Goal: Transaction & Acquisition: Purchase product/service

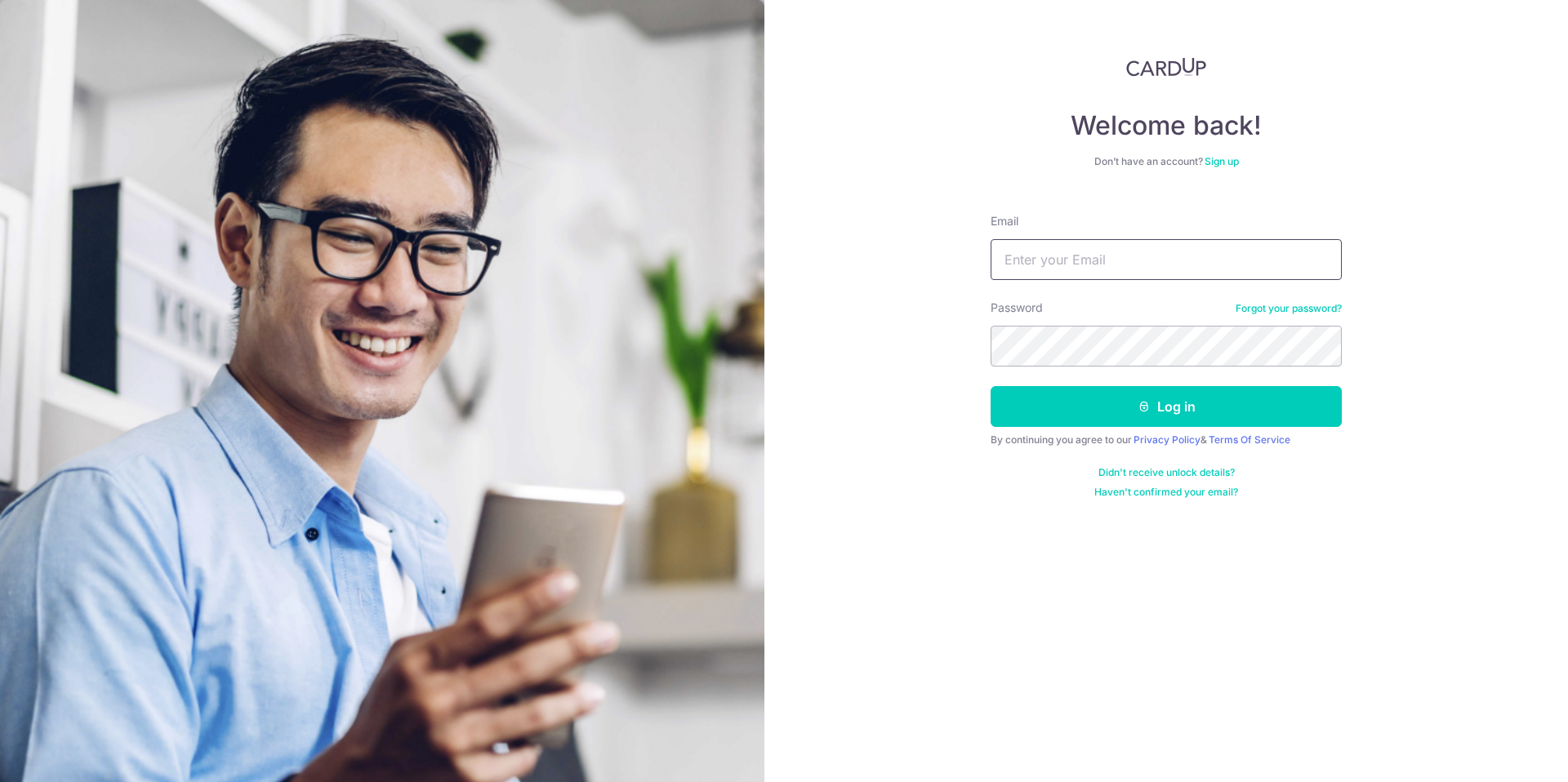
click at [1137, 259] on input "Email" at bounding box center [1166, 259] width 351 height 41
type input "mr.amrk.yang@gamil.com"
click at [990, 386] on button "Log in" at bounding box center [1166, 407] width 351 height 41
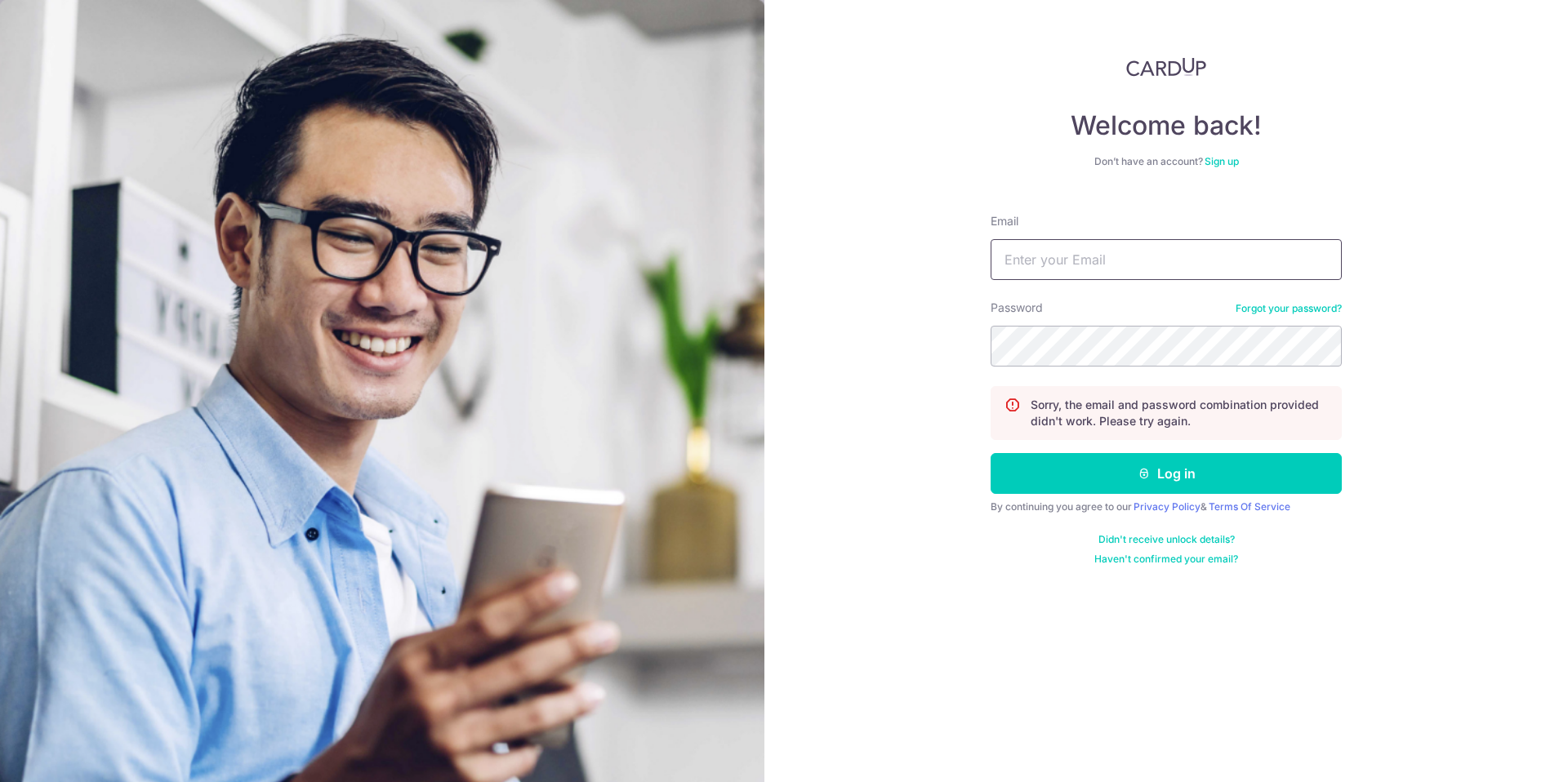
click at [1135, 263] on input "Email" at bounding box center [1166, 259] width 351 height 41
type input "[EMAIL_ADDRESS][DOMAIN_NAME]"
click at [1107, 473] on button "Log in" at bounding box center [1166, 473] width 351 height 41
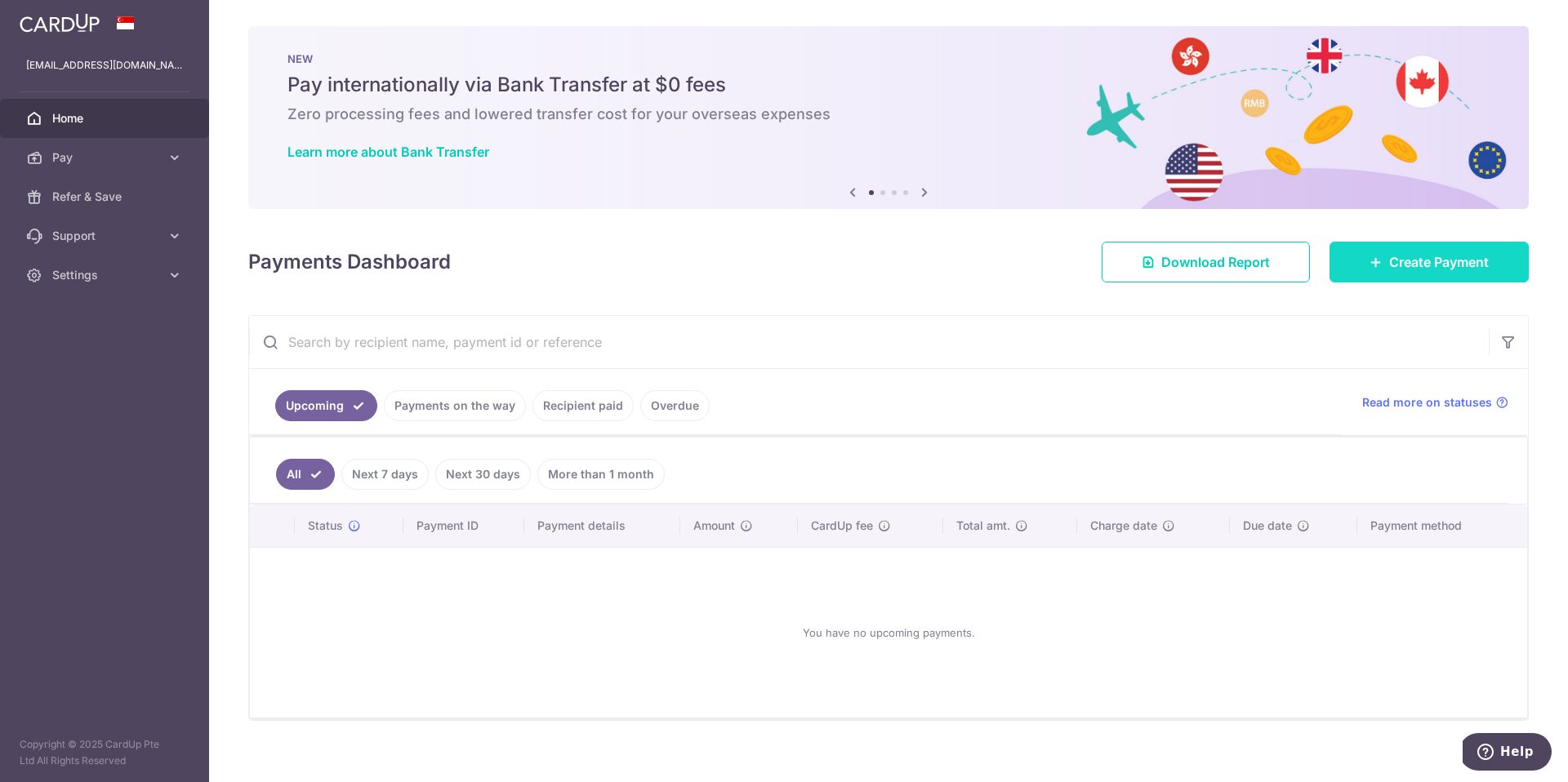
click at [1400, 261] on span "Create Payment" at bounding box center [1439, 262] width 100 height 20
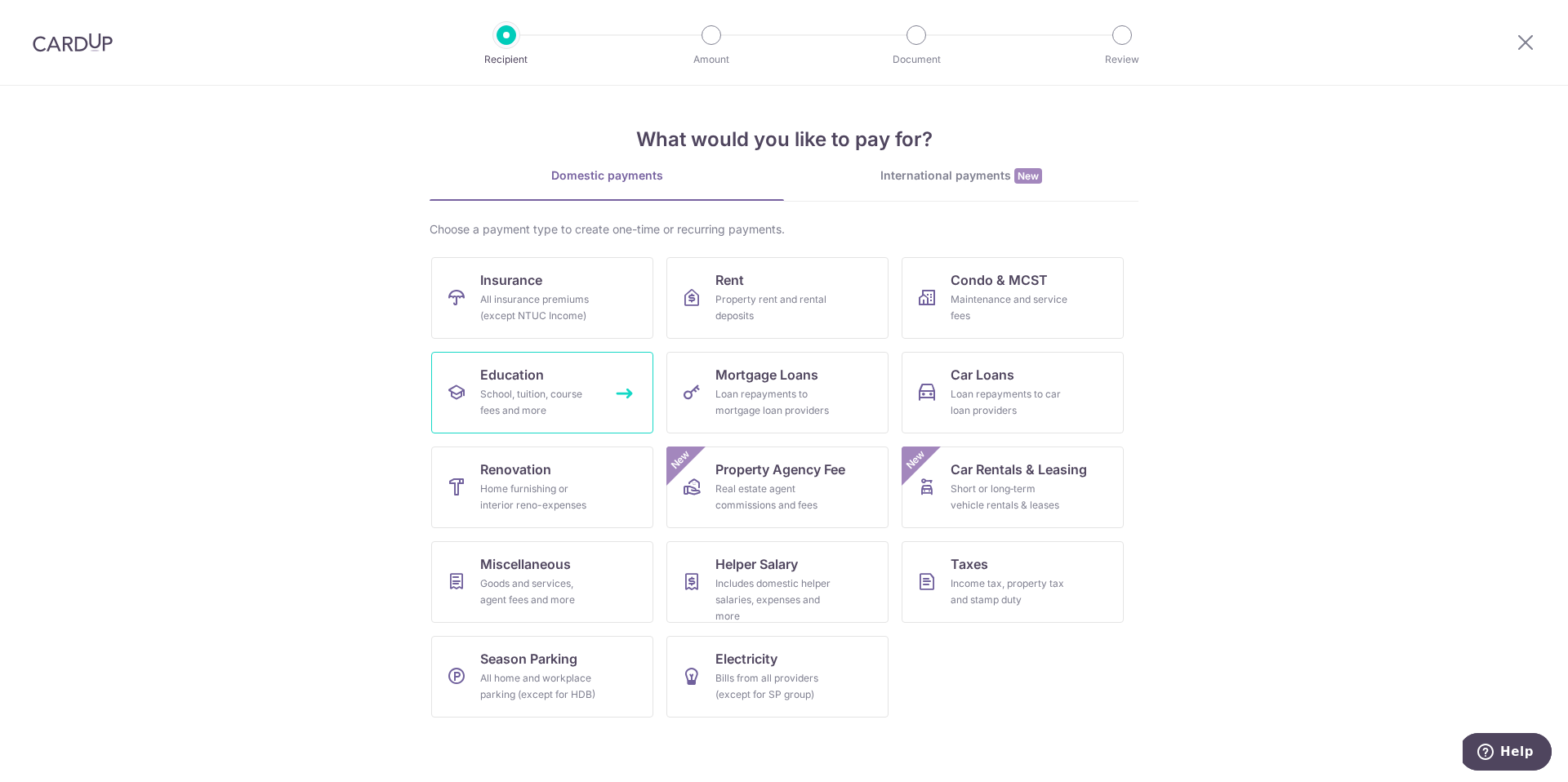
click at [516, 397] on div "School, tuition, course fees and more" at bounding box center [539, 402] width 118 height 33
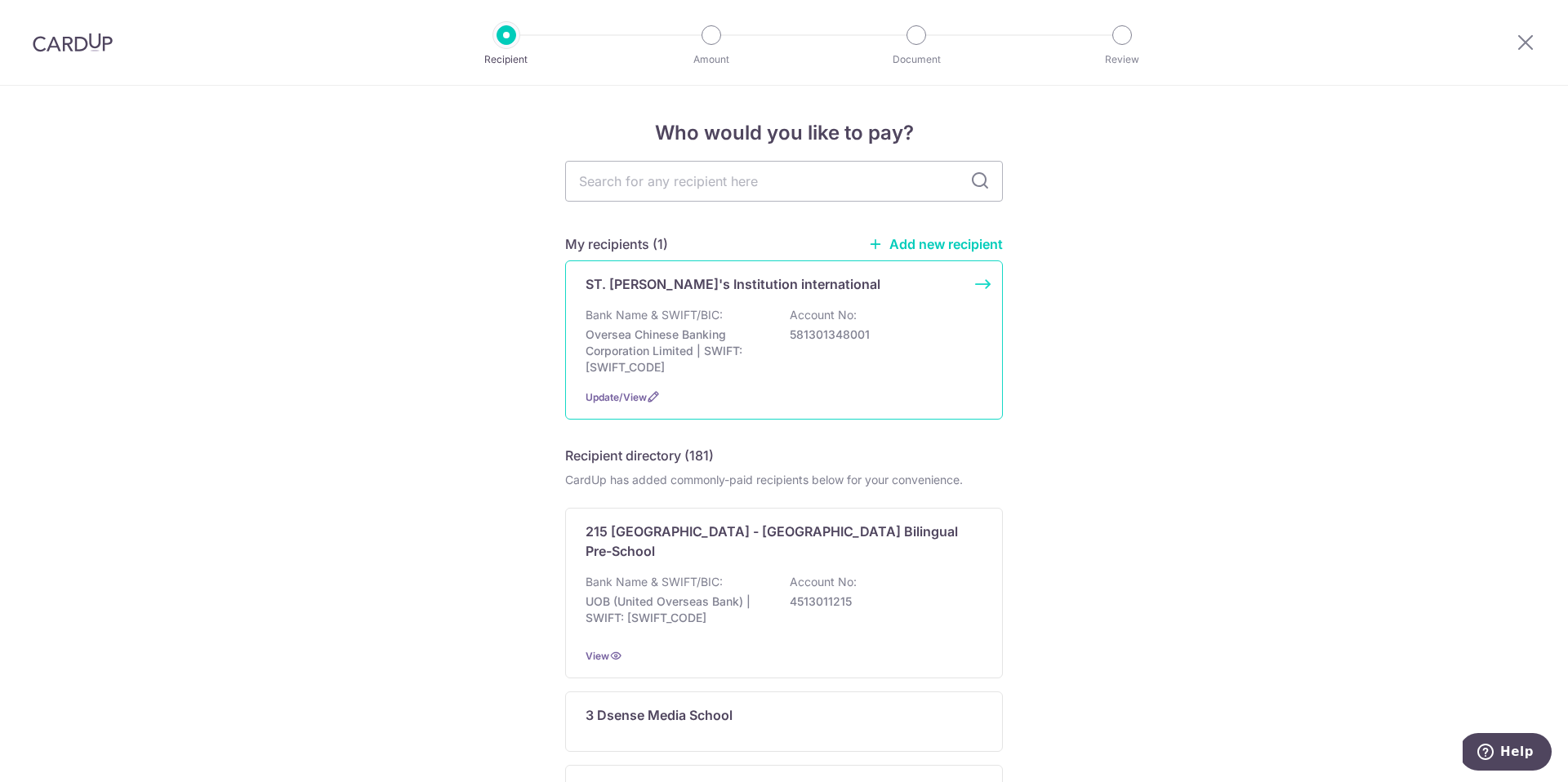
click at [912, 361] on div "Bank Name & SWIFT/BIC: Oversea Chinese Banking Corporation Limited | SWIFT: OCB…" at bounding box center [784, 341] width 397 height 69
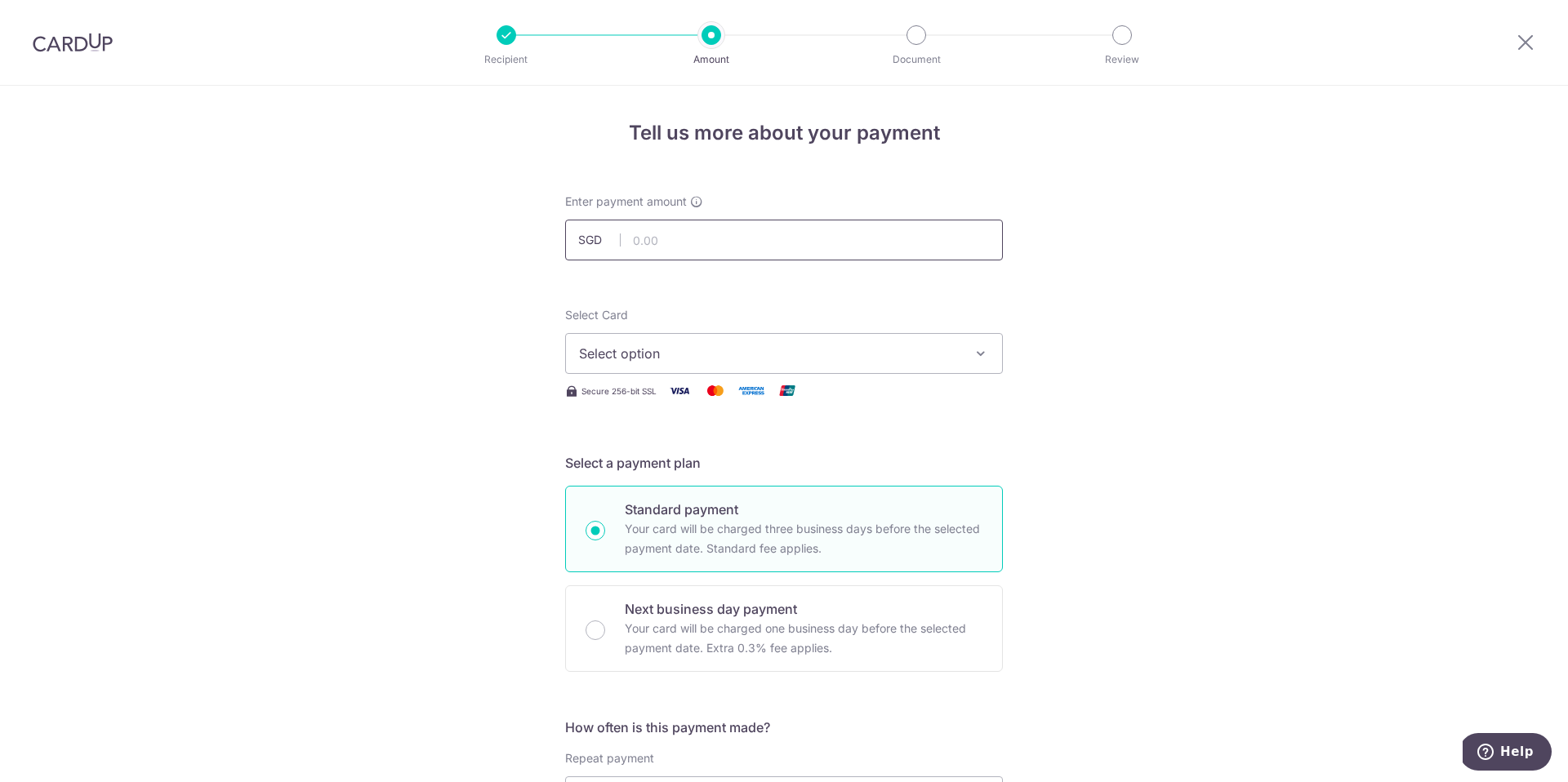
click at [717, 233] on input "text" at bounding box center [784, 240] width 438 height 41
type input "28,996.00"
click at [710, 364] on button "Select option" at bounding box center [784, 354] width 438 height 41
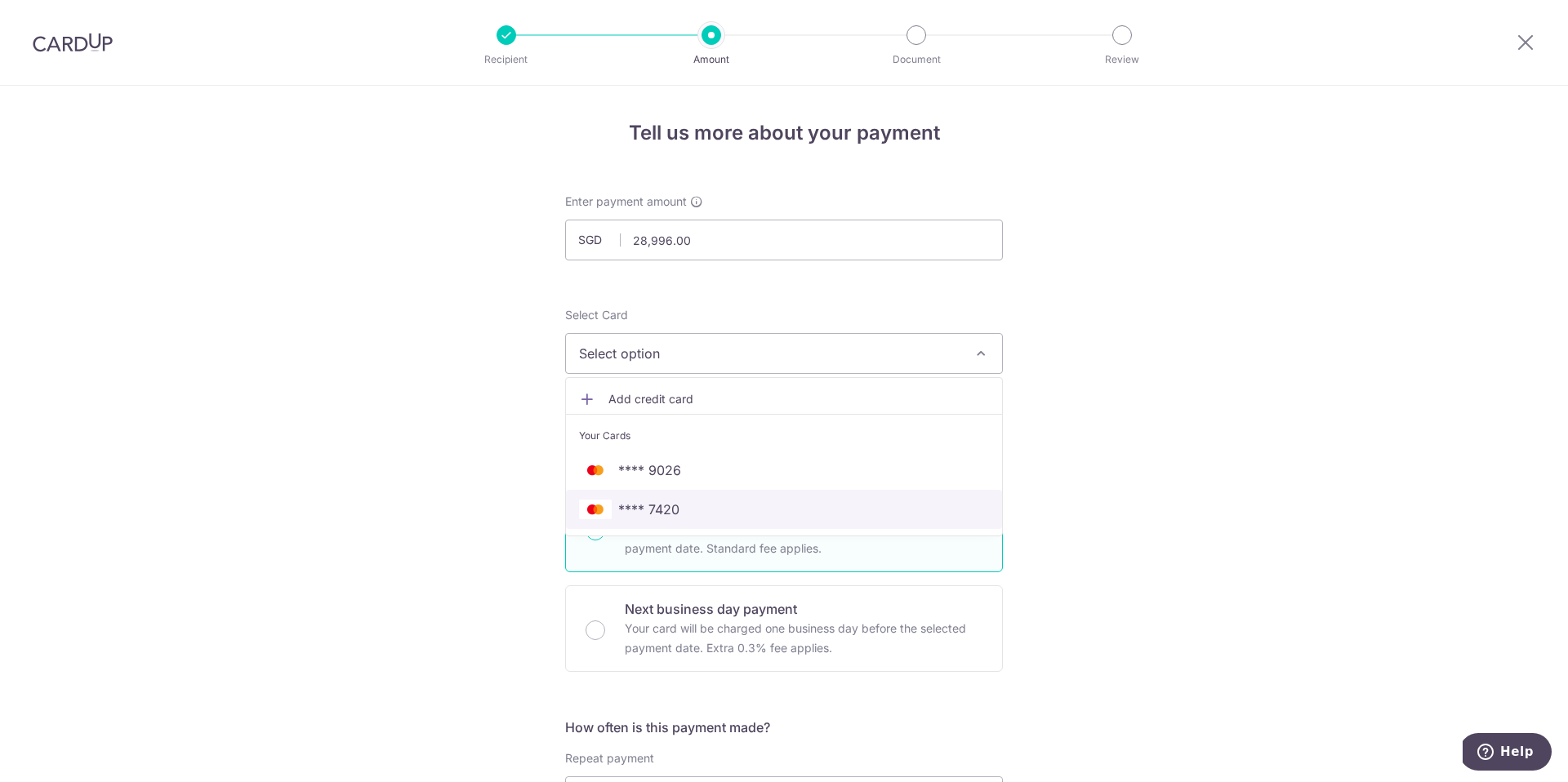
click at [757, 503] on span "**** 7420" at bounding box center [784, 510] width 410 height 20
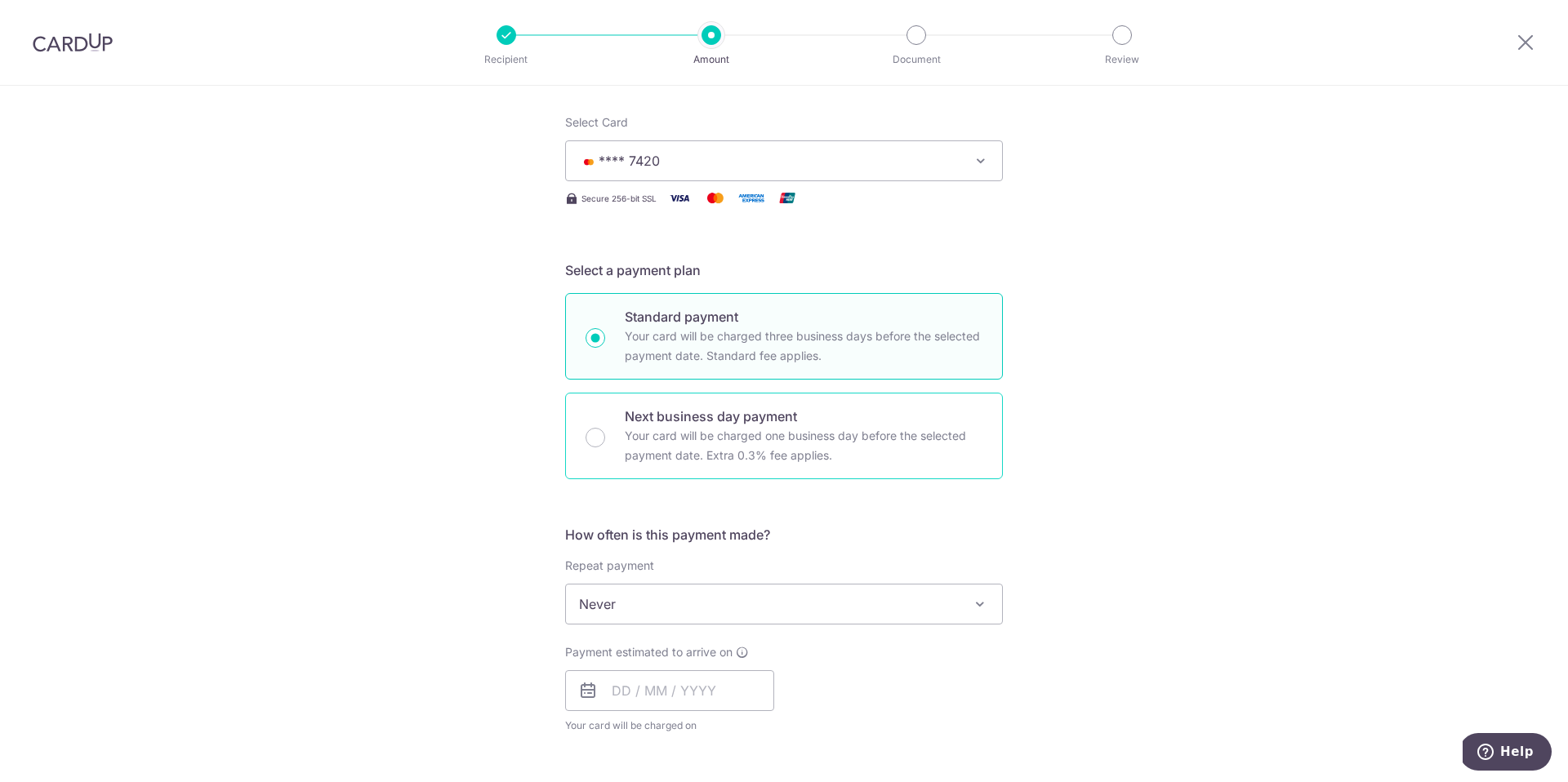
scroll to position [214, 0]
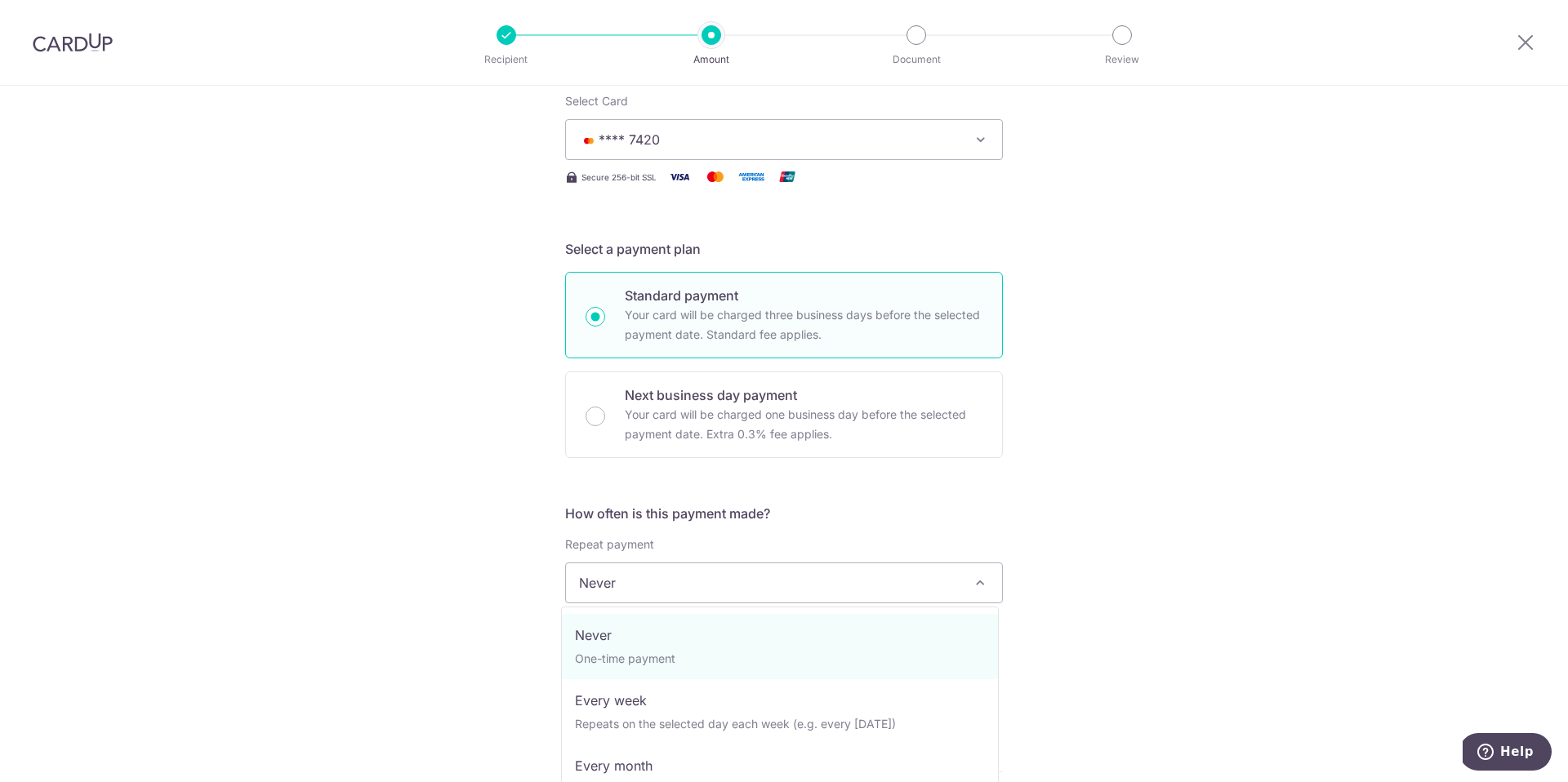
click at [749, 583] on span "Never" at bounding box center [784, 583] width 436 height 39
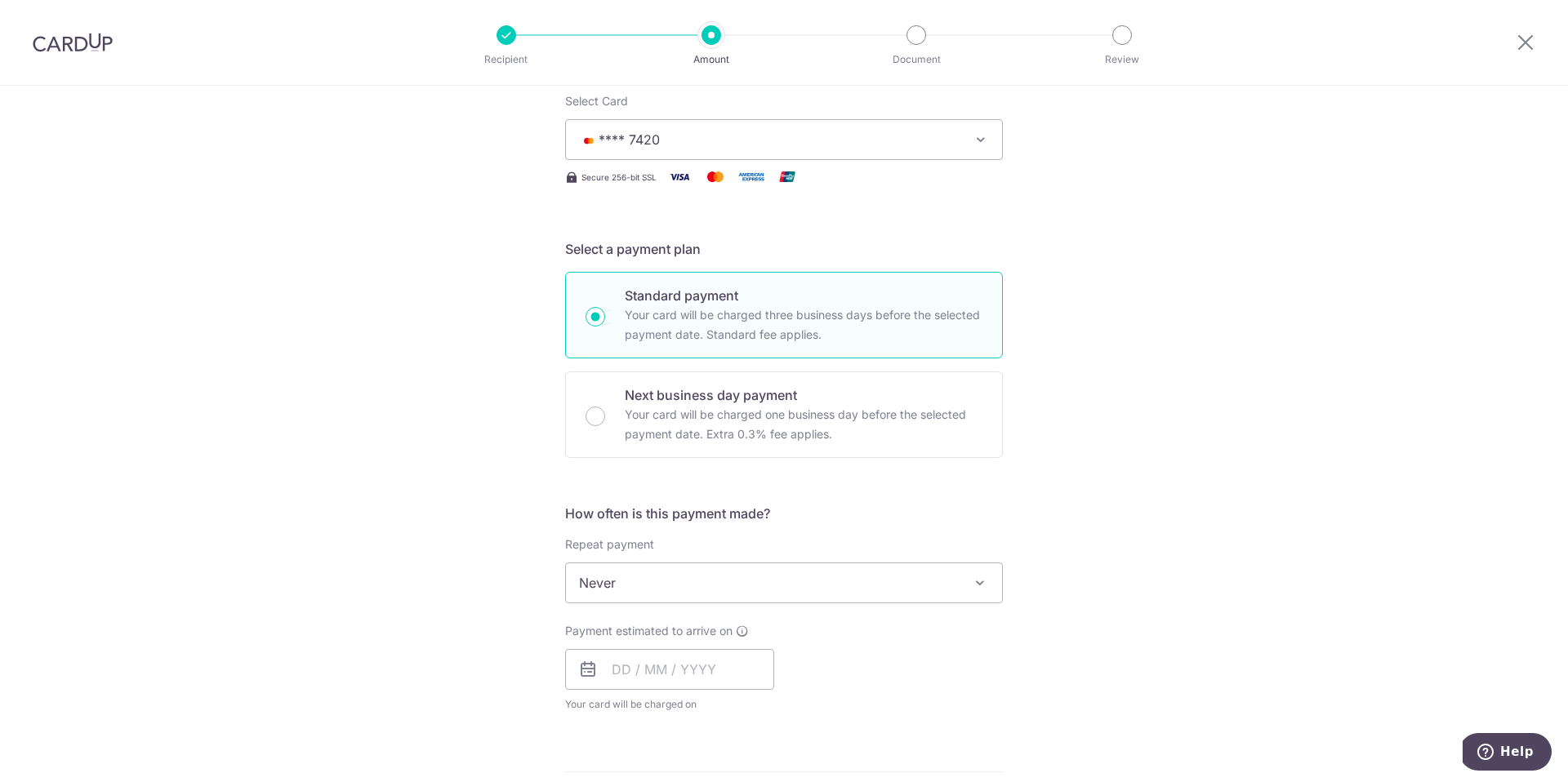
click at [1043, 504] on div "Tell us more about your payment Enter payment amount SGD 28,996.00 28996.00 Sel…" at bounding box center [784, 610] width 1568 height 1478
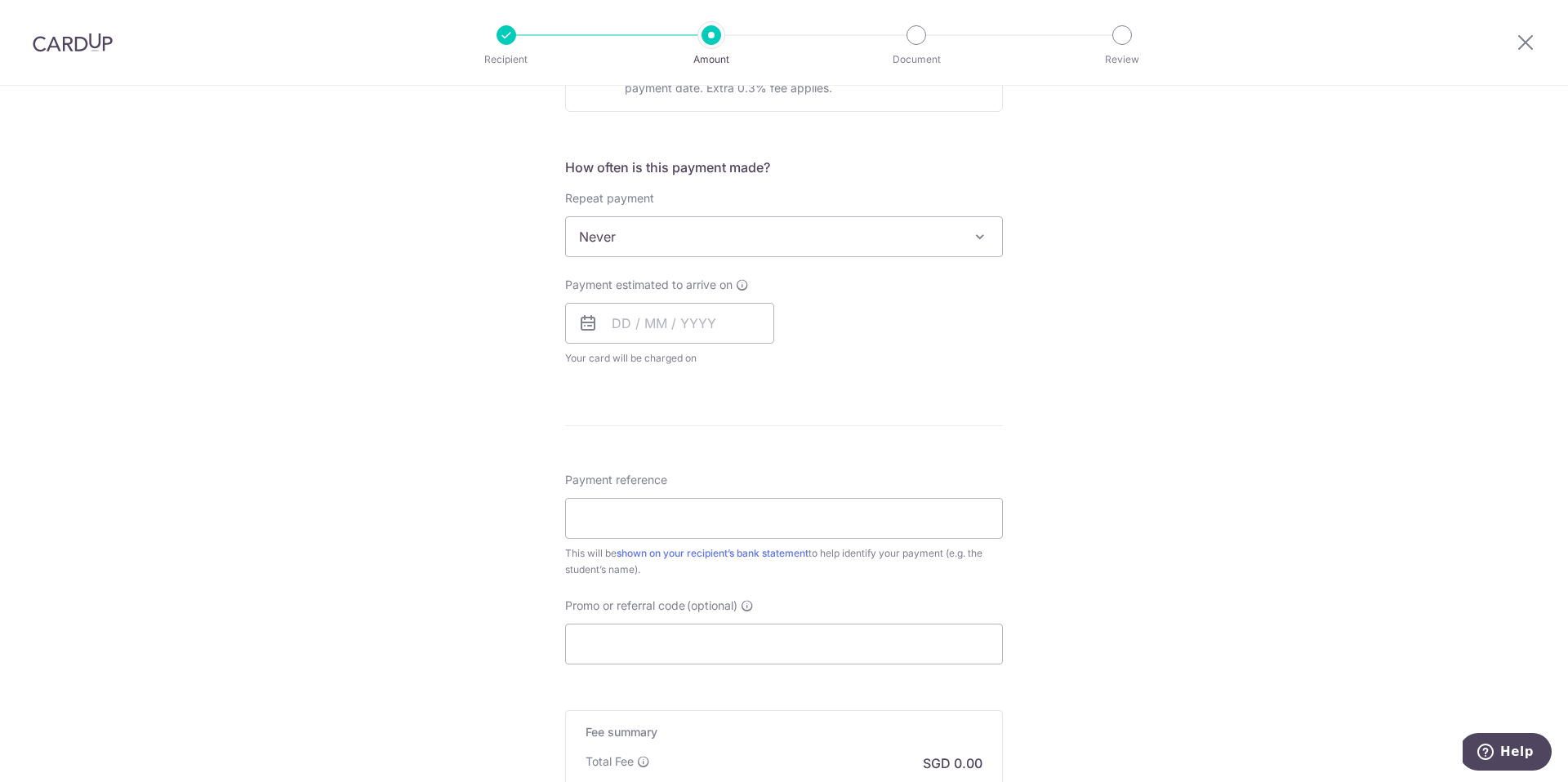
click at [970, 239] on span at bounding box center [980, 237] width 20 height 20
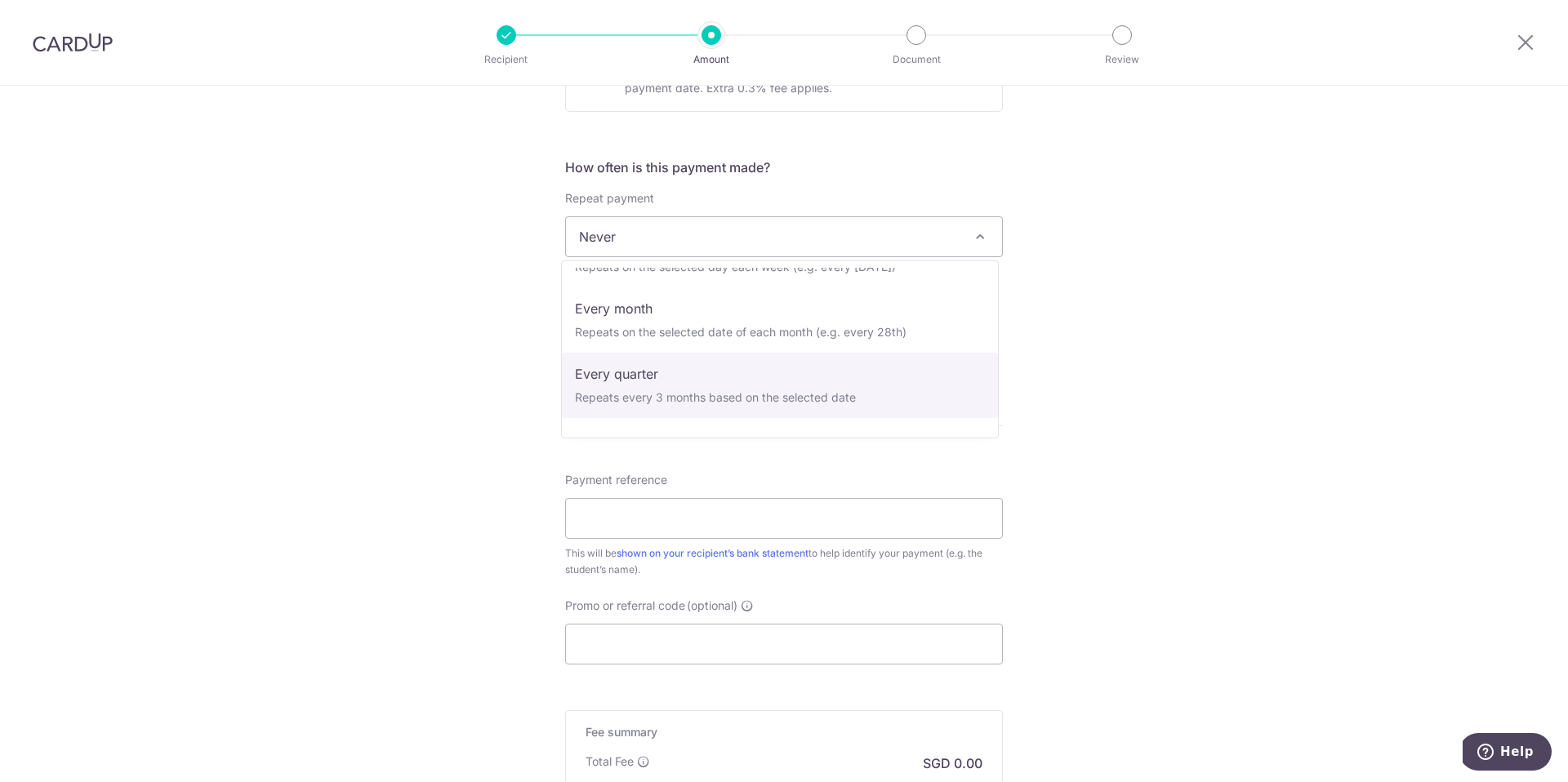
scroll to position [84, 0]
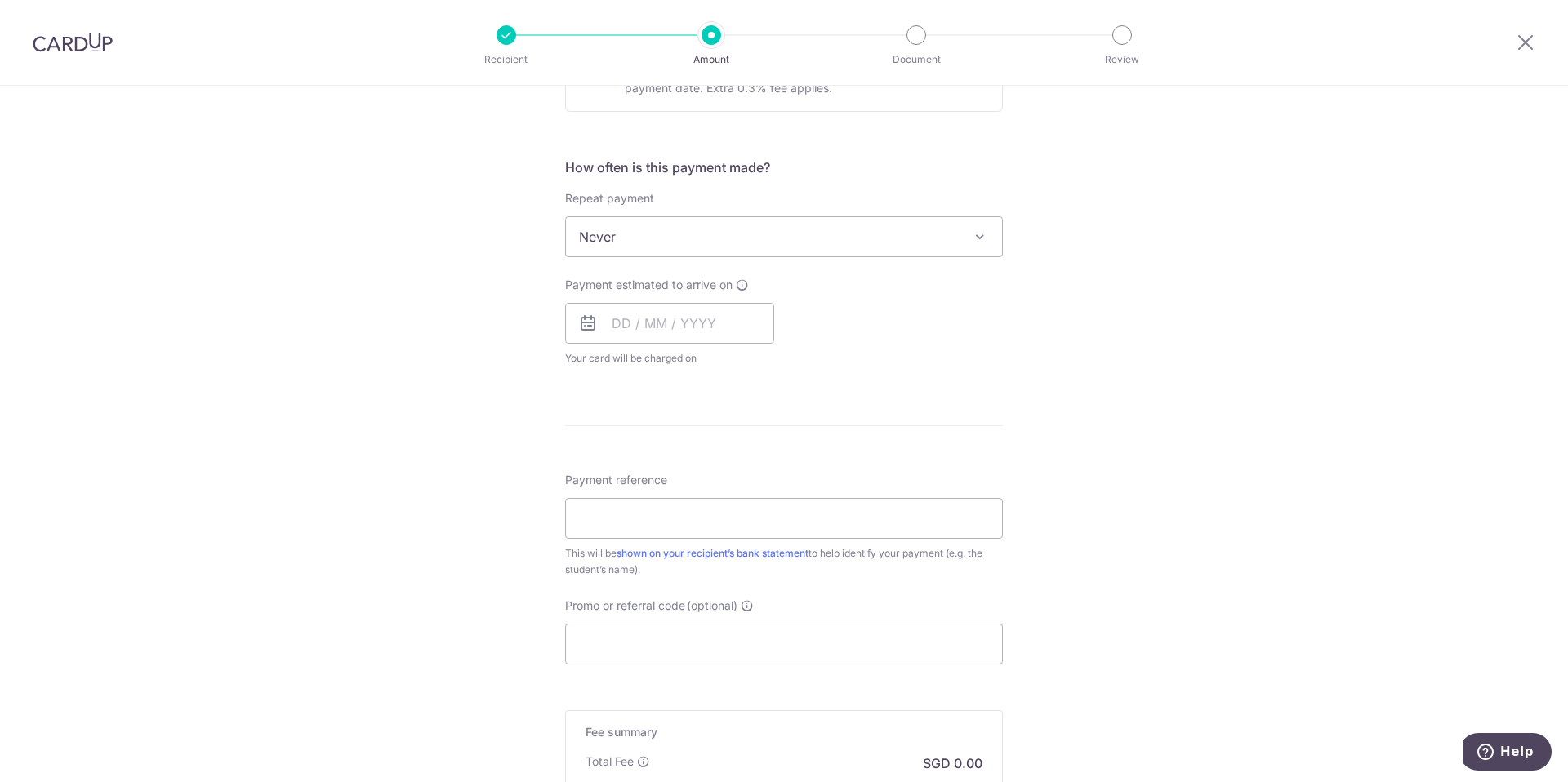
click at [473, 350] on div "Tell us more about your payment Enter payment amount SGD 28,996.00 28996.00 Sel…" at bounding box center [784, 264] width 1568 height 1478
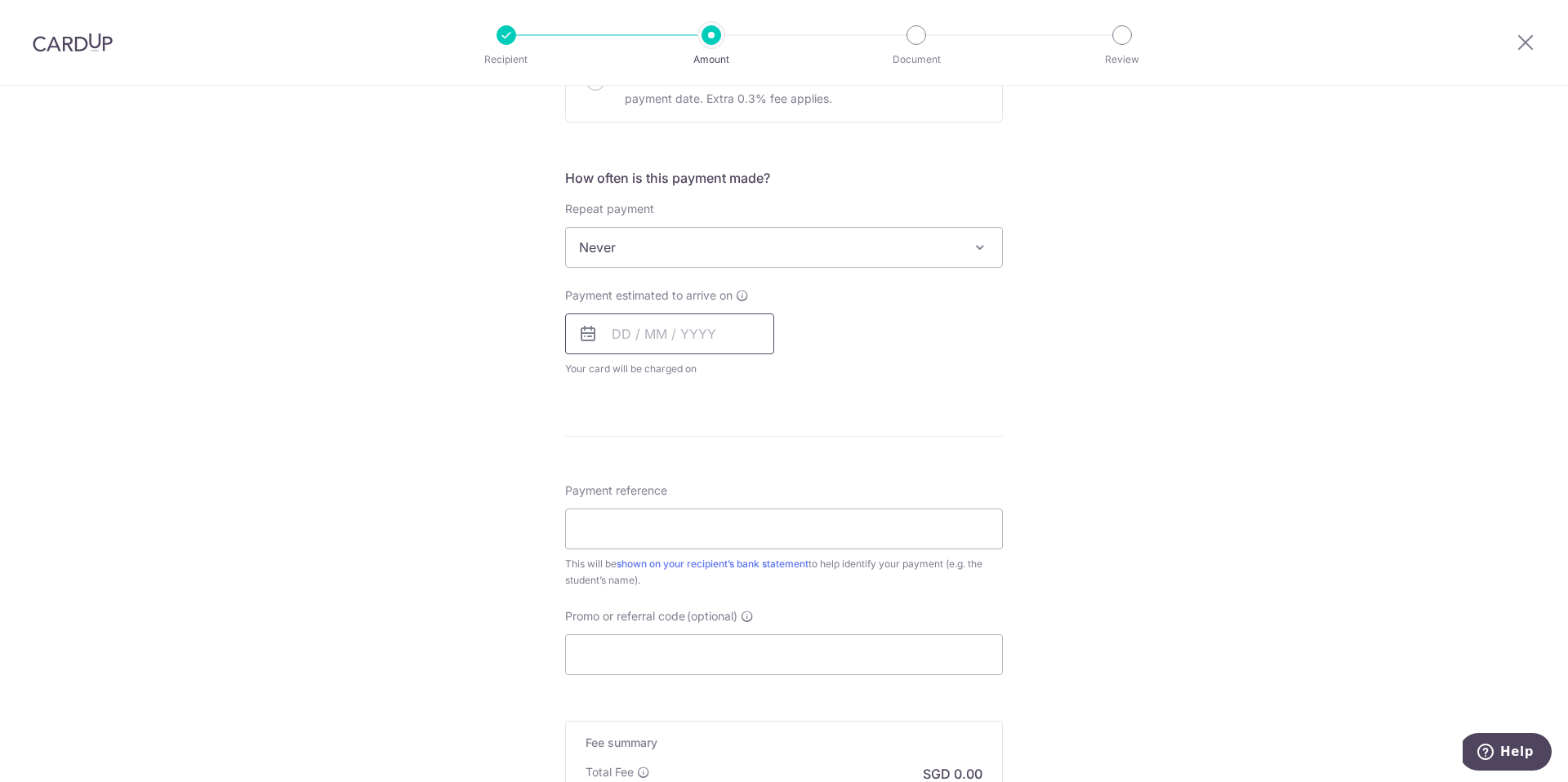
click at [633, 327] on input "text" at bounding box center [669, 334] width 209 height 41
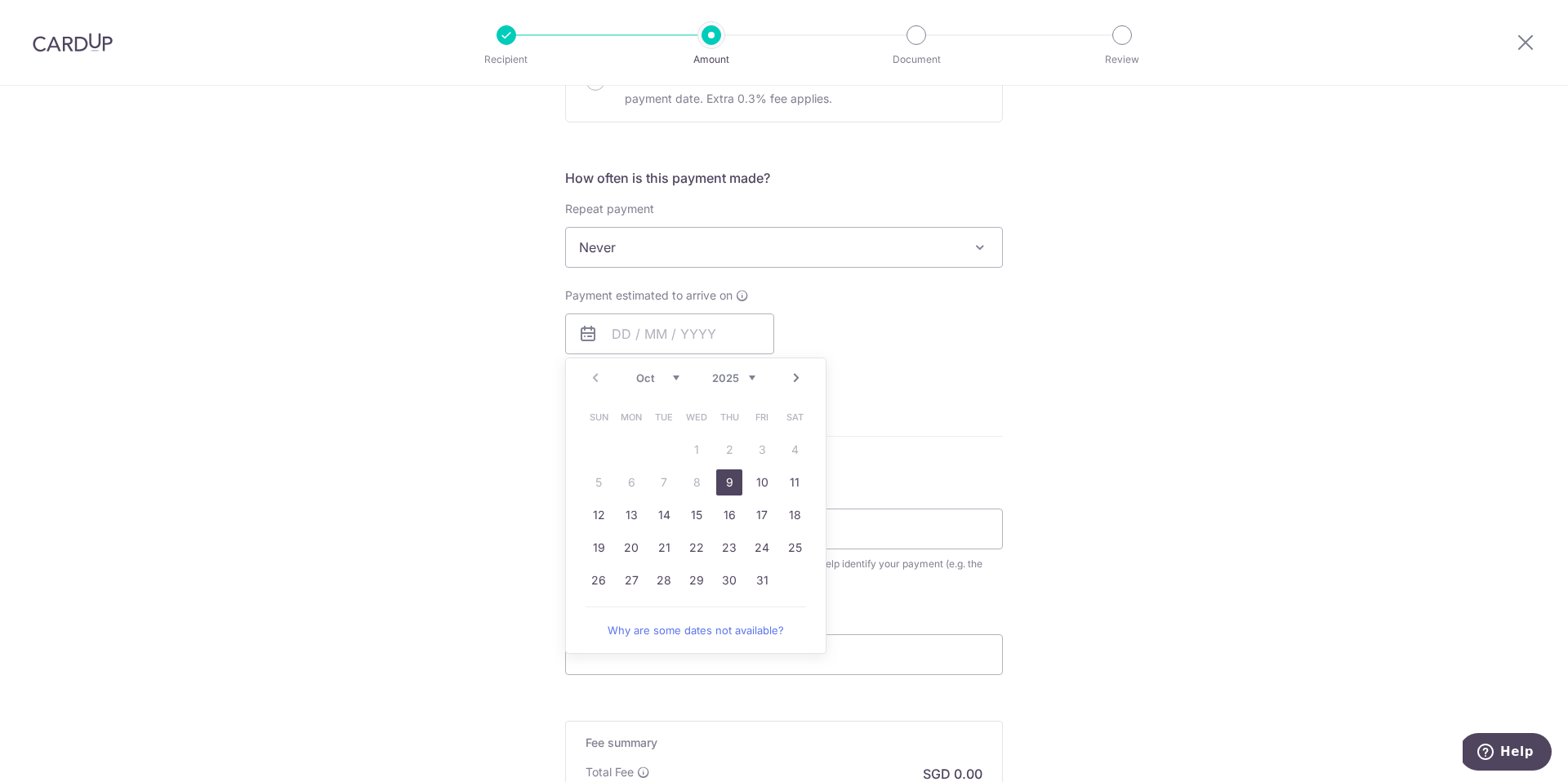
click at [995, 397] on form "Enter payment amount SGD 28,996.00 28996.00 Select Card **** 7420 Add credit ca…" at bounding box center [784, 291] width 438 height 1293
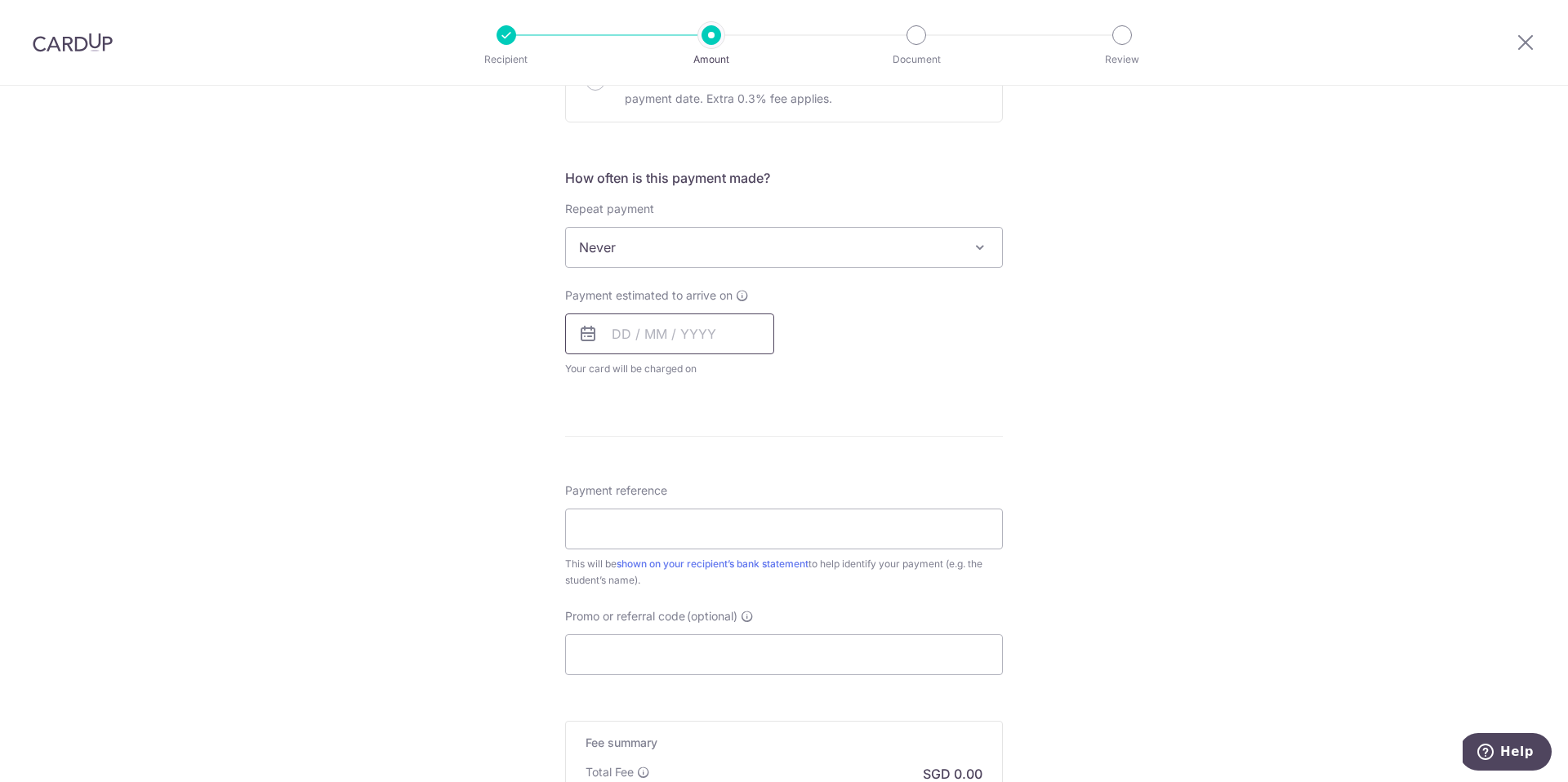
click at [599, 338] on input "text" at bounding box center [669, 334] width 209 height 41
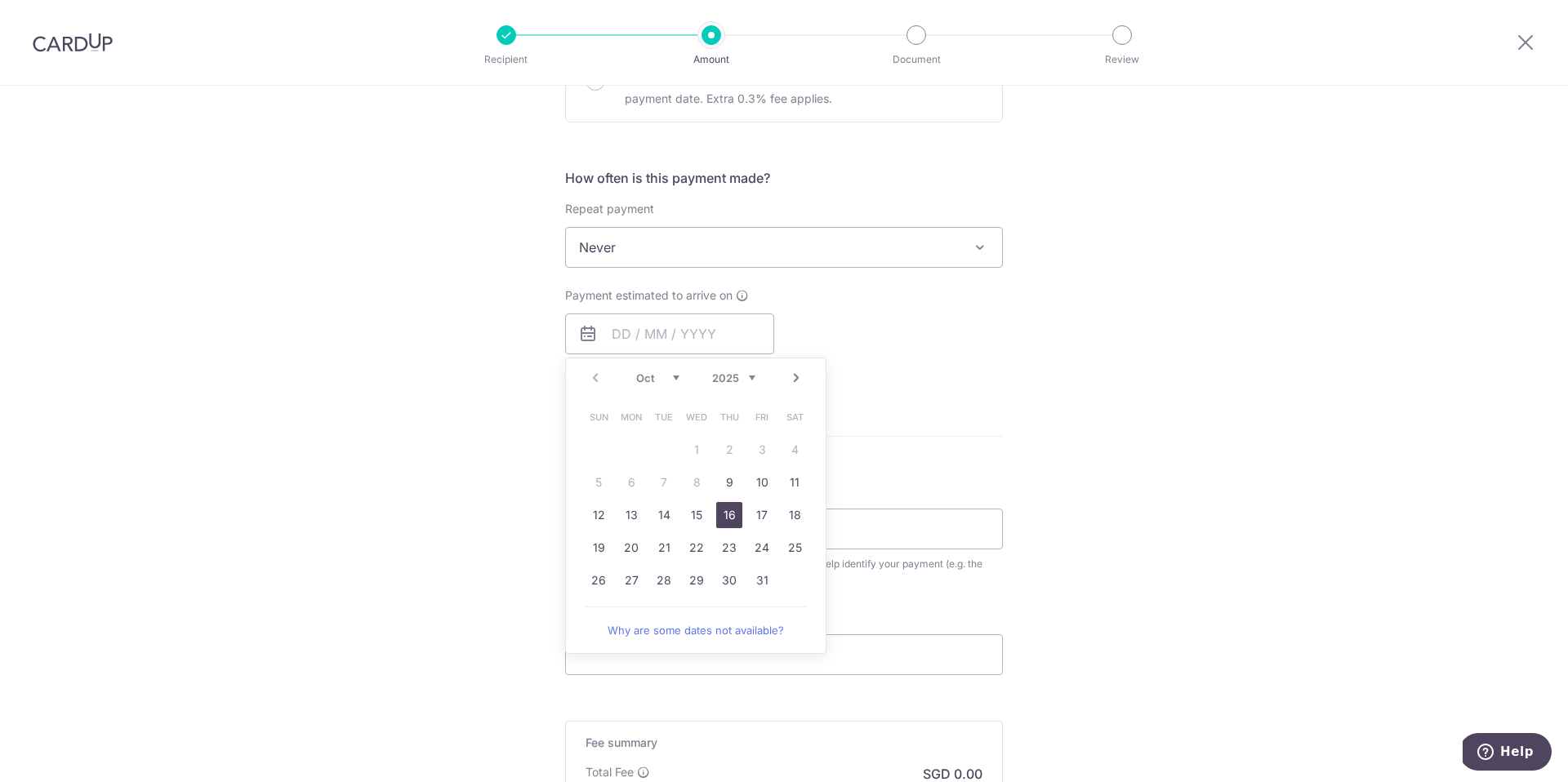
click at [728, 516] on link "16" at bounding box center [728, 514] width 26 height 26
type input "[DATE]"
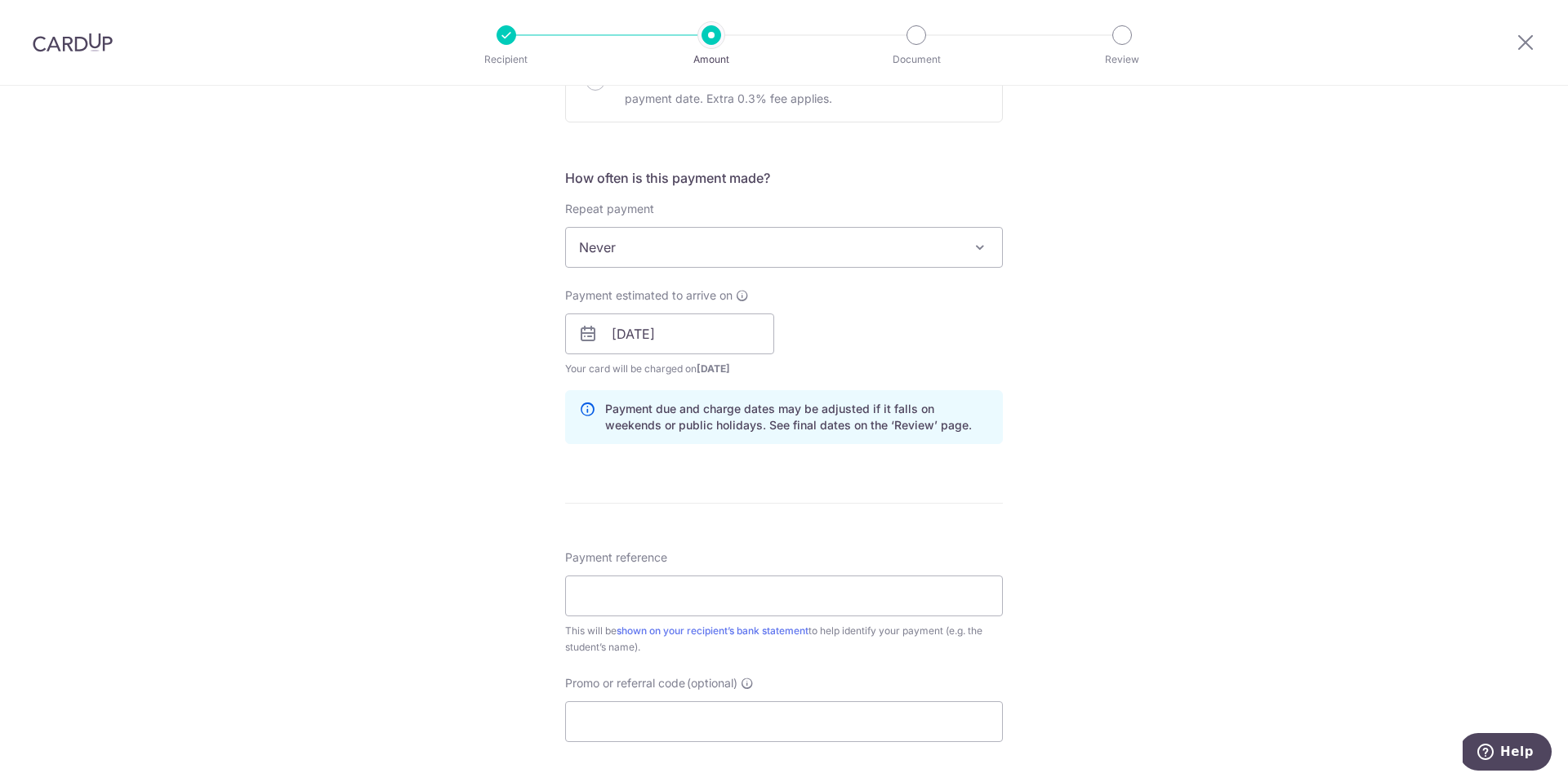
click at [909, 331] on div "Payment estimated to arrive on 16/10/2025 Prev Next Oct Nov Dec 2025 2026 2027 …" at bounding box center [784, 332] width 457 height 90
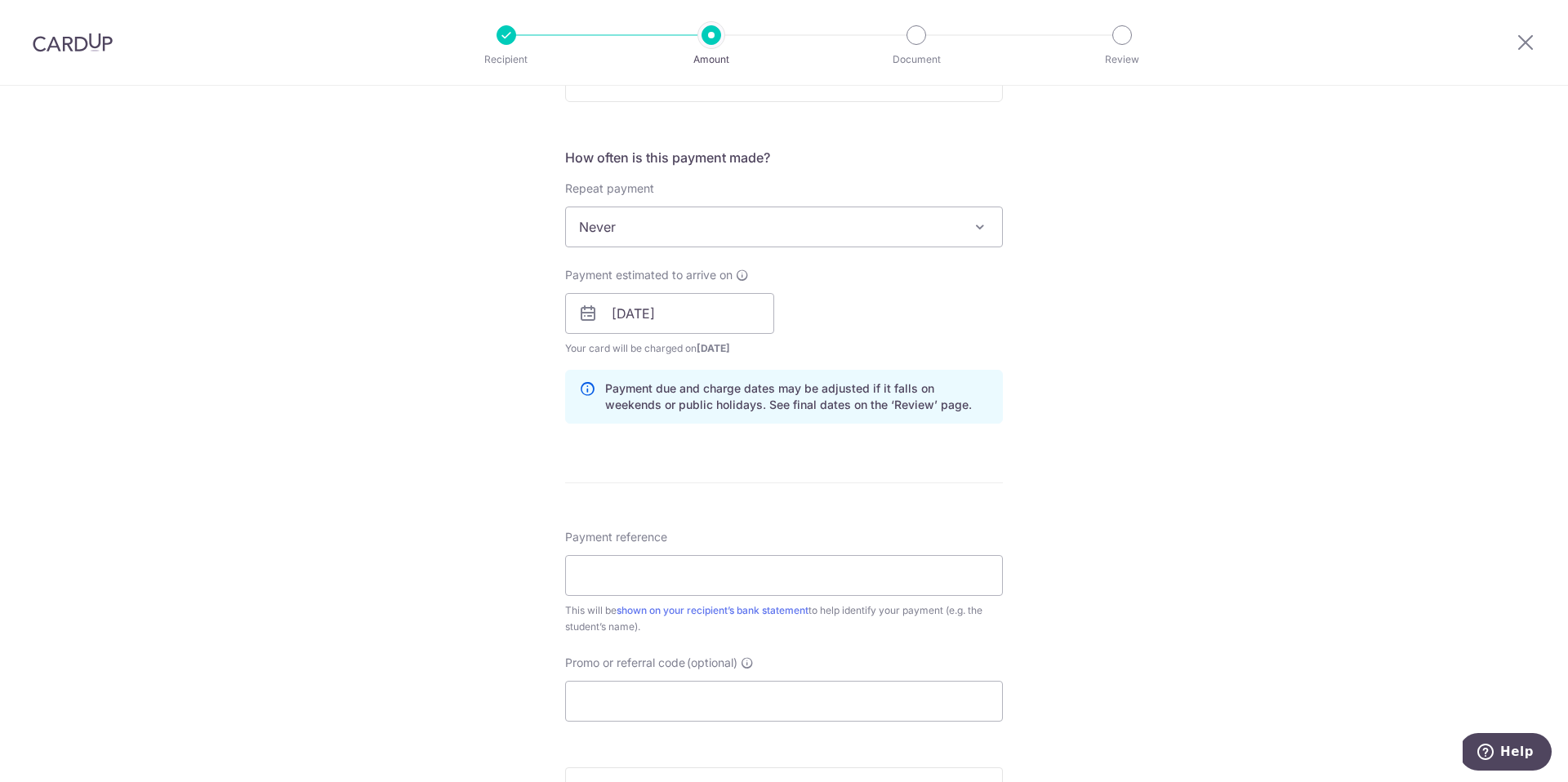
scroll to position [580, 0]
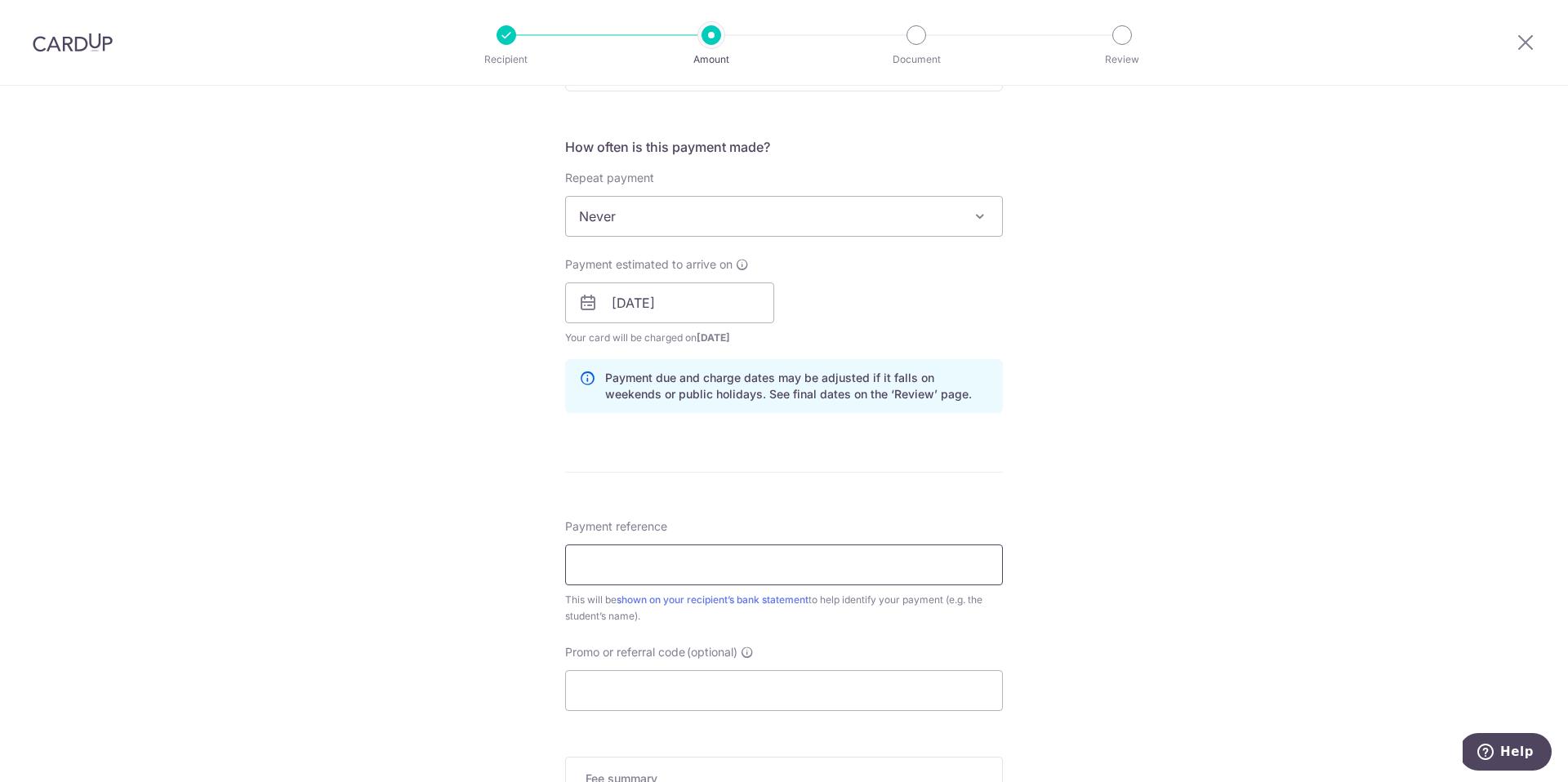
click at [607, 578] on input "Payment reference" at bounding box center [784, 565] width 438 height 41
click at [652, 551] on input "Payment reference" at bounding box center [784, 565] width 438 height 41
paste input "S25 / 51183"
type input "S25 / 51183 Yang Chih-Yi"
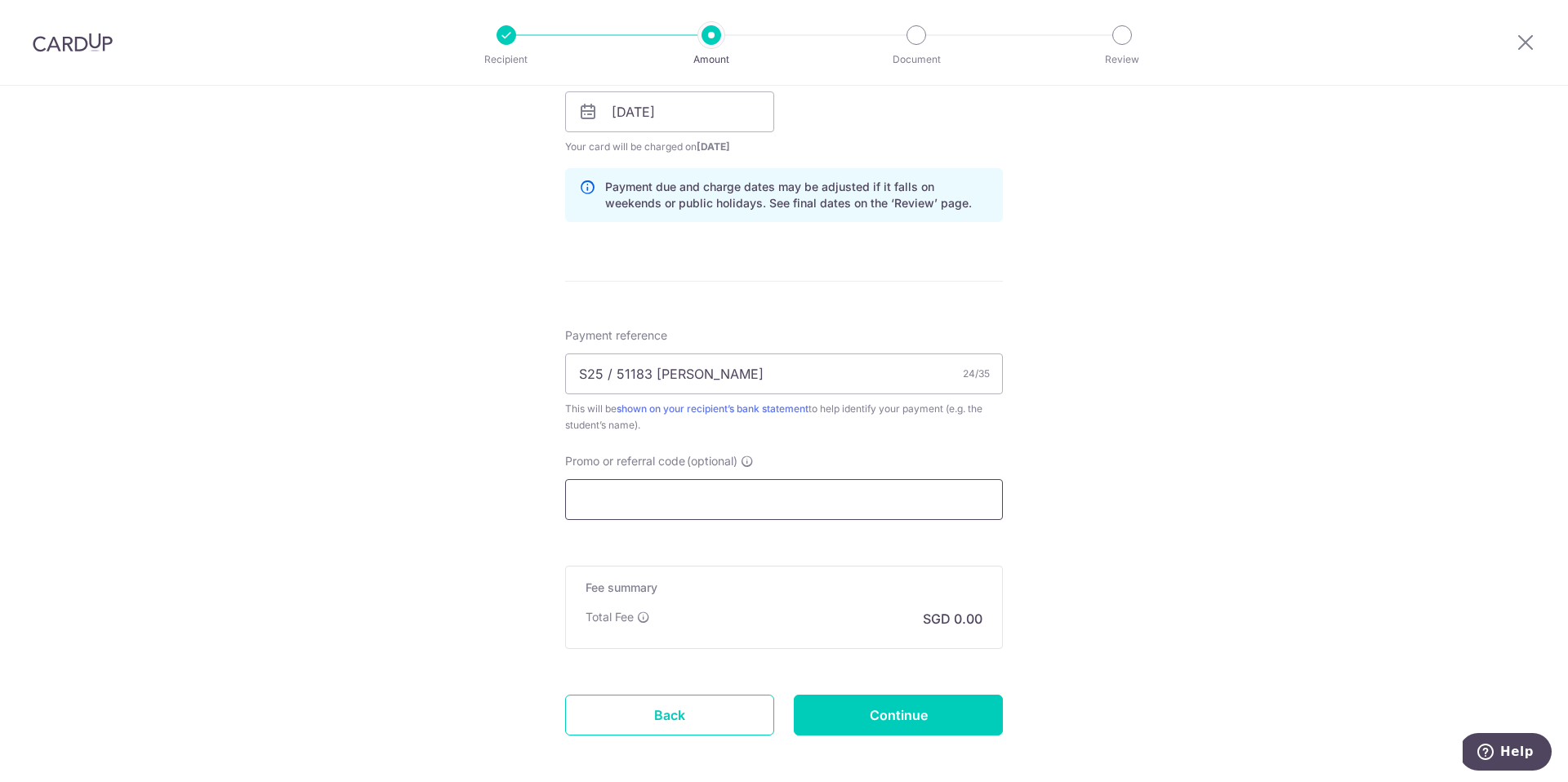
click at [679, 506] on input "Promo or referral code (optional)" at bounding box center [784, 500] width 438 height 41
paste input "S25 / 51183"
type input "S25 / 51183"
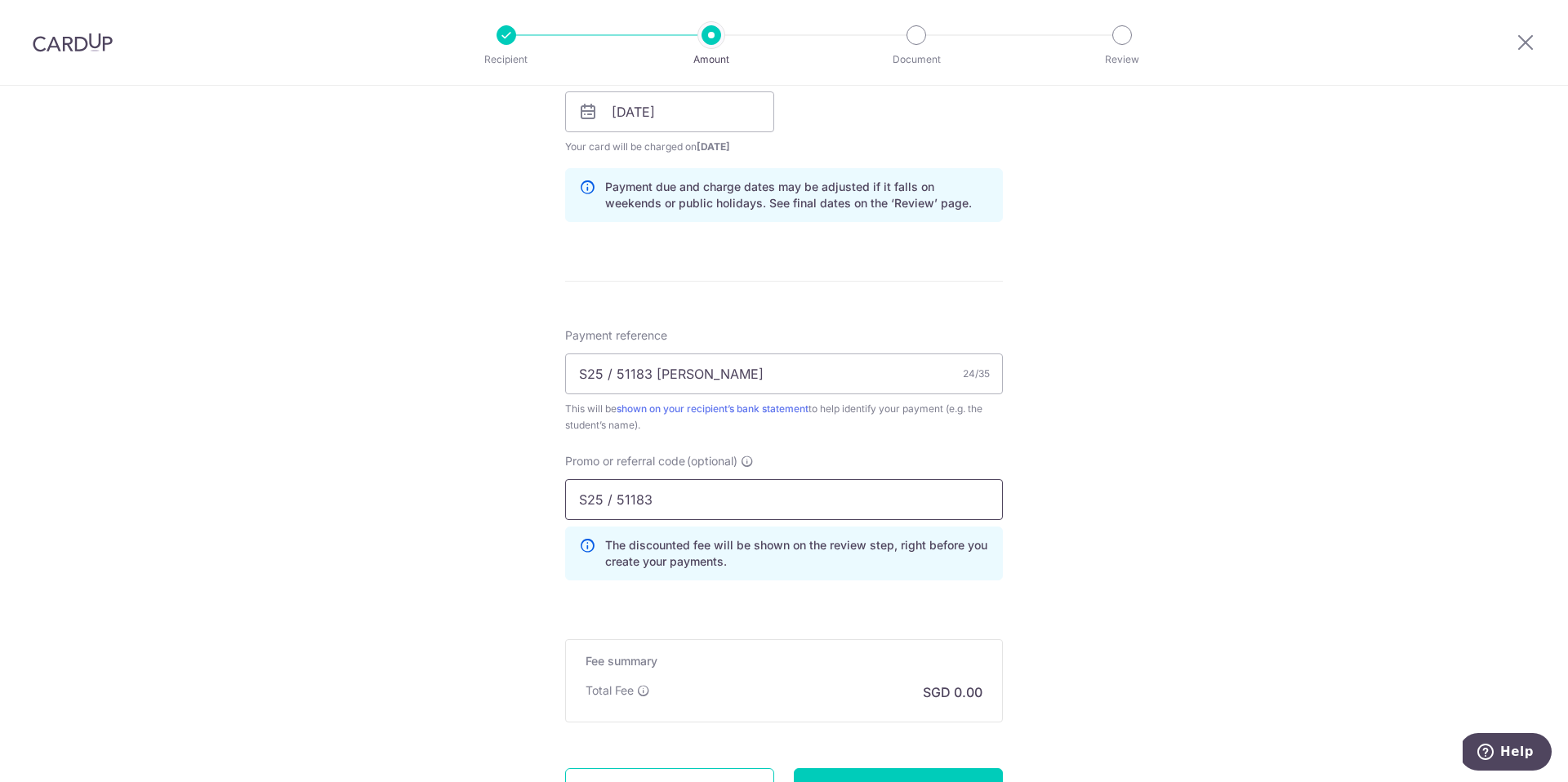
drag, startPoint x: 583, startPoint y: 503, endPoint x: 489, endPoint y: 497, distance: 94.2
click at [490, 497] on div "Tell us more about your payment Enter payment amount SGD 28,996.00 28996.00 Sel…" at bounding box center [784, 123] width 1568 height 1618
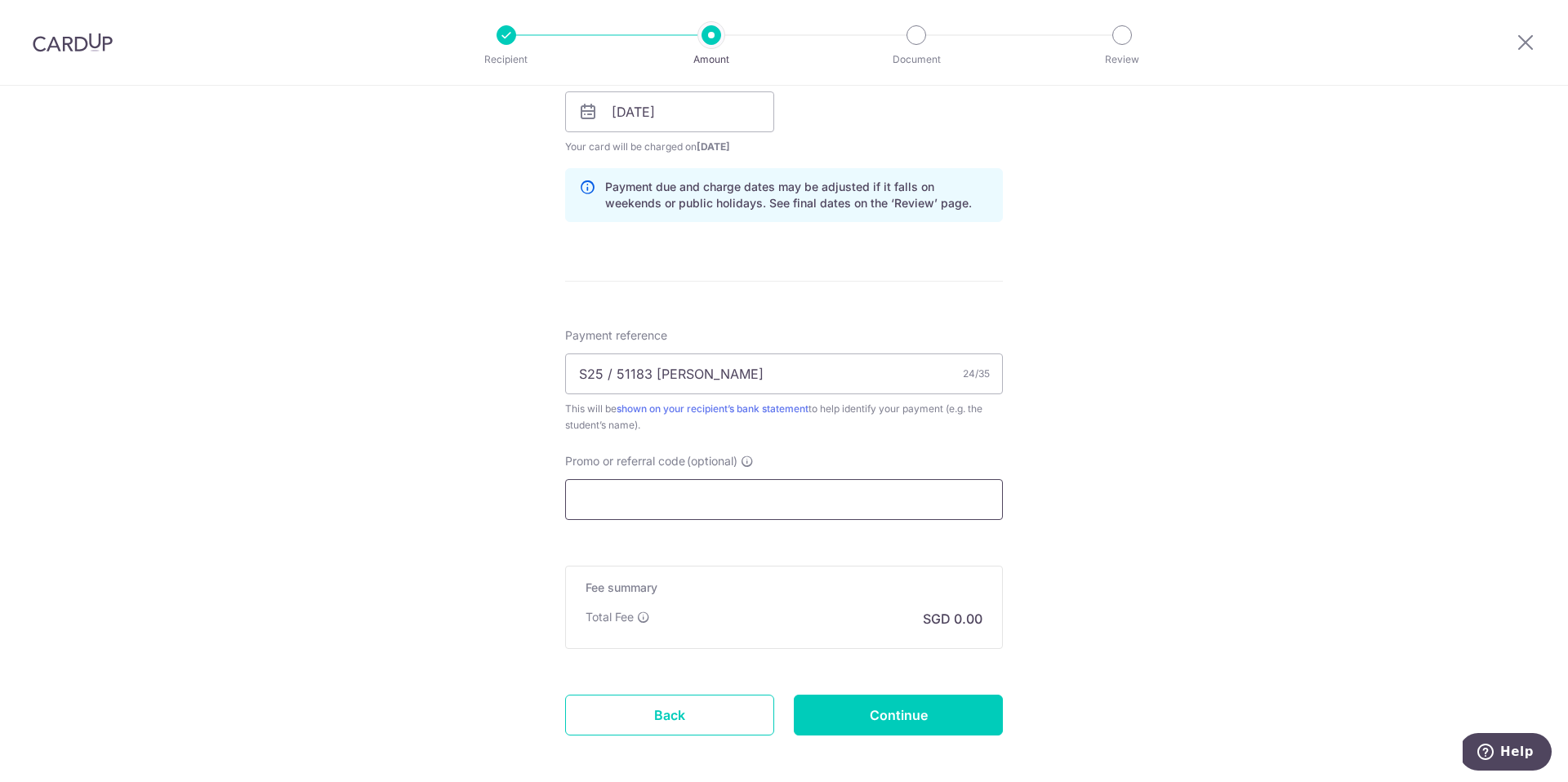
click at [704, 495] on input "Promo or referral code (optional)" at bounding box center [784, 500] width 438 height 41
paste input "OFF225"
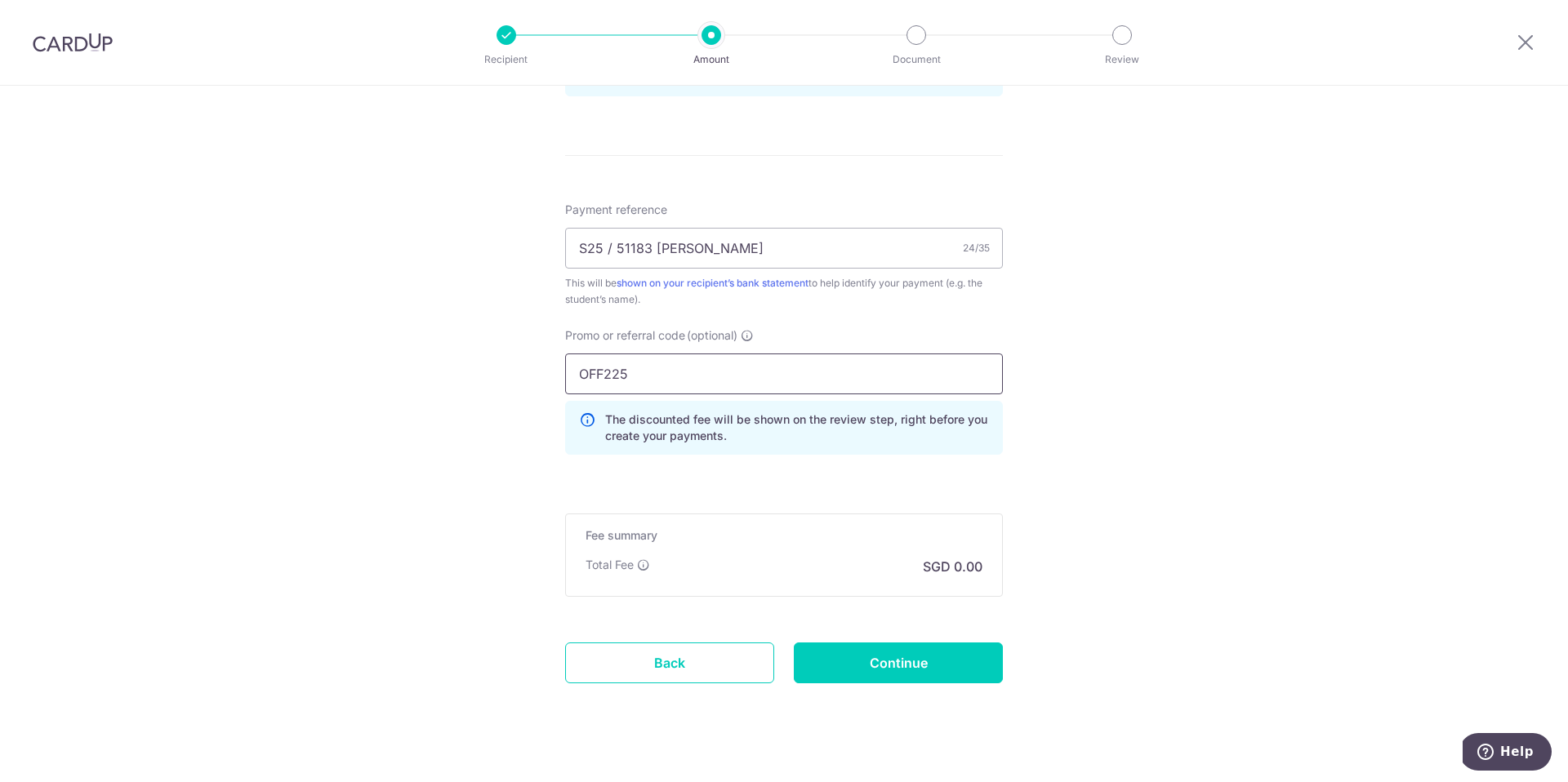
scroll to position [921, 0]
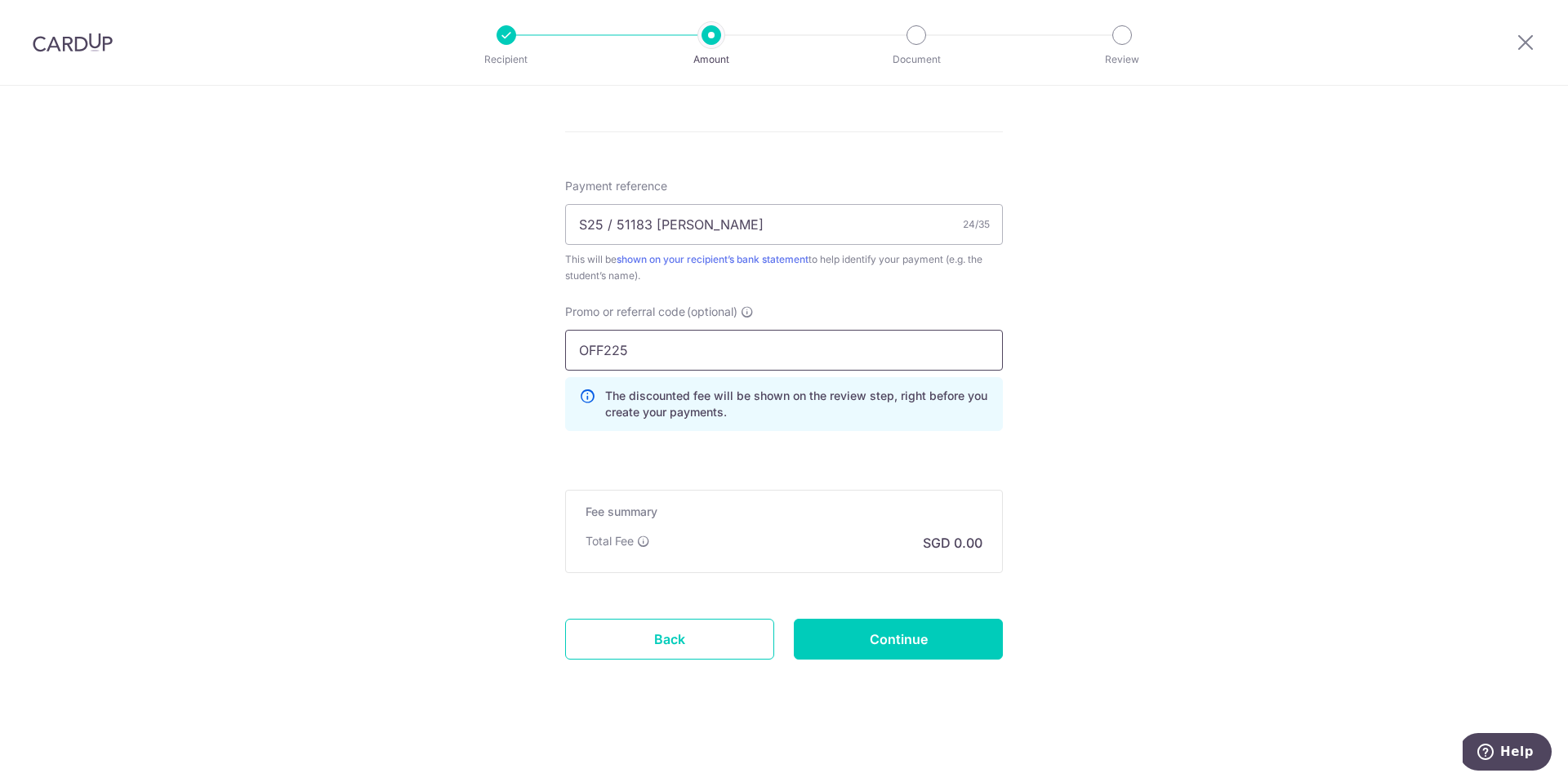
type input "OFF225"
click at [797, 541] on div "Total Fee SGD 0.00" at bounding box center [784, 543] width 397 height 20
click at [853, 630] on input "Continue" at bounding box center [898, 639] width 209 height 41
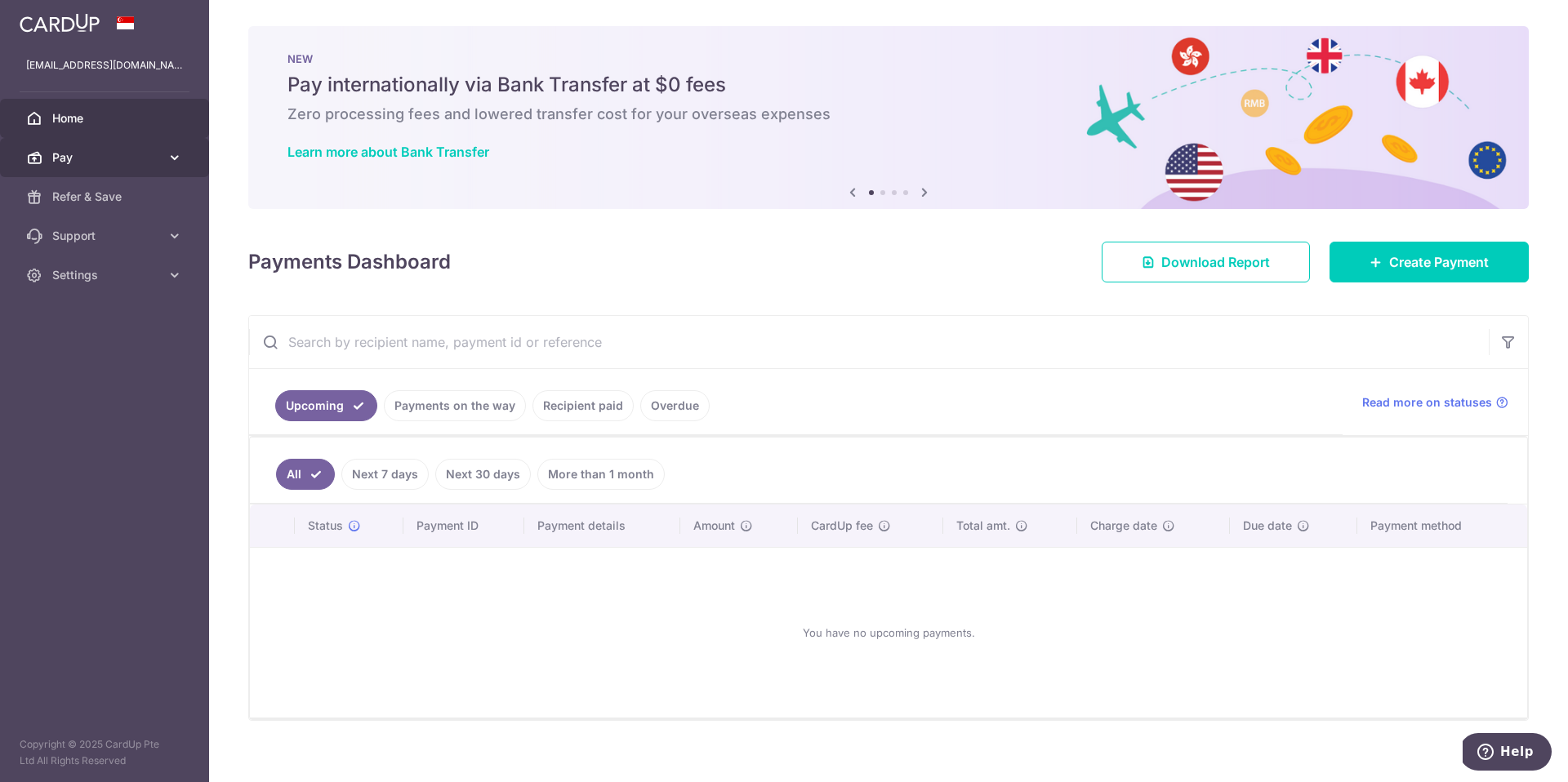
click at [127, 159] on span "Pay" at bounding box center [106, 158] width 108 height 16
click at [83, 23] on img at bounding box center [60, 23] width 80 height 20
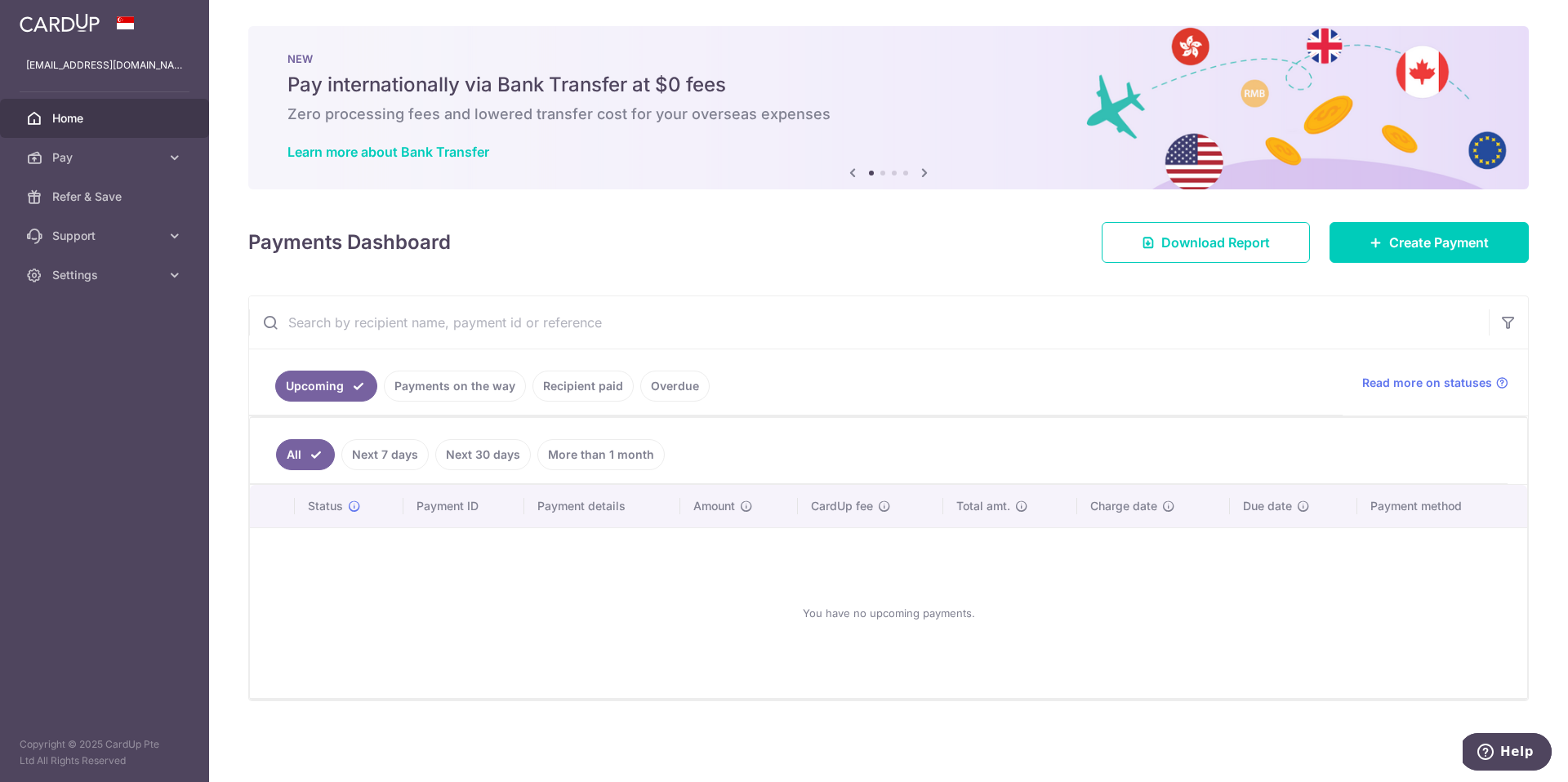
click at [917, 176] on icon at bounding box center [924, 172] width 20 height 21
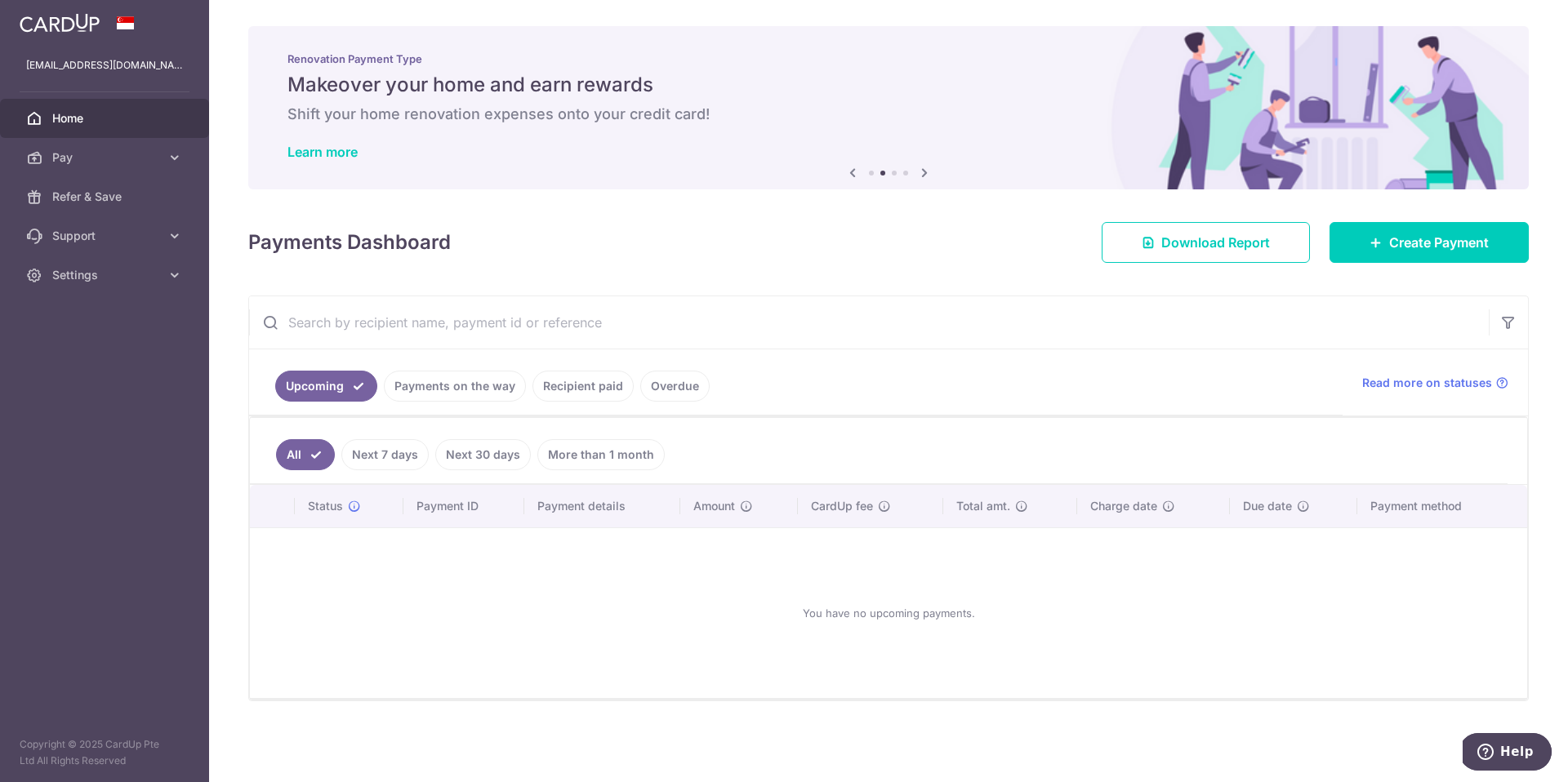
click at [917, 176] on icon at bounding box center [924, 172] width 20 height 21
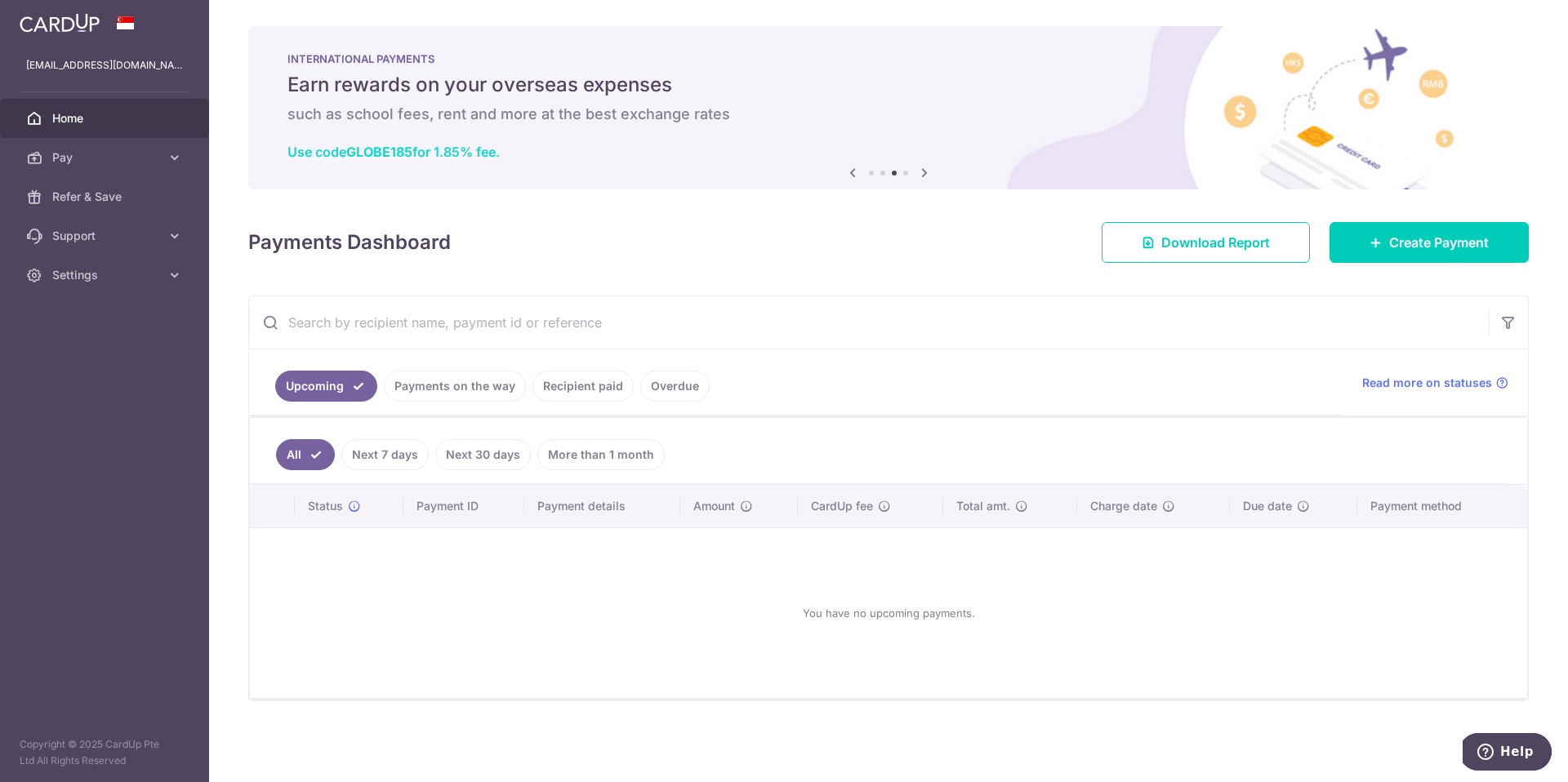
click at [446, 151] on link "Use code GLOBE185 for 1.85% fee." at bounding box center [393, 152] width 212 height 16
click at [850, 175] on icon at bounding box center [852, 172] width 20 height 21
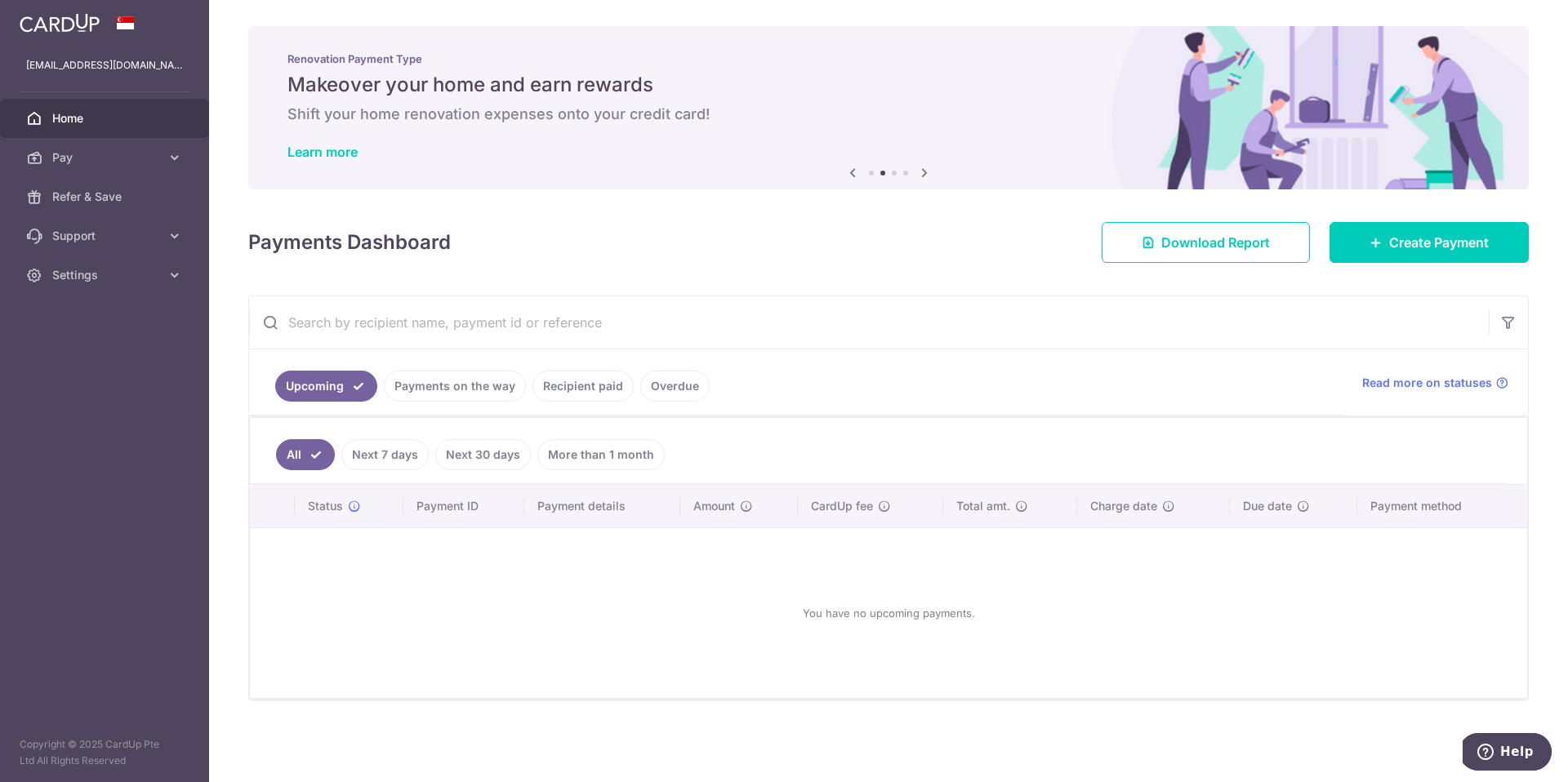
click at [917, 173] on icon at bounding box center [924, 172] width 20 height 21
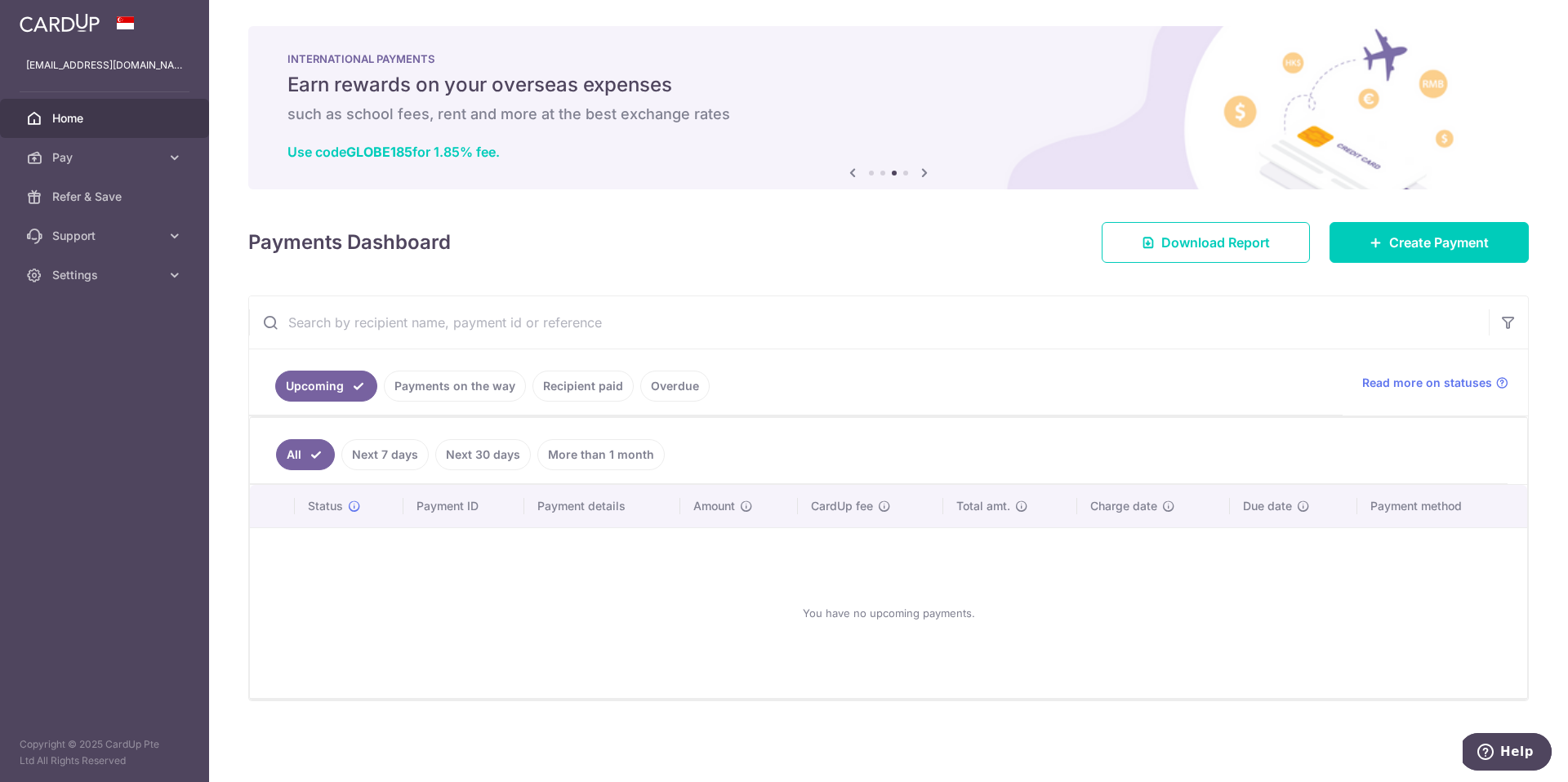
click at [917, 173] on icon at bounding box center [924, 172] width 20 height 21
click at [924, 172] on icon at bounding box center [924, 172] width 20 height 21
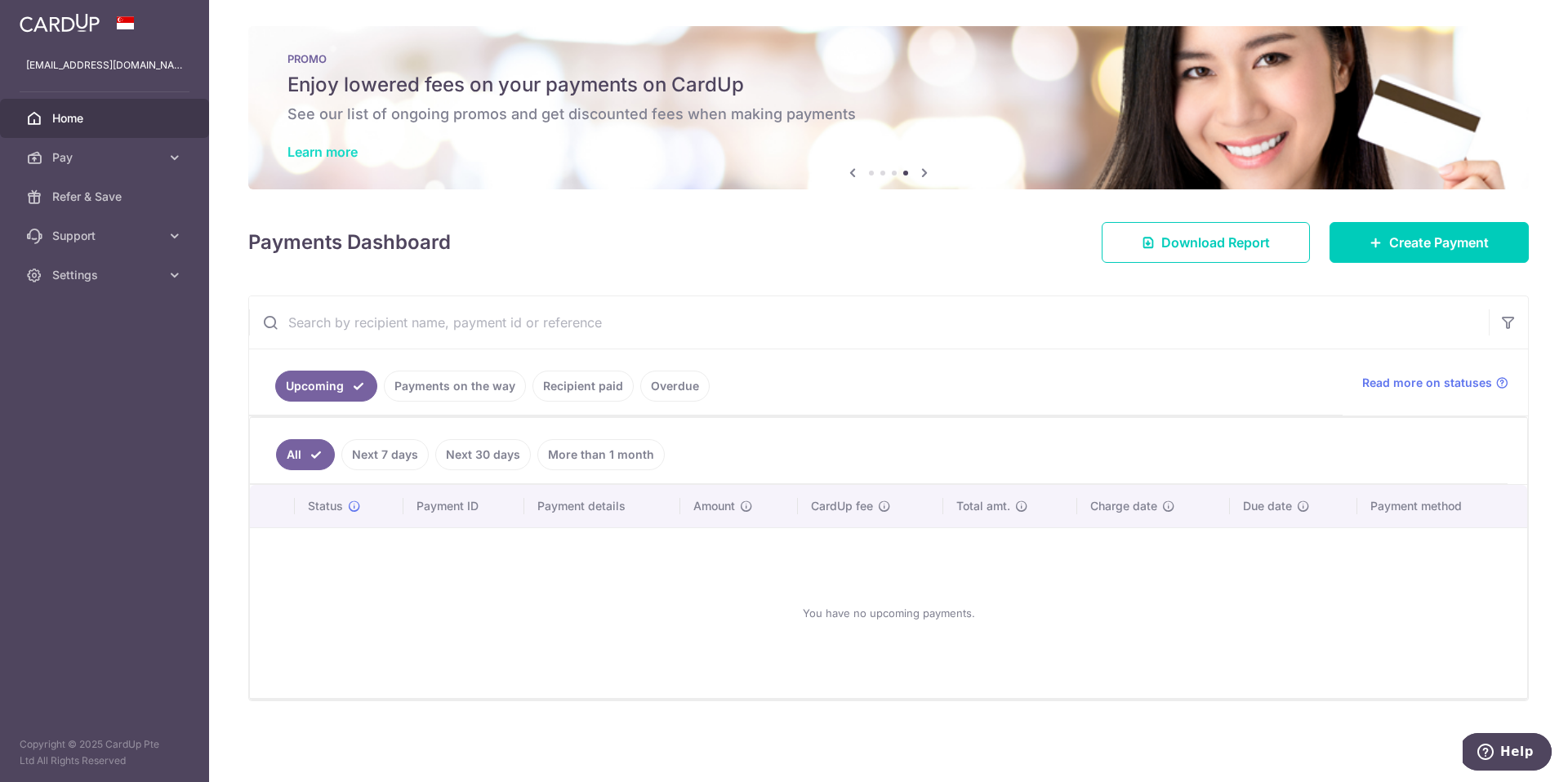
click at [298, 148] on link "Learn more" at bounding box center [322, 152] width 70 height 16
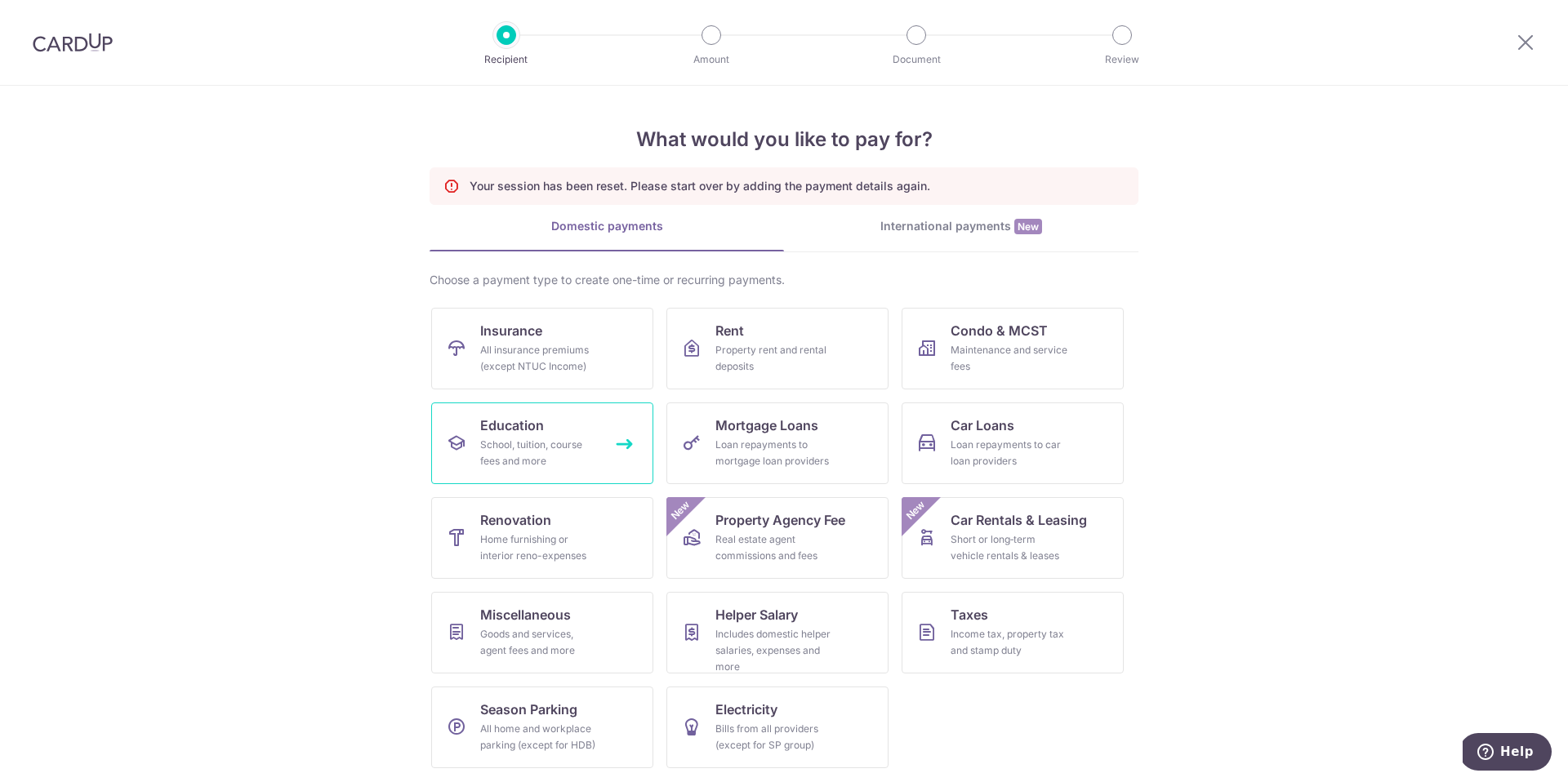
click at [527, 456] on div "School, tuition, course fees and more" at bounding box center [539, 453] width 118 height 33
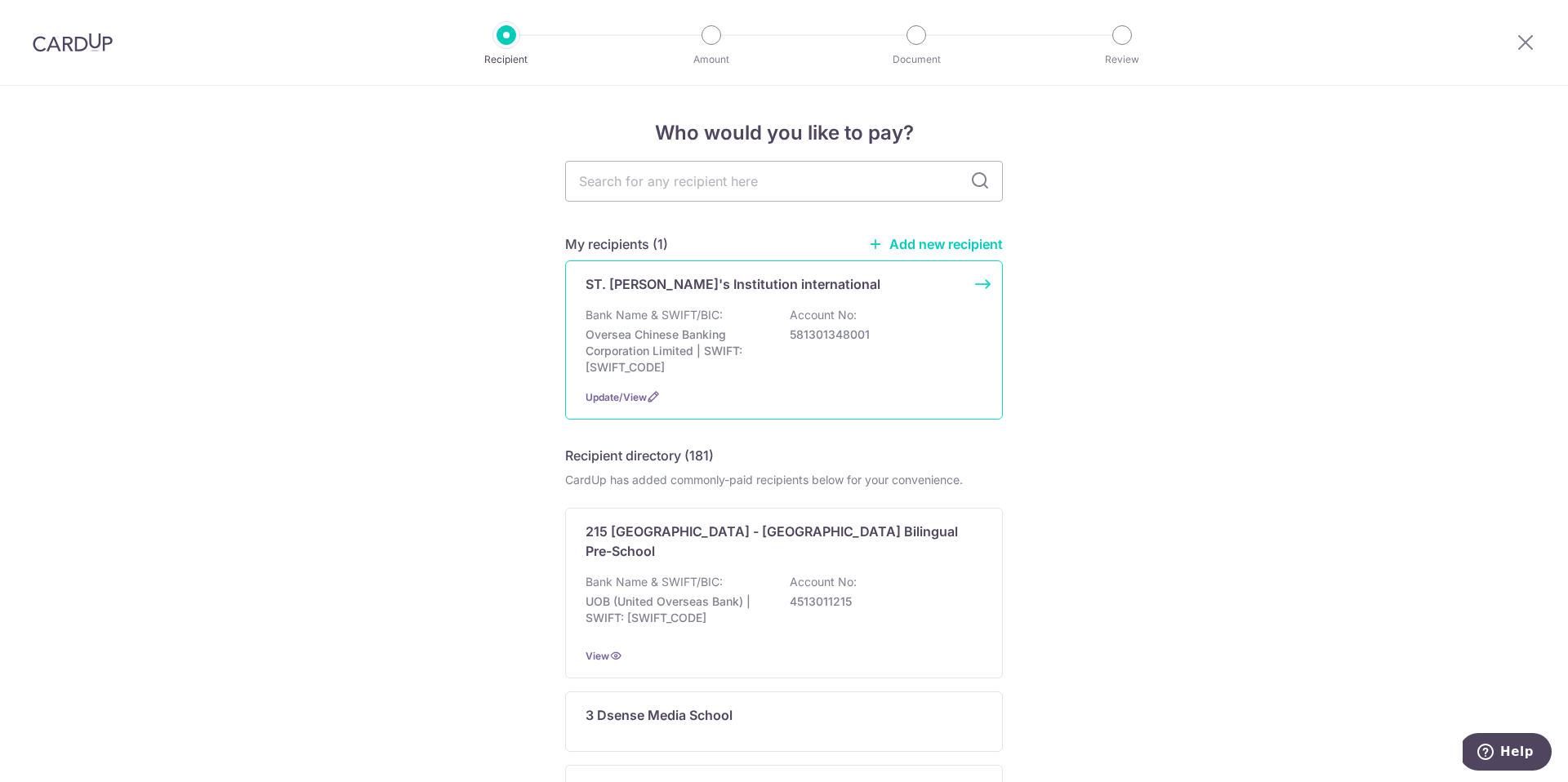
click at [906, 330] on p "581301348001" at bounding box center [881, 334] width 183 height 16
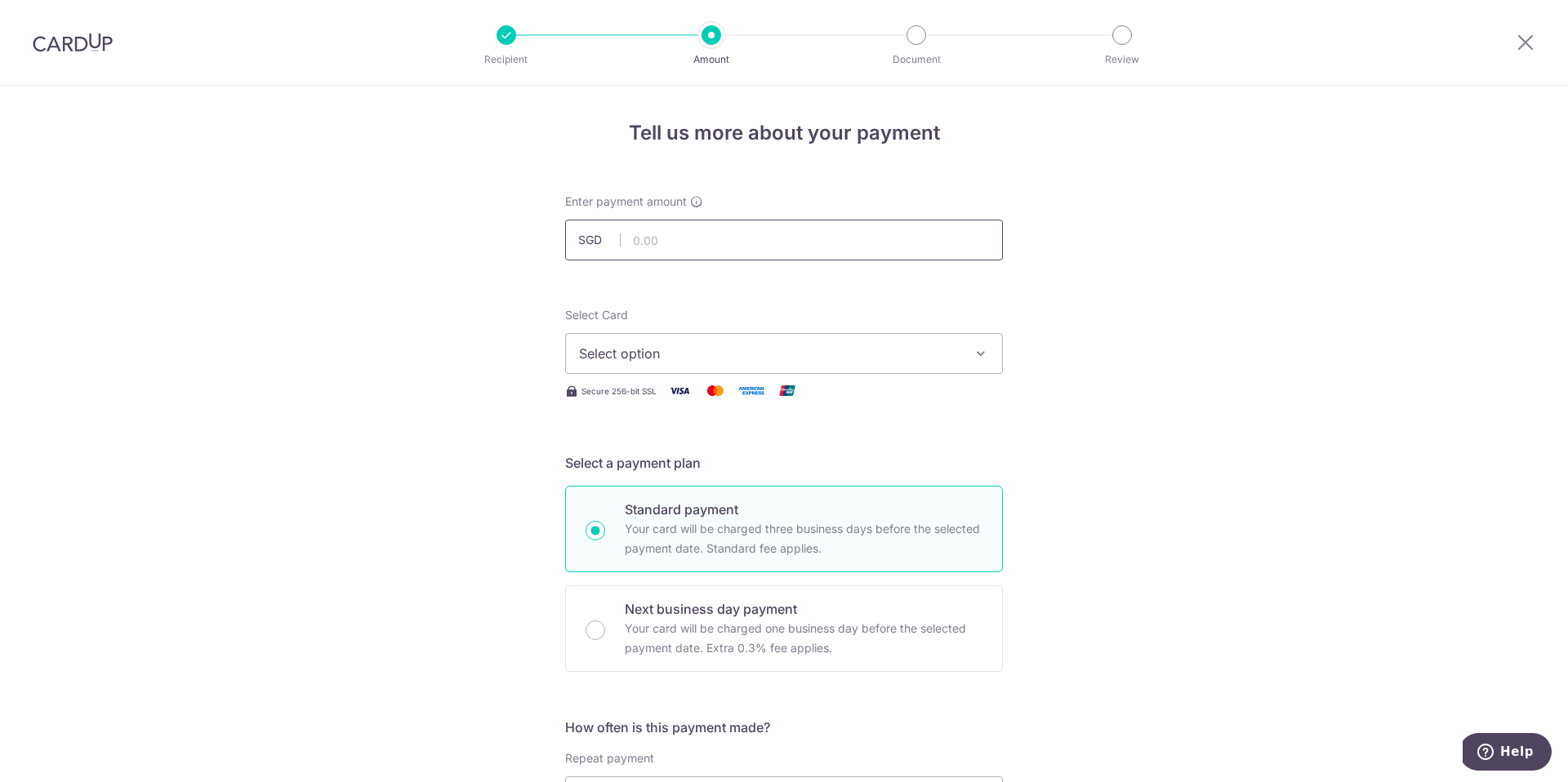
click at [682, 244] on input "text" at bounding box center [784, 240] width 438 height 41
type input "28,996.00"
click at [681, 378] on div "Select Card Select option Add credit card Your Cards **** 9026 **** 7420 Secure…" at bounding box center [784, 353] width 438 height 94
click at [710, 350] on span "Select option" at bounding box center [768, 354] width 381 height 20
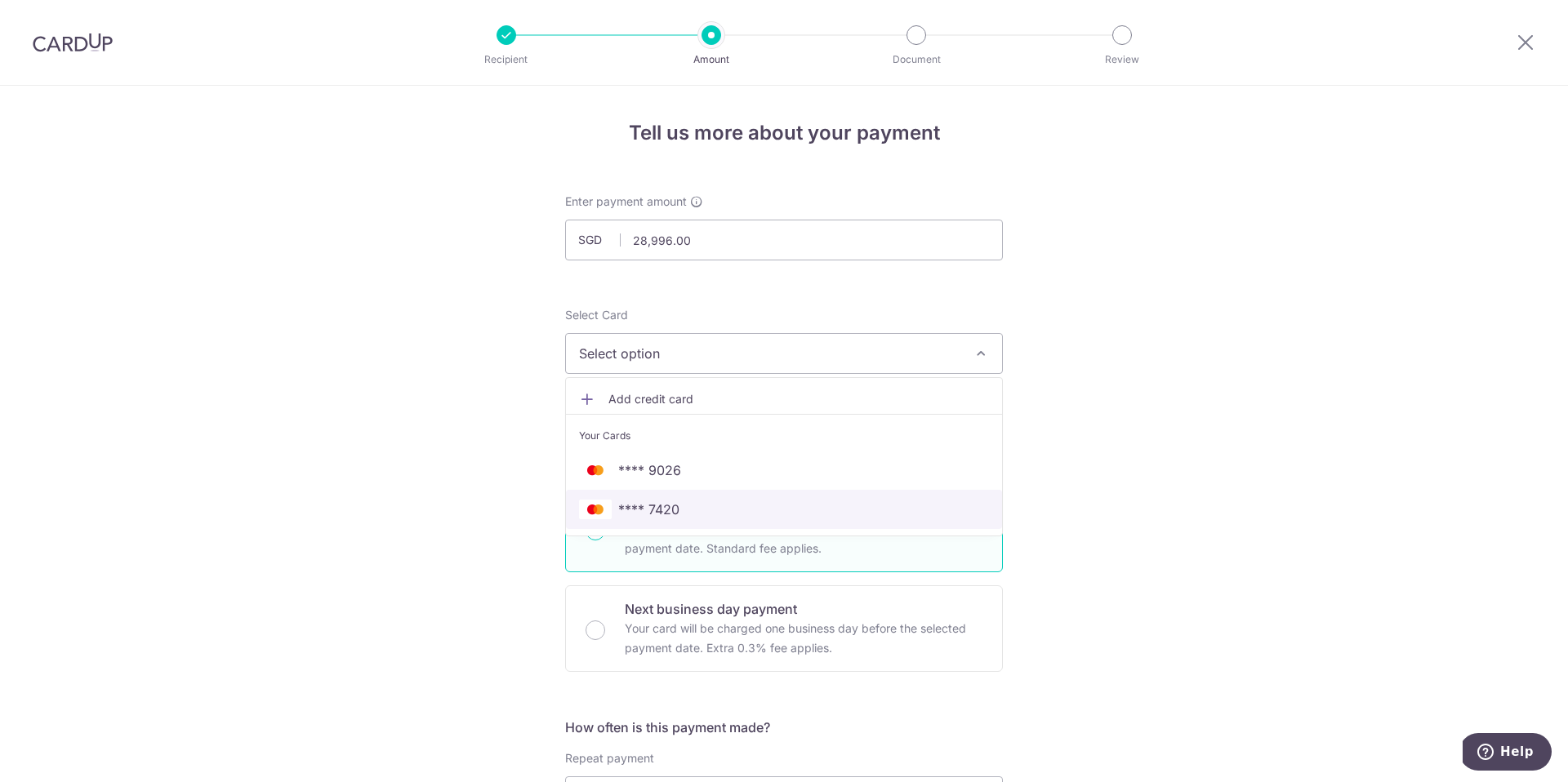
click at [694, 510] on span "**** 7420" at bounding box center [784, 510] width 410 height 20
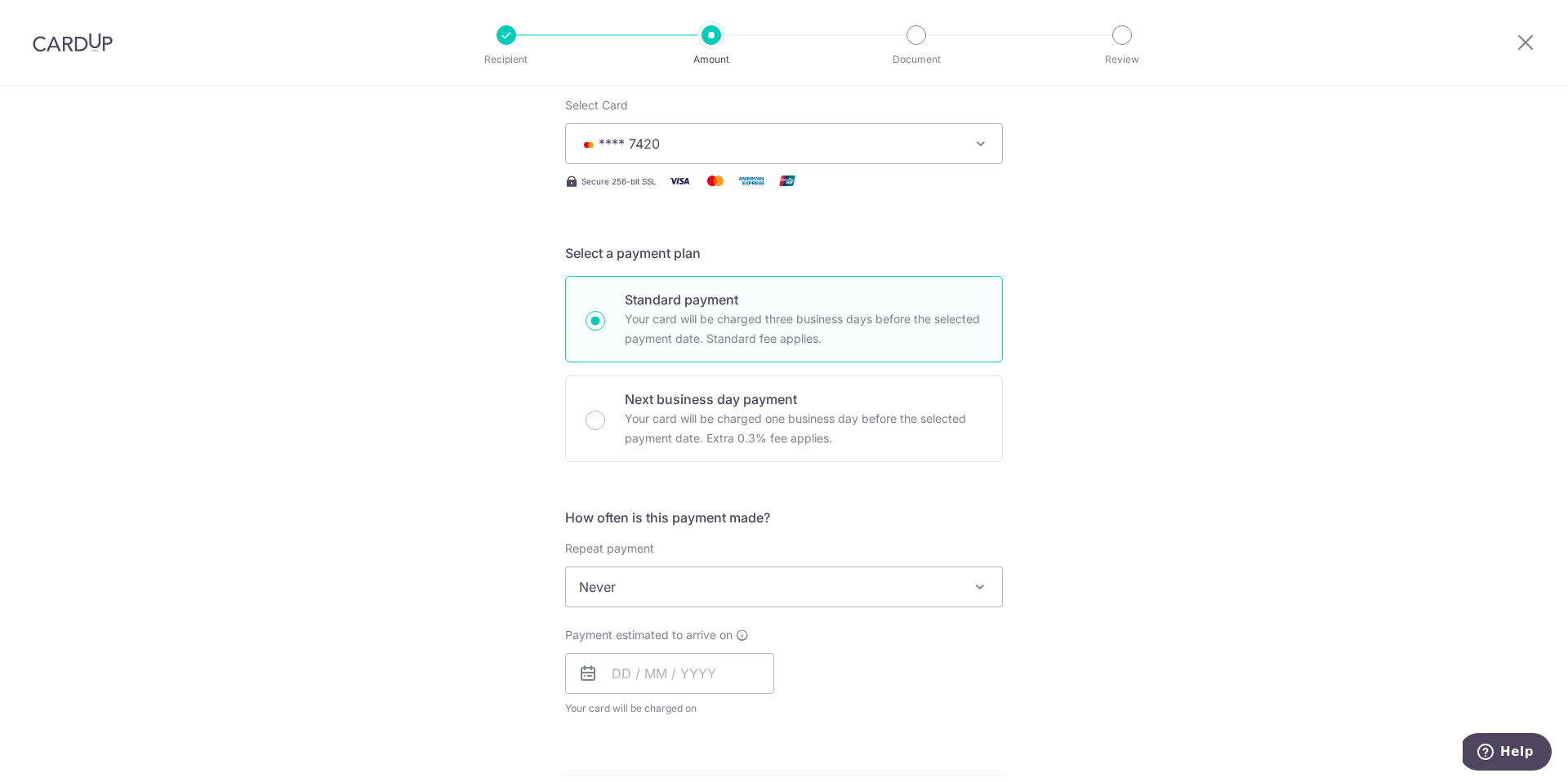
scroll to position [231, 0]
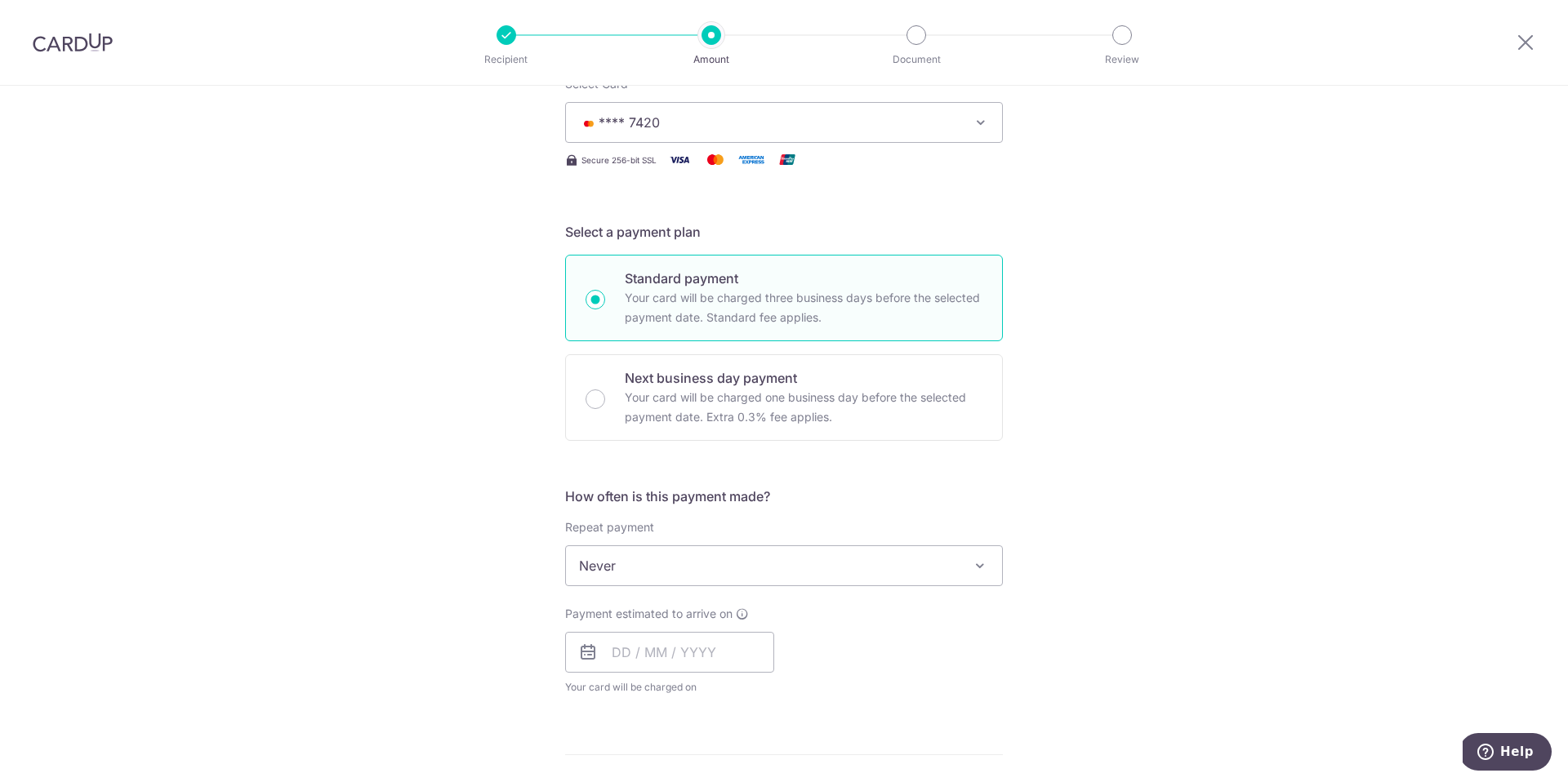
click at [680, 566] on span "Never" at bounding box center [784, 566] width 436 height 39
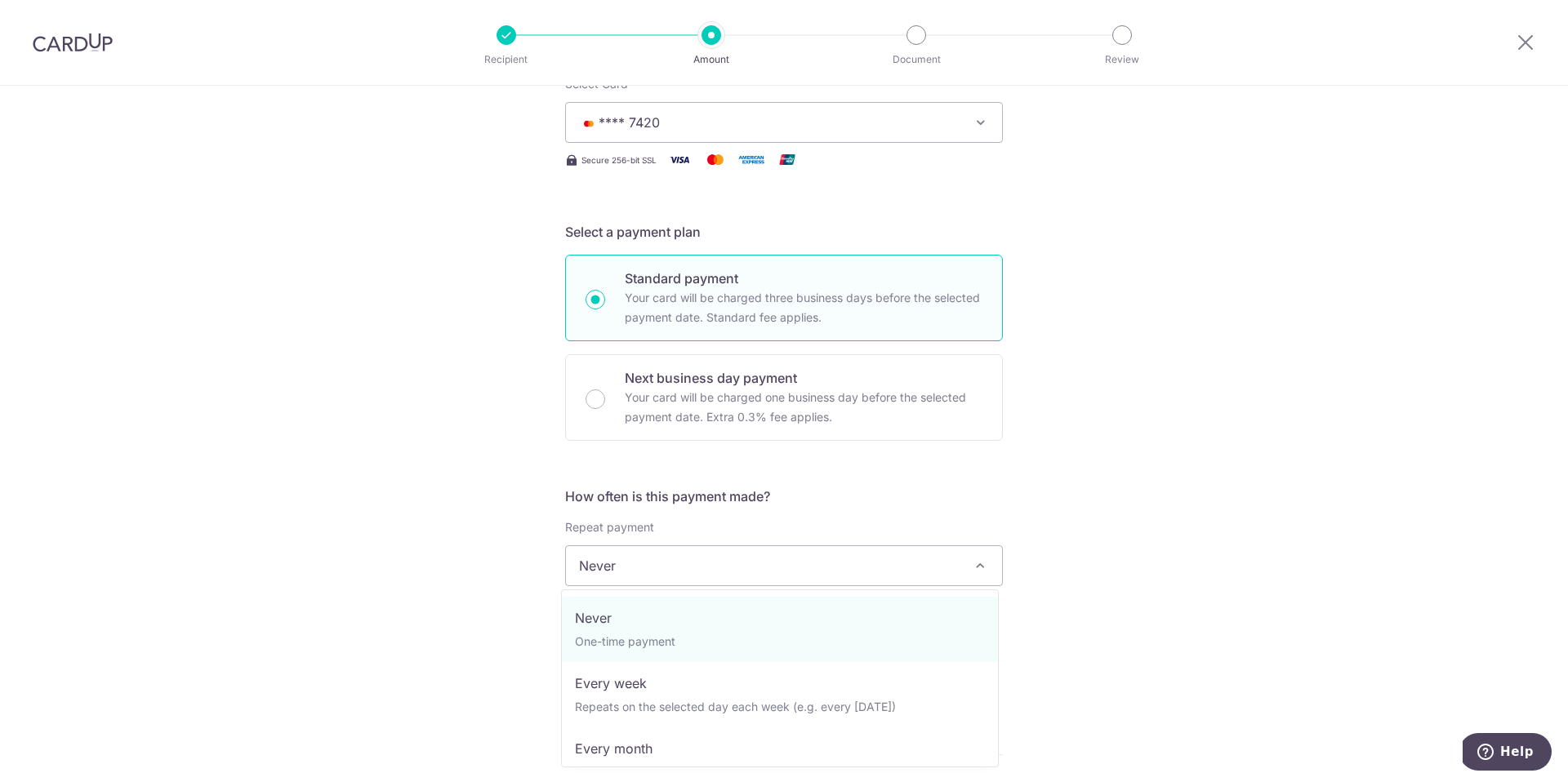
click at [443, 572] on div "Tell us more about your payment Enter payment amount SGD 28,996.00 28996.00 Sel…" at bounding box center [784, 593] width 1568 height 1478
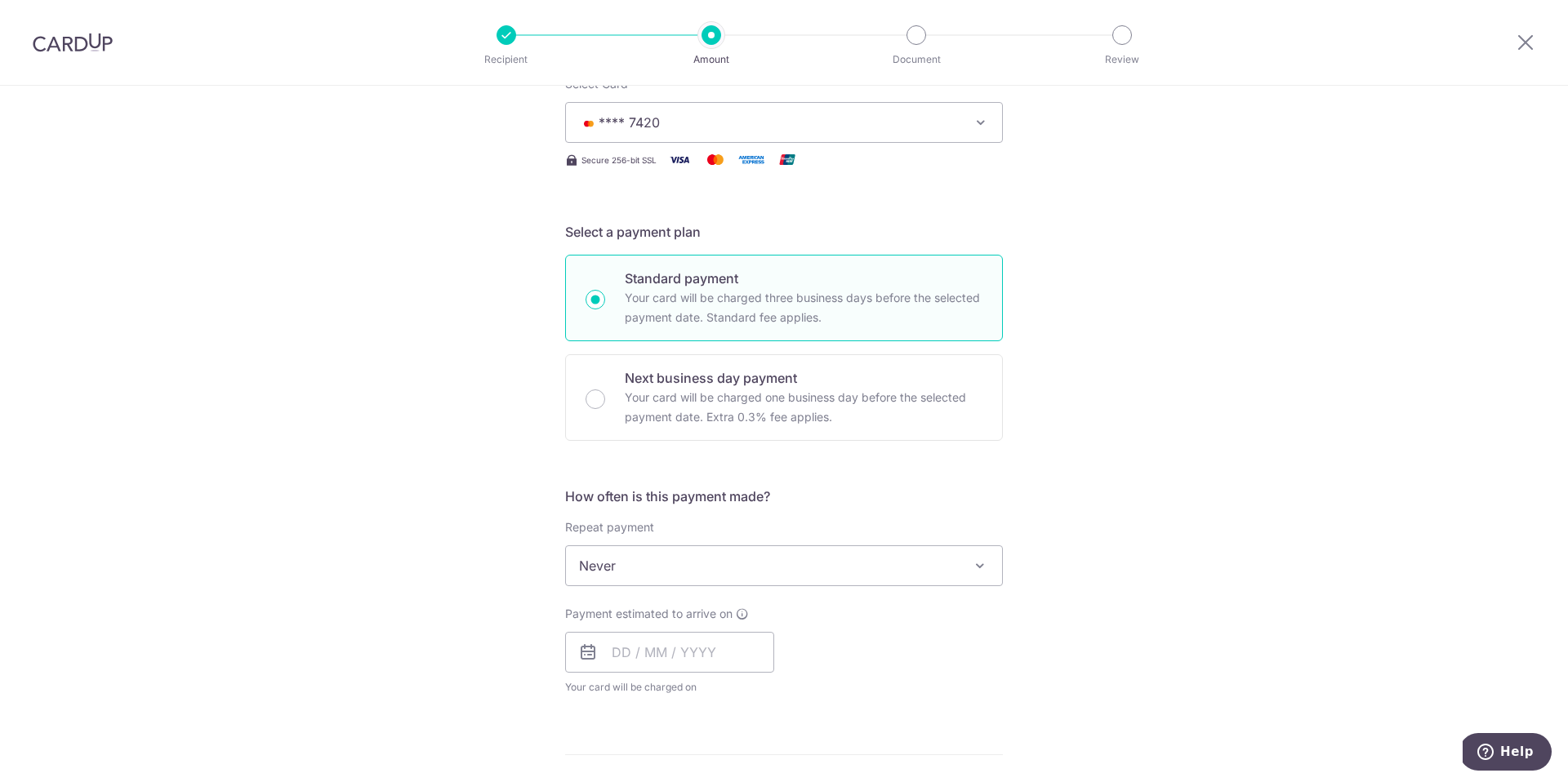
scroll to position [398, 0]
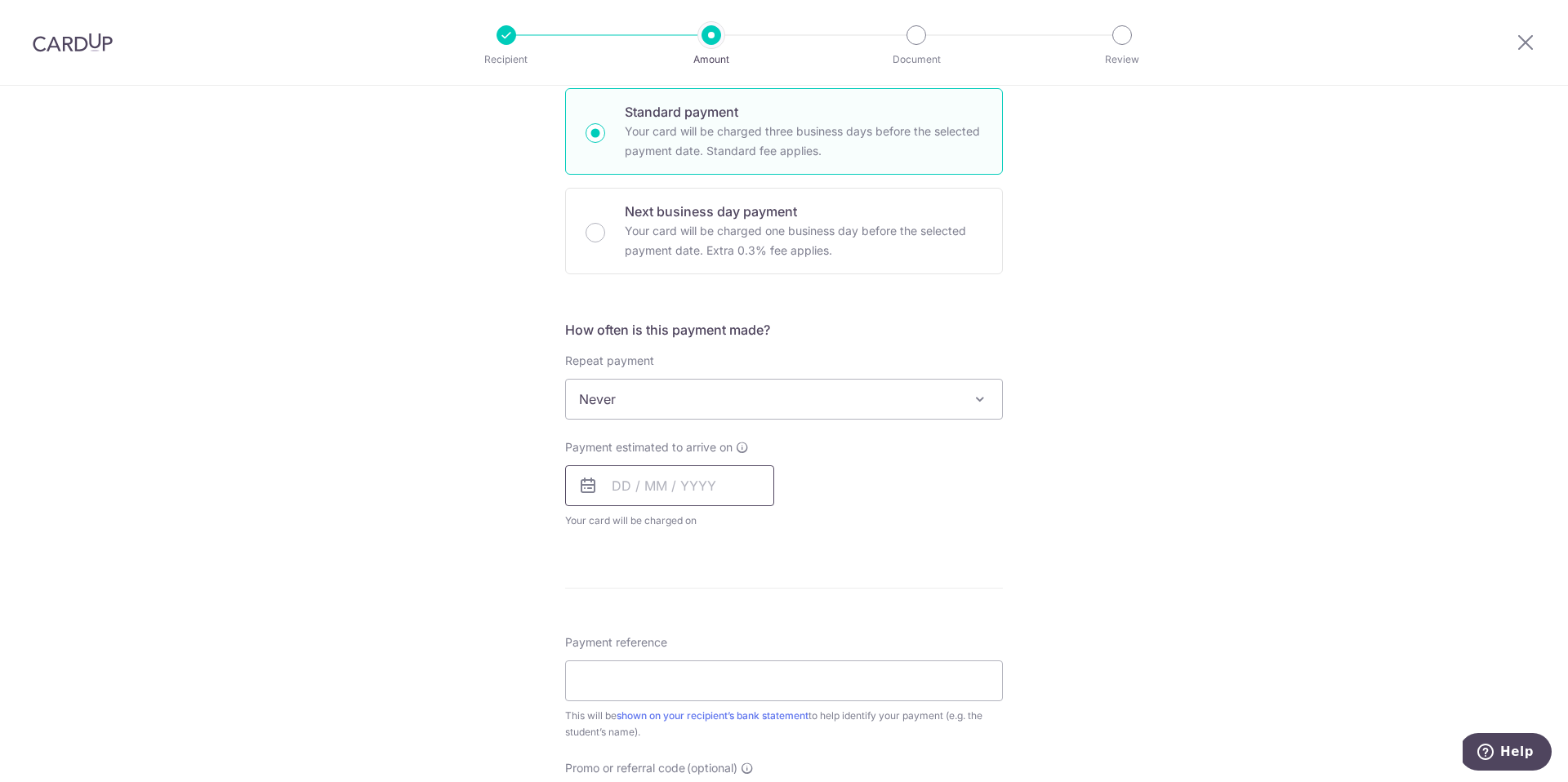
click at [613, 488] on input "text" at bounding box center [669, 486] width 209 height 41
drag, startPoint x: 916, startPoint y: 483, endPoint x: 896, endPoint y: 486, distance: 20.2
click at [917, 483] on div "Payment estimated to arrive on Prev Next Oct Nov Dec 2025 2026 2027 2028 2029 2…" at bounding box center [784, 484] width 457 height 90
click at [618, 493] on input "text" at bounding box center [669, 486] width 209 height 41
drag, startPoint x: 729, startPoint y: 672, endPoint x: 927, endPoint y: 520, distance: 249.6
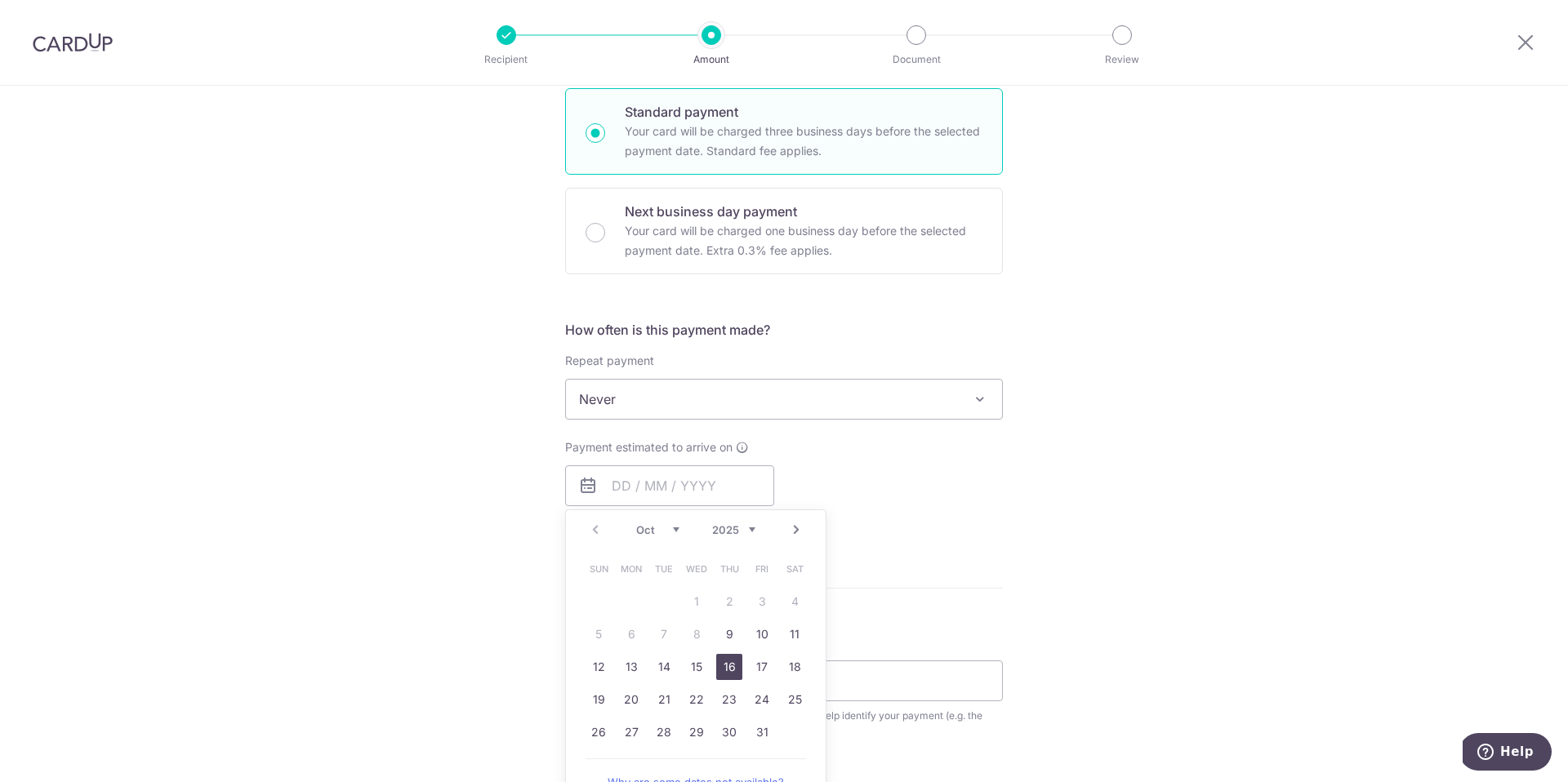
click at [730, 672] on link "16" at bounding box center [728, 667] width 26 height 26
type input "16/10/2025"
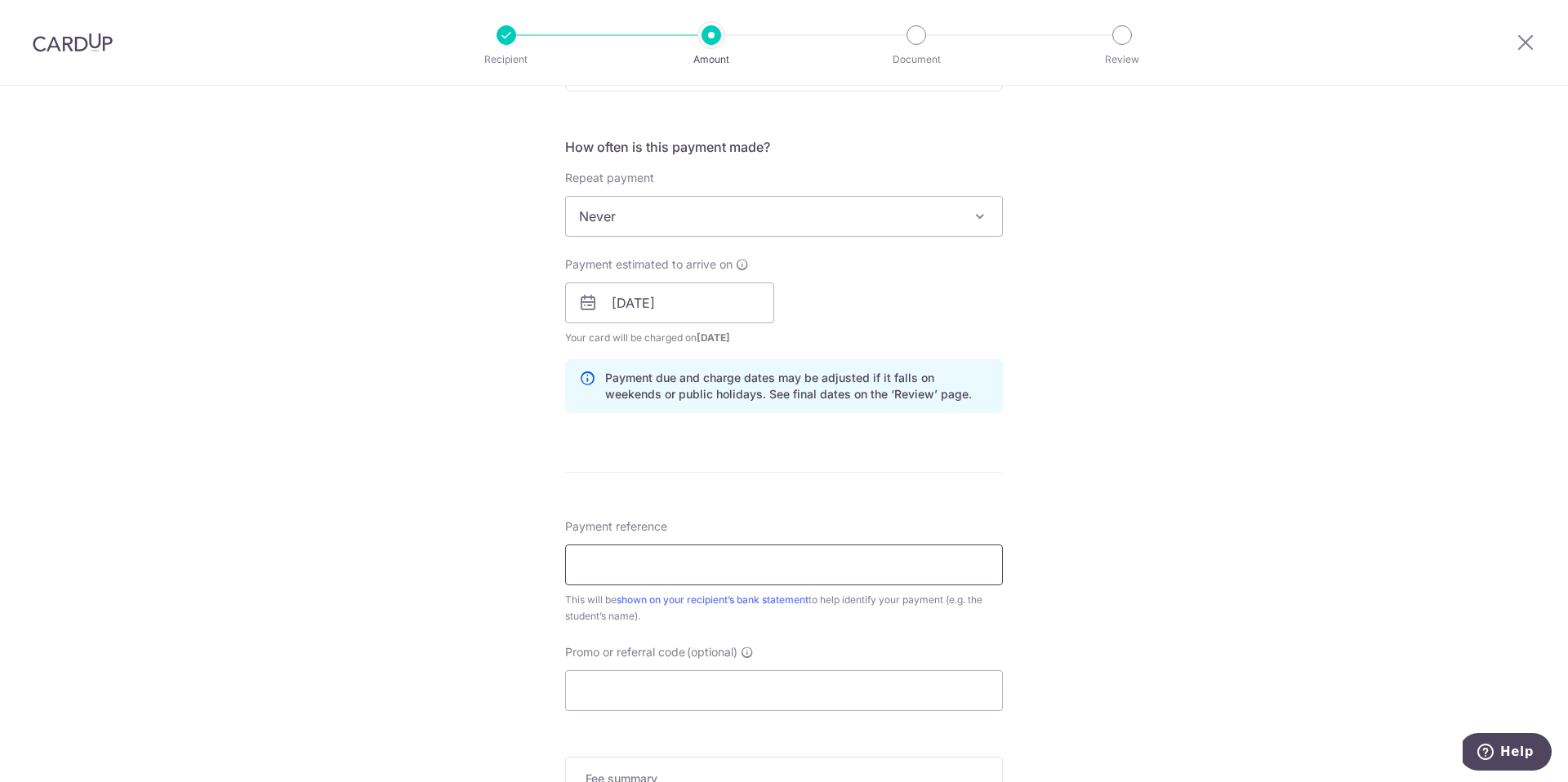
scroll to position [602, 0]
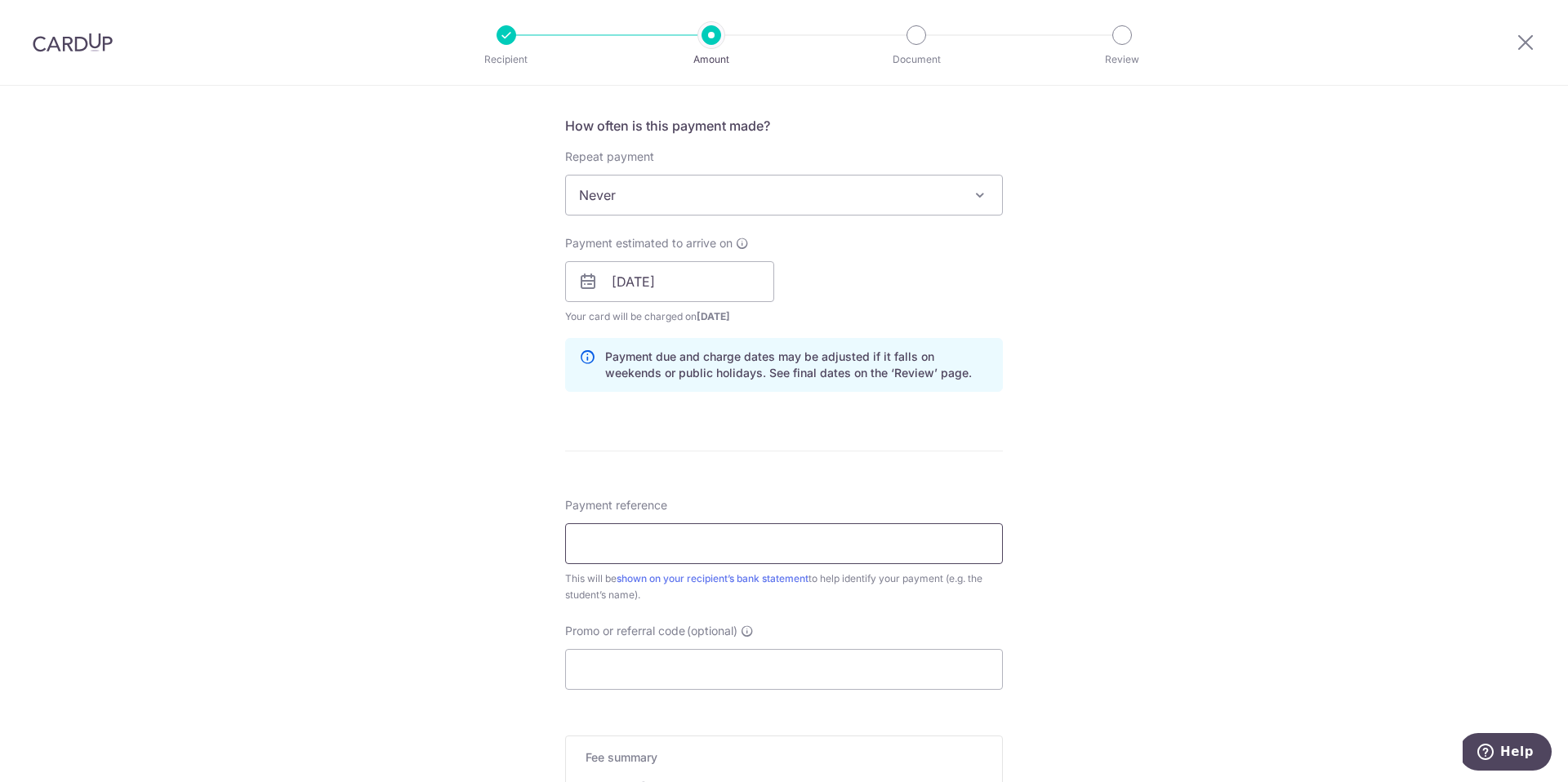
click at [694, 532] on input "Payment reference" at bounding box center [784, 544] width 438 height 41
paste input "S25 / 51183"
drag, startPoint x: 612, startPoint y: 546, endPoint x: 655, endPoint y: 540, distance: 43.4
click at [612, 547] on input "S25 / 51183" at bounding box center [784, 544] width 438 height 41
click at [703, 542] on input "S25 / 51183" at bounding box center [784, 544] width 438 height 41
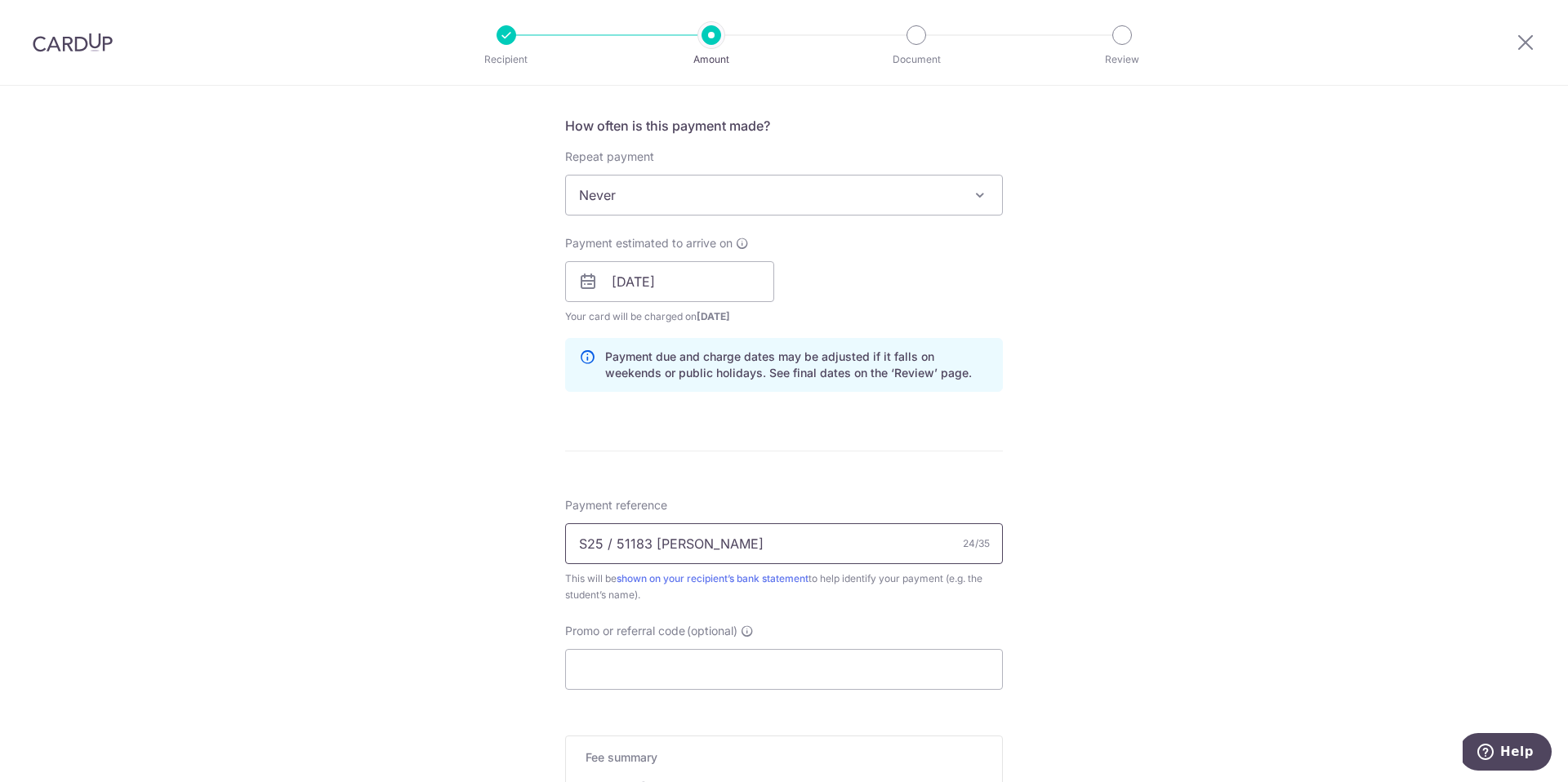
type input "S25 / 51183 Yang Chih-Yi"
click at [776, 471] on form "Enter payment amount SGD 28,996.00 28996.00 Select Card **** 7420 Add credit ca…" at bounding box center [784, 271] width 438 height 1360
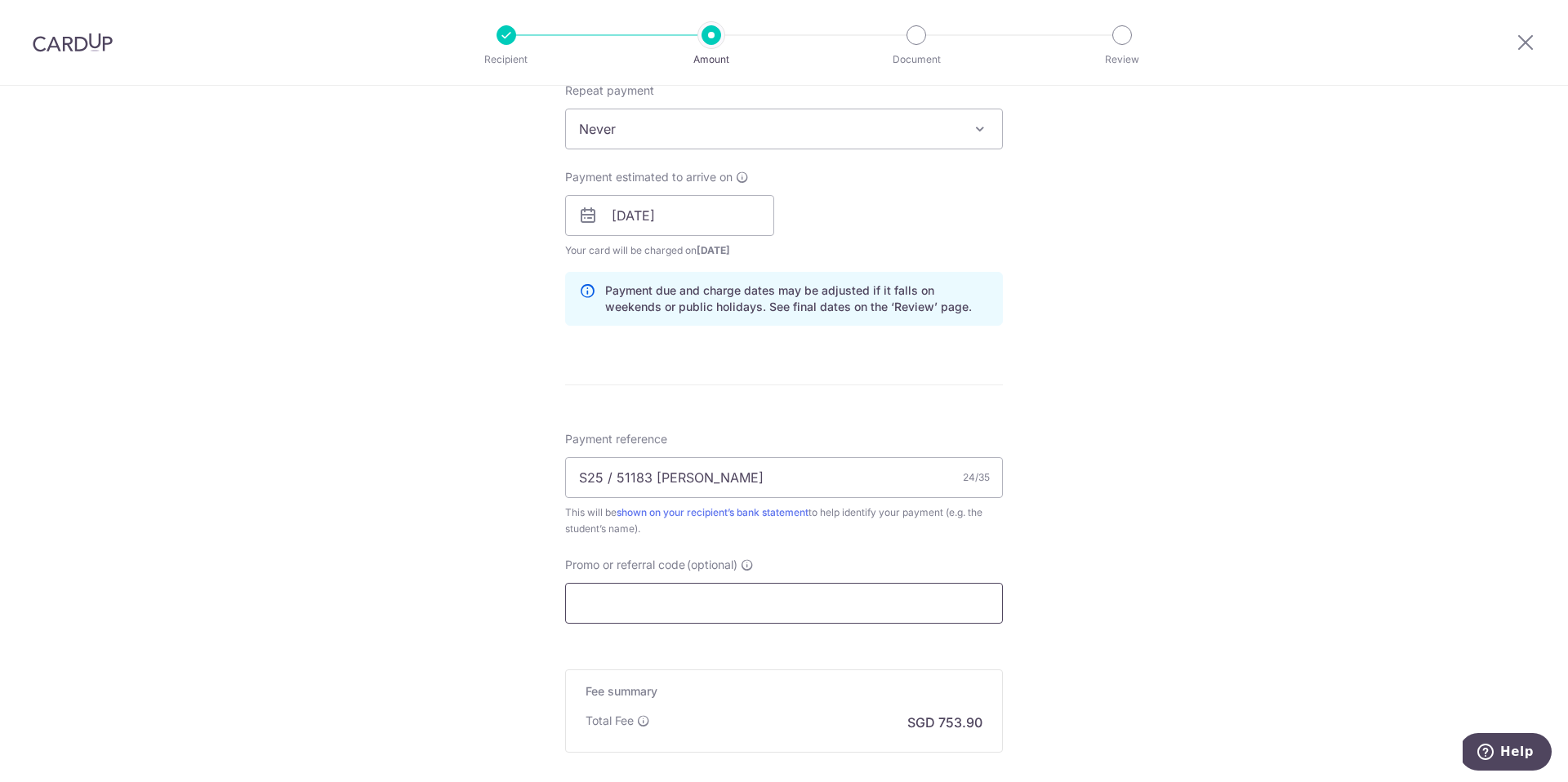
click at [636, 603] on input "Promo or referral code (optional)" at bounding box center [784, 604] width 438 height 41
paste input "OFF225"
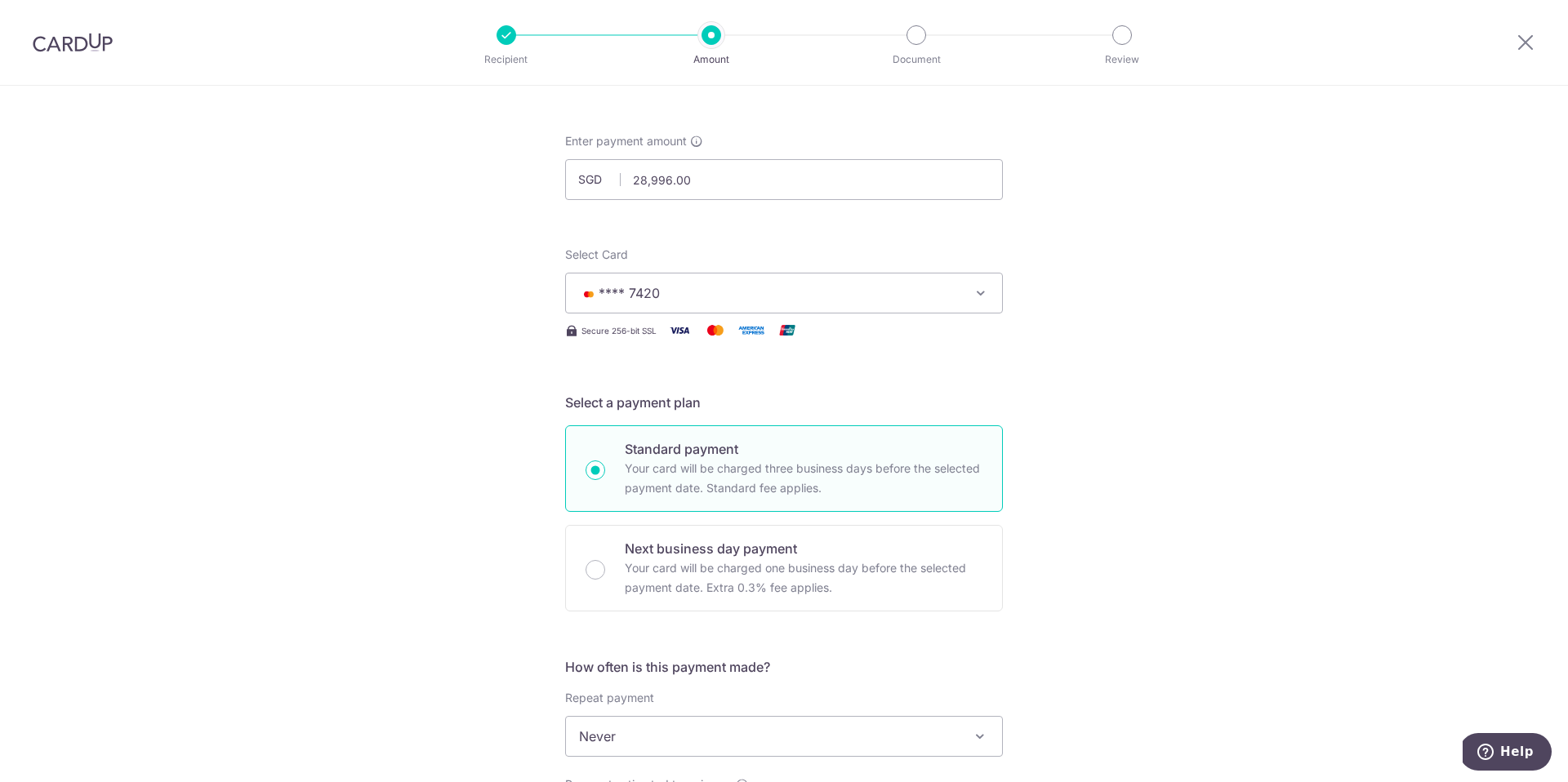
scroll to position [0, 0]
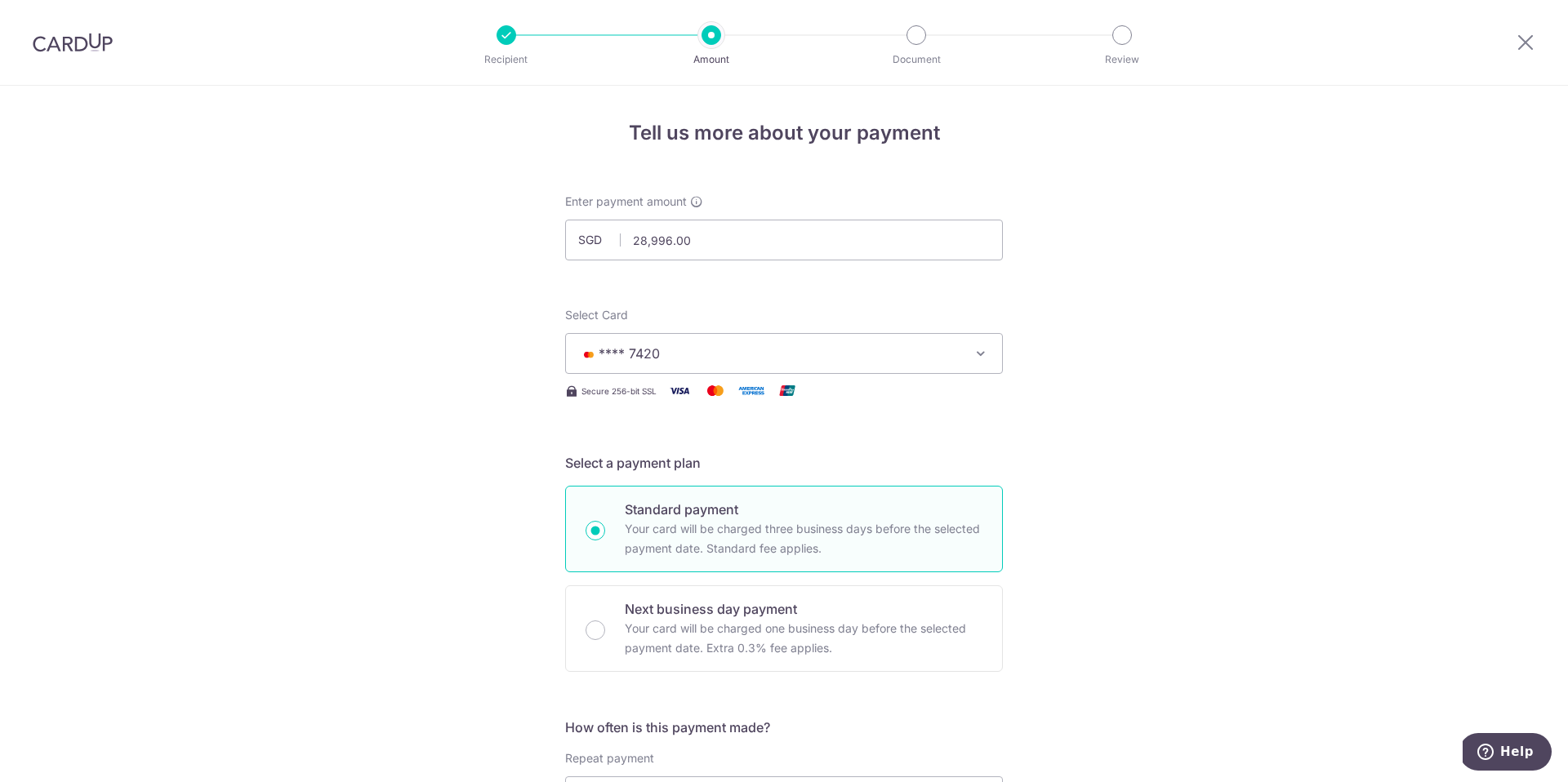
type input "OFF225"
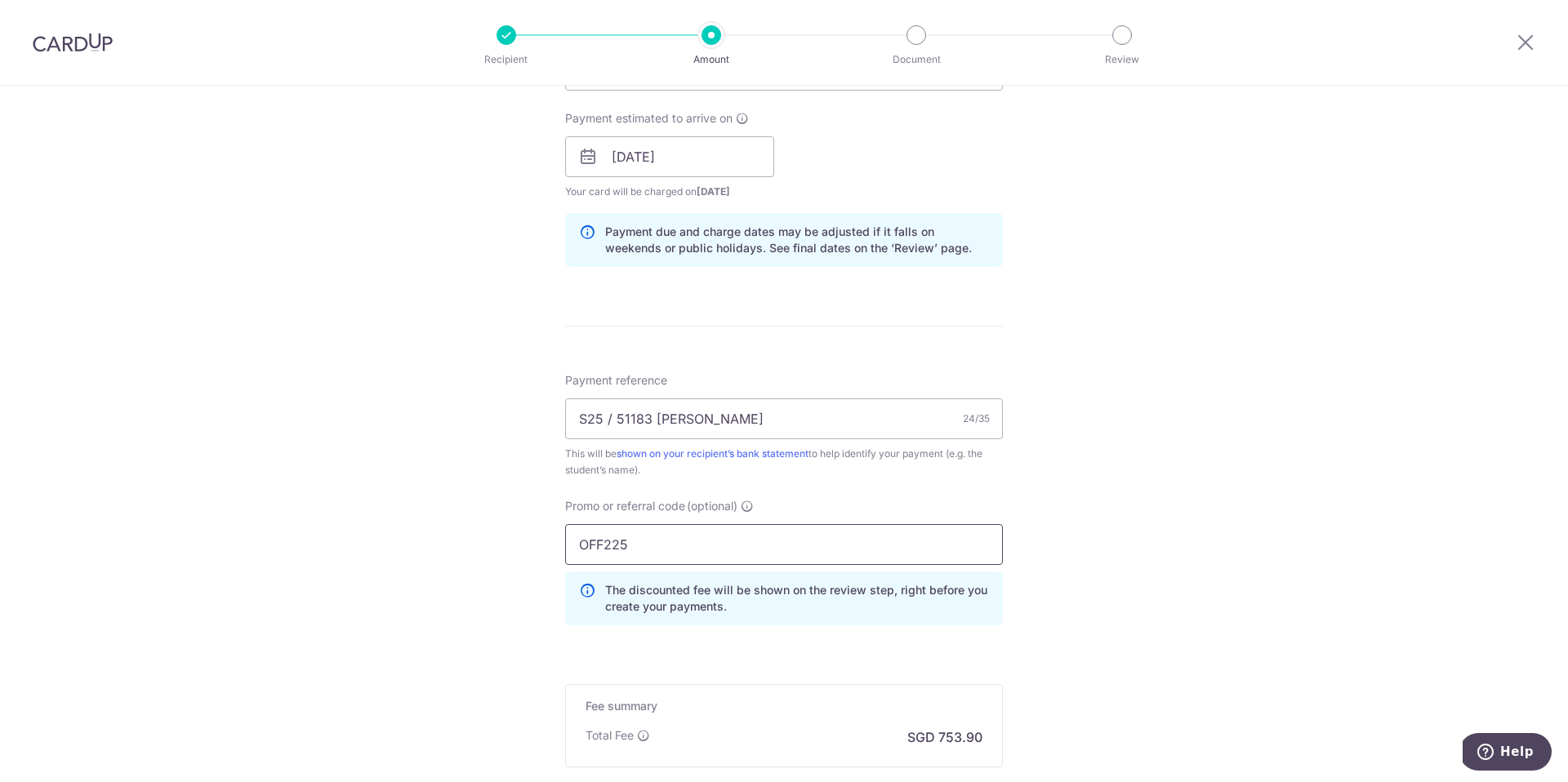
scroll to position [921, 0]
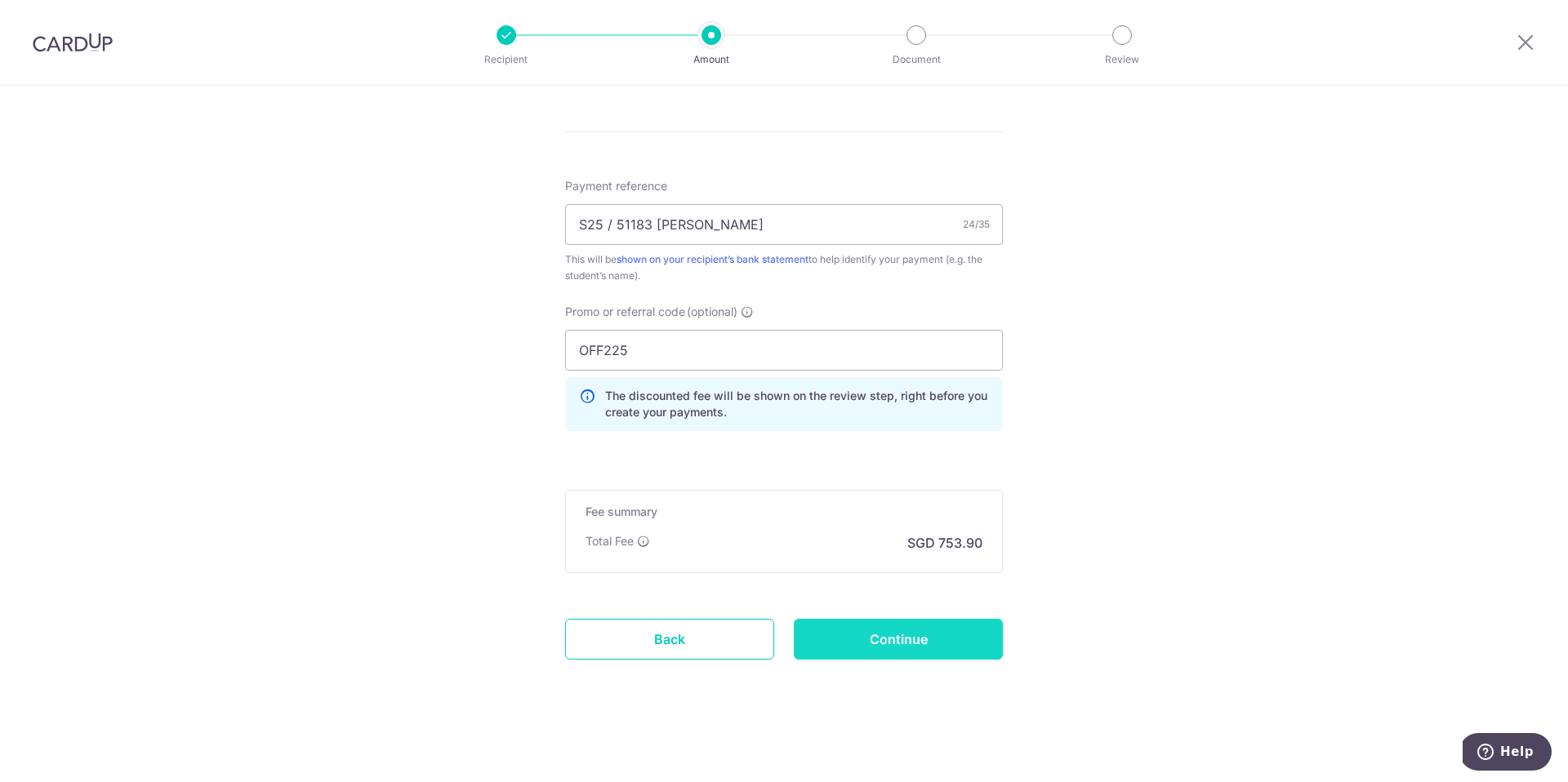
click at [932, 646] on input "Continue" at bounding box center [898, 639] width 209 height 41
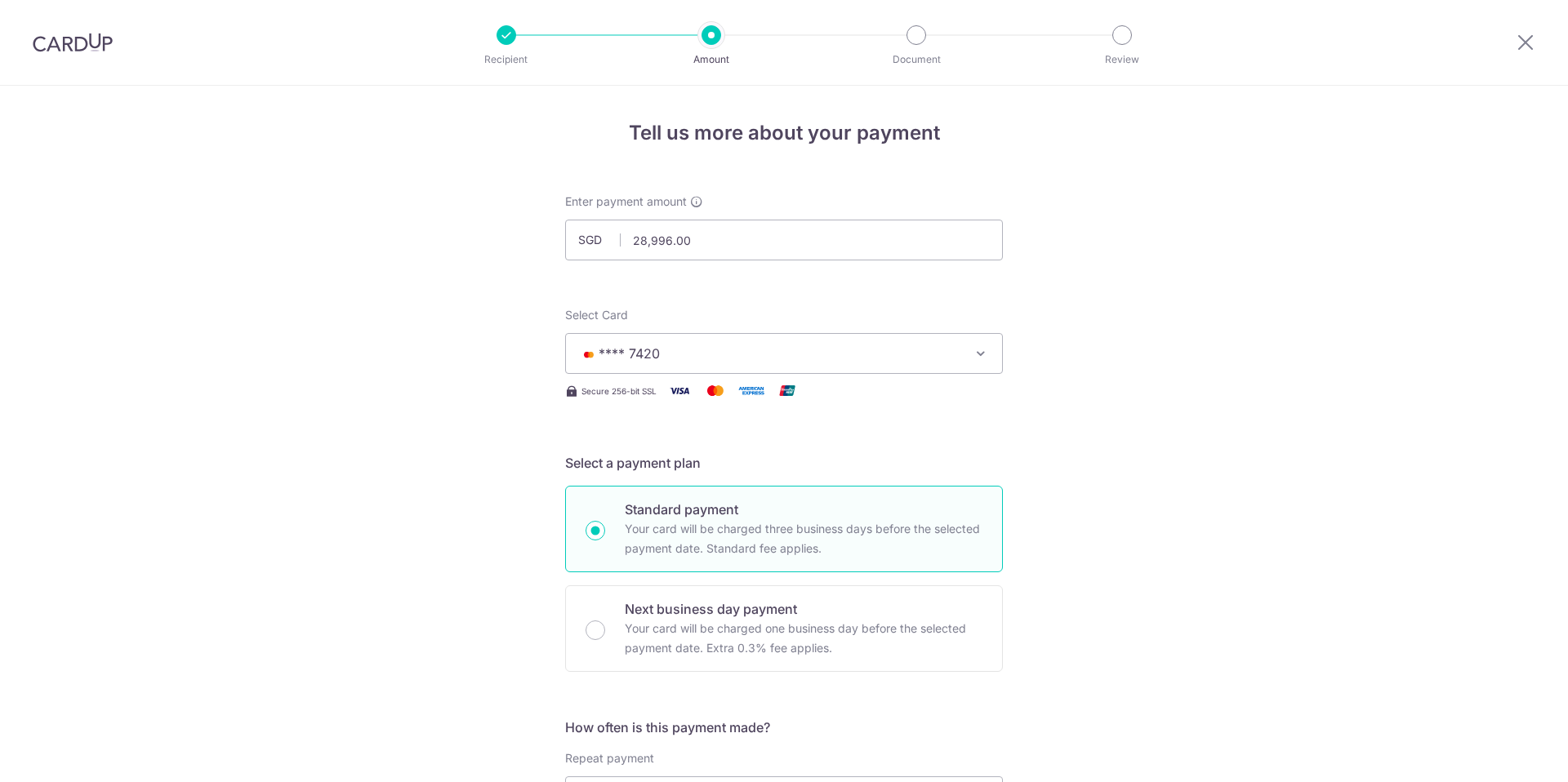
scroll to position [944, 0]
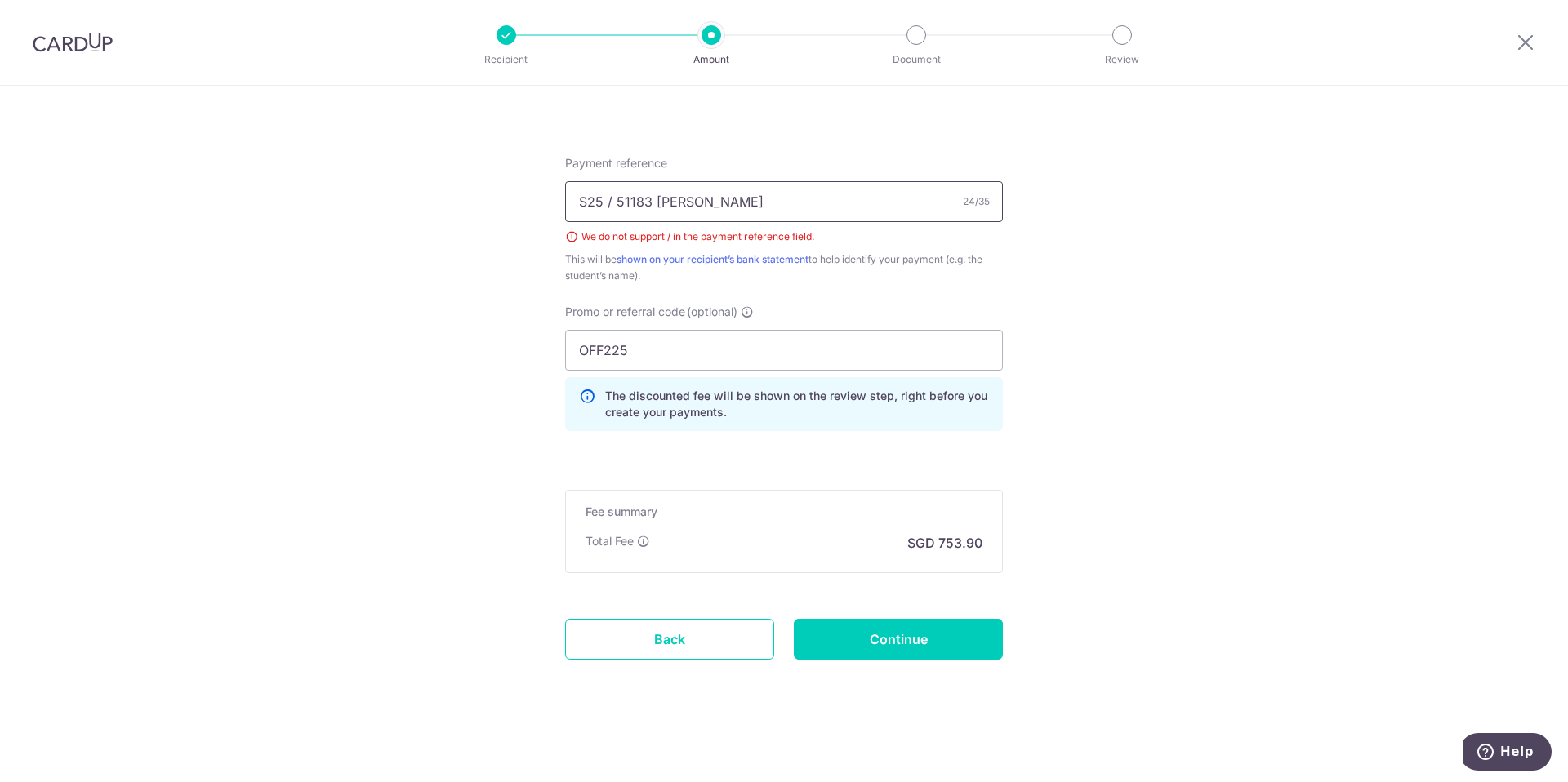
click at [611, 199] on input "S25 / 51183 Yang Chih-Yi" at bounding box center [784, 202] width 438 height 41
type input "S25 51183 Yang Chih-Yi"
click at [929, 643] on input "Continue" at bounding box center [898, 639] width 209 height 41
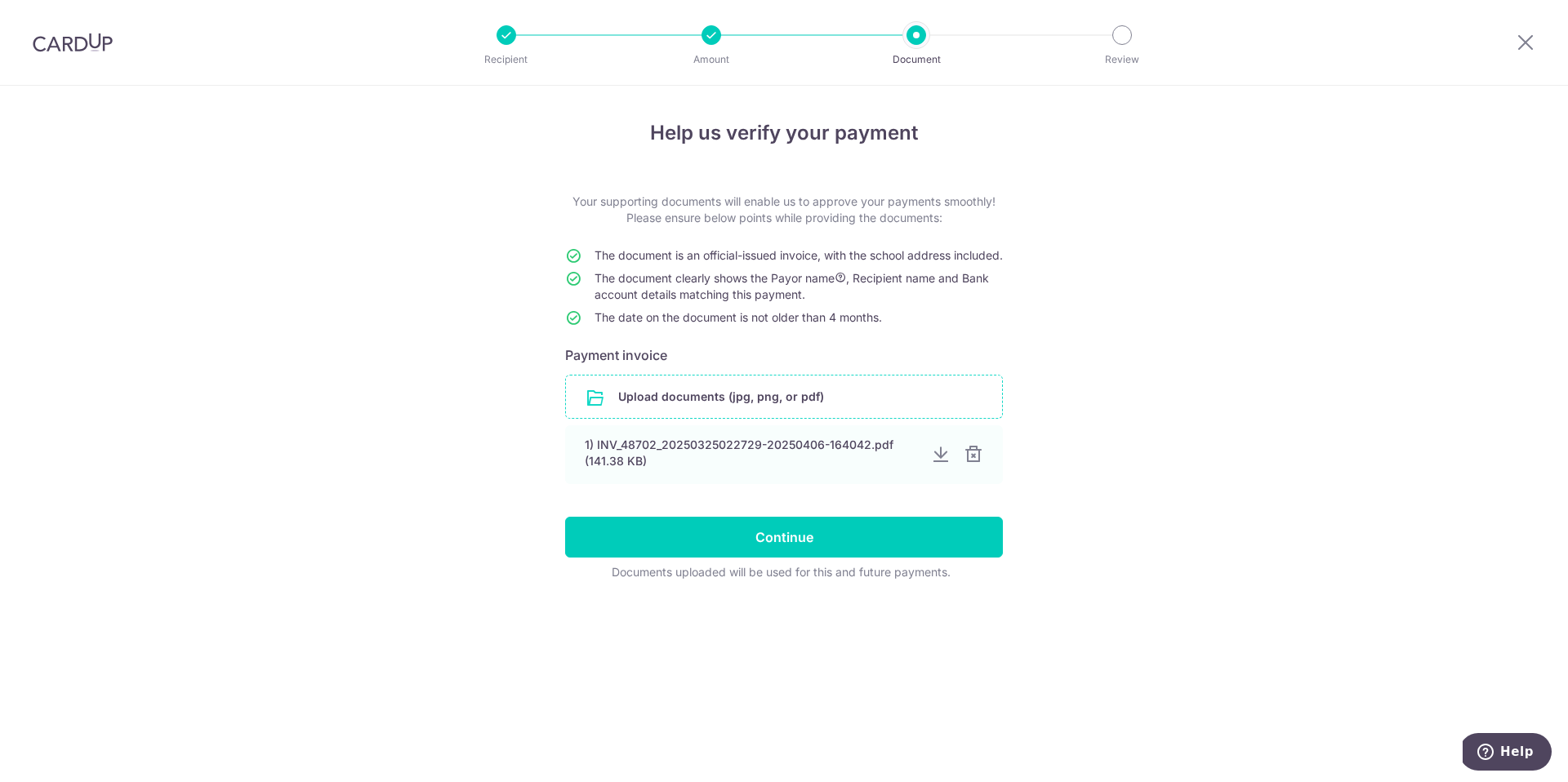
click at [812, 413] on input "file" at bounding box center [784, 397] width 436 height 43
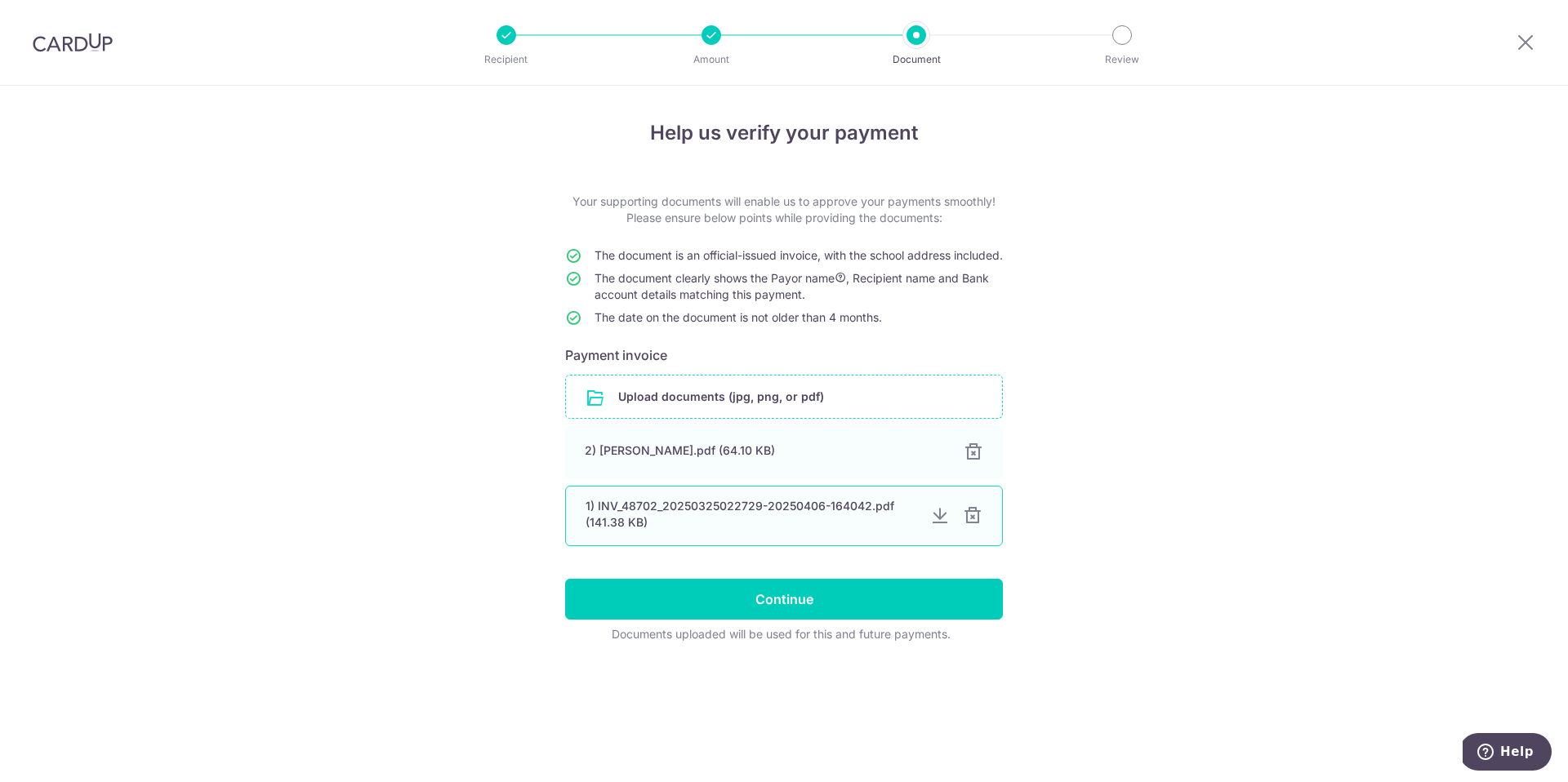
click at [970, 526] on div at bounding box center [973, 516] width 20 height 20
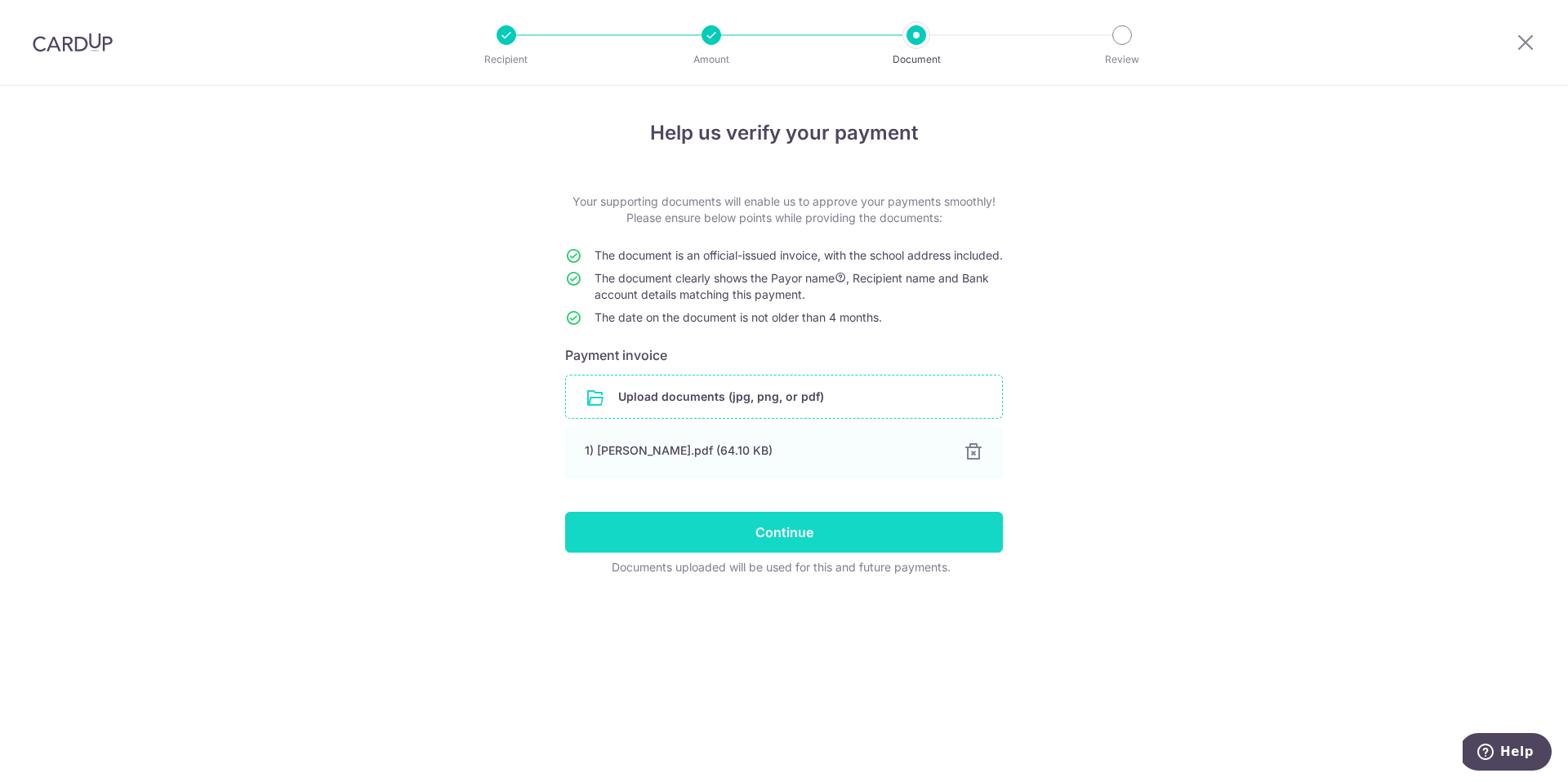
click at [669, 548] on input "Continue" at bounding box center [784, 532] width 438 height 41
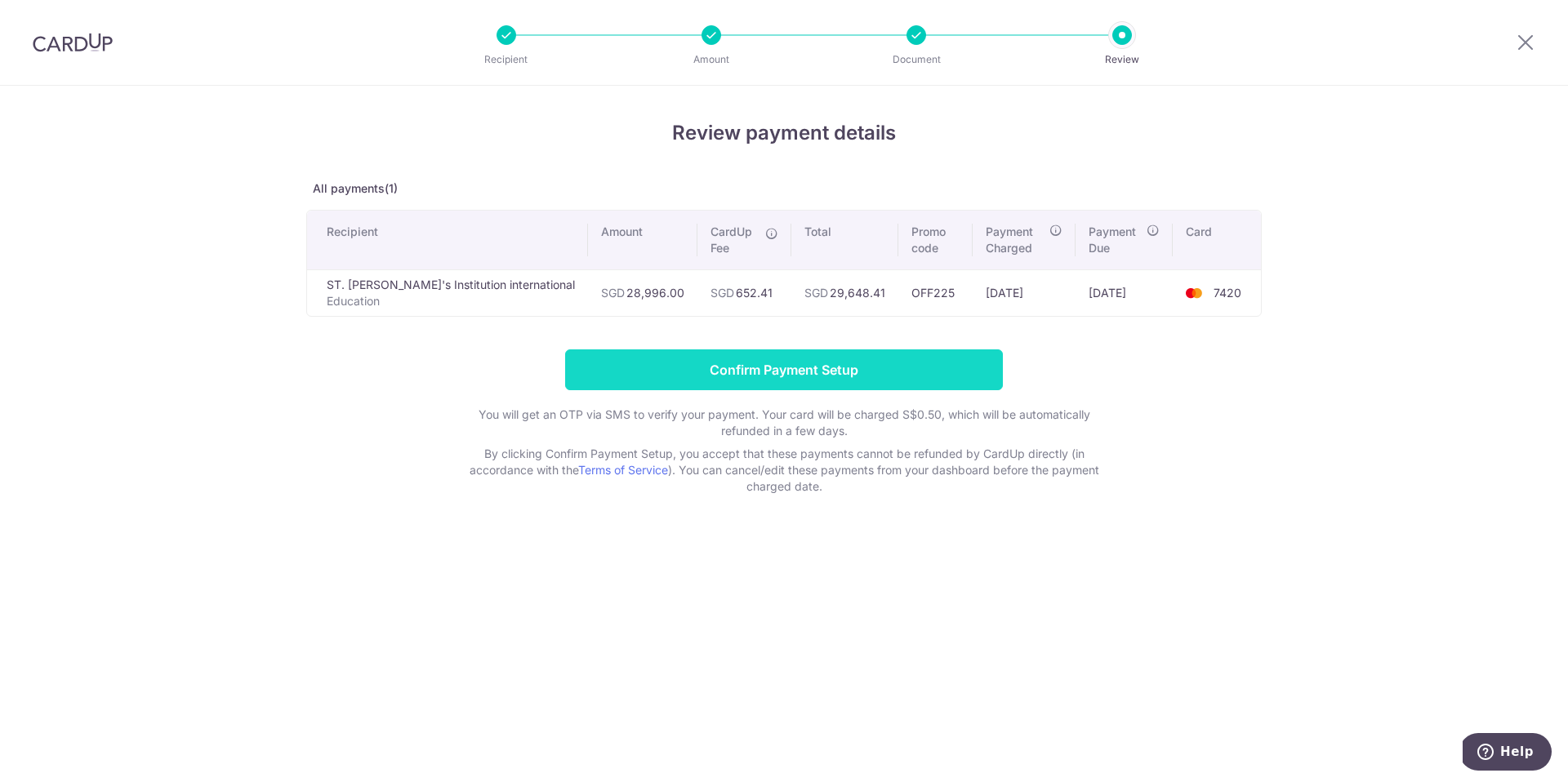
click at [775, 380] on input "Confirm Payment Setup" at bounding box center [784, 370] width 438 height 41
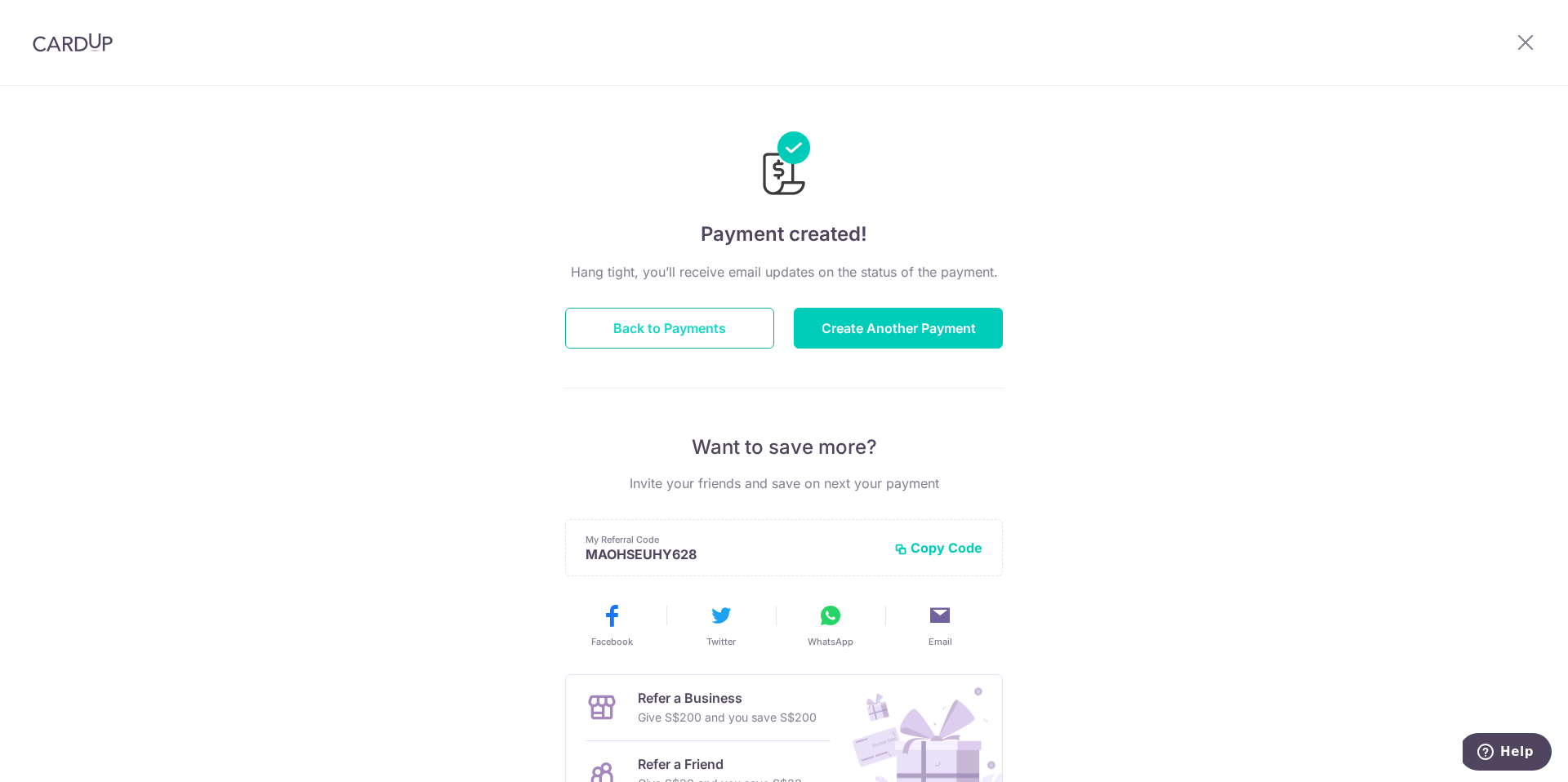
click at [675, 330] on button "Back to Payments" at bounding box center [669, 328] width 209 height 41
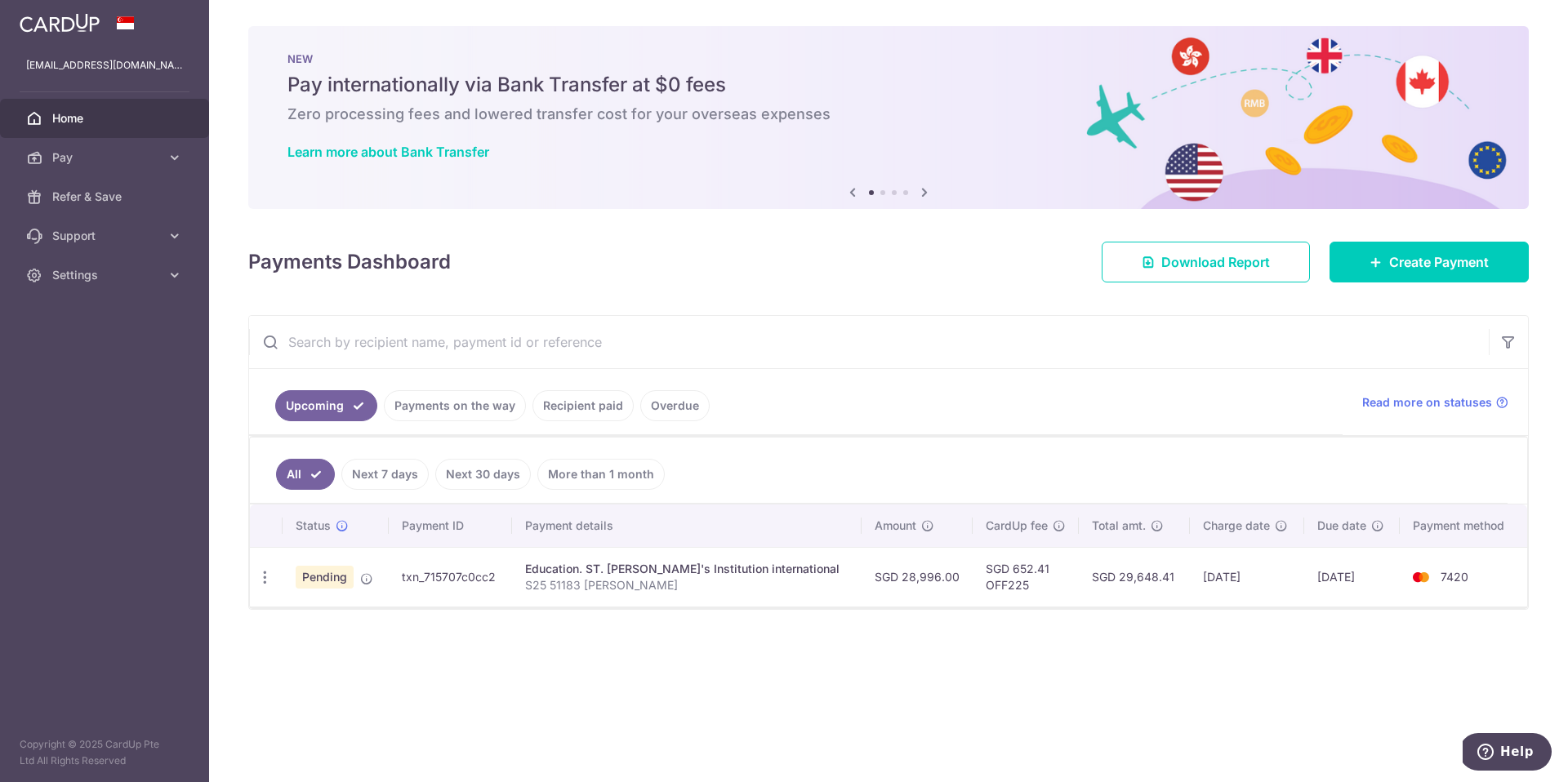
click at [1041, 609] on div "Upcoming Payments on the way Recipient paid Overdue Read more on statuses All N…" at bounding box center [888, 463] width 1280 height 295
click at [488, 580] on td "txn_715707c0cc2" at bounding box center [450, 577] width 123 height 60
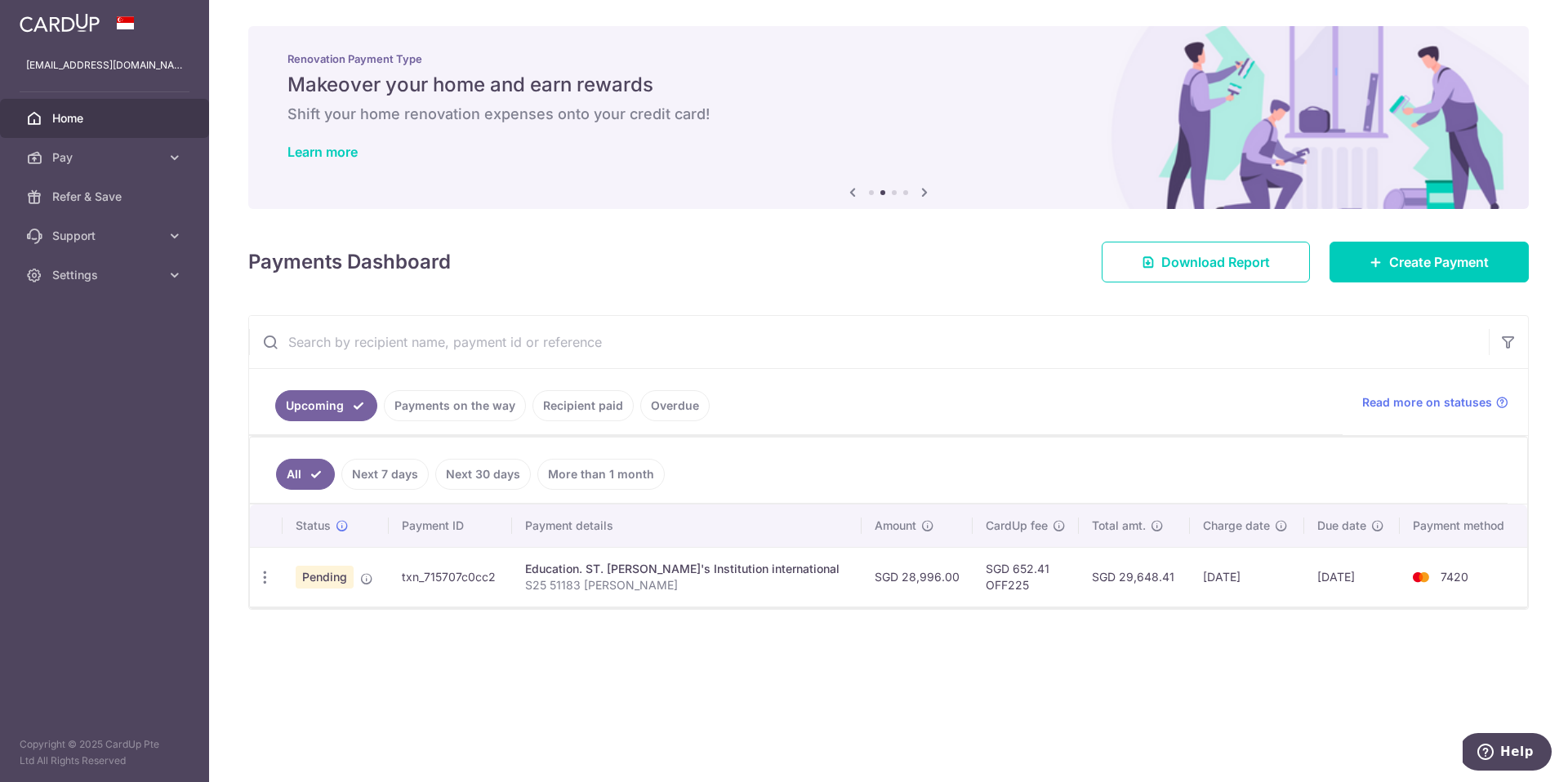
click at [1103, 526] on span "Total amt." at bounding box center [1119, 526] width 53 height 16
click at [456, 581] on td "txn_715707c0cc2" at bounding box center [450, 577] width 123 height 60
click at [259, 570] on icon "button" at bounding box center [265, 577] width 17 height 17
click at [544, 590] on p "S25 51183 [PERSON_NAME]" at bounding box center [686, 586] width 324 height 16
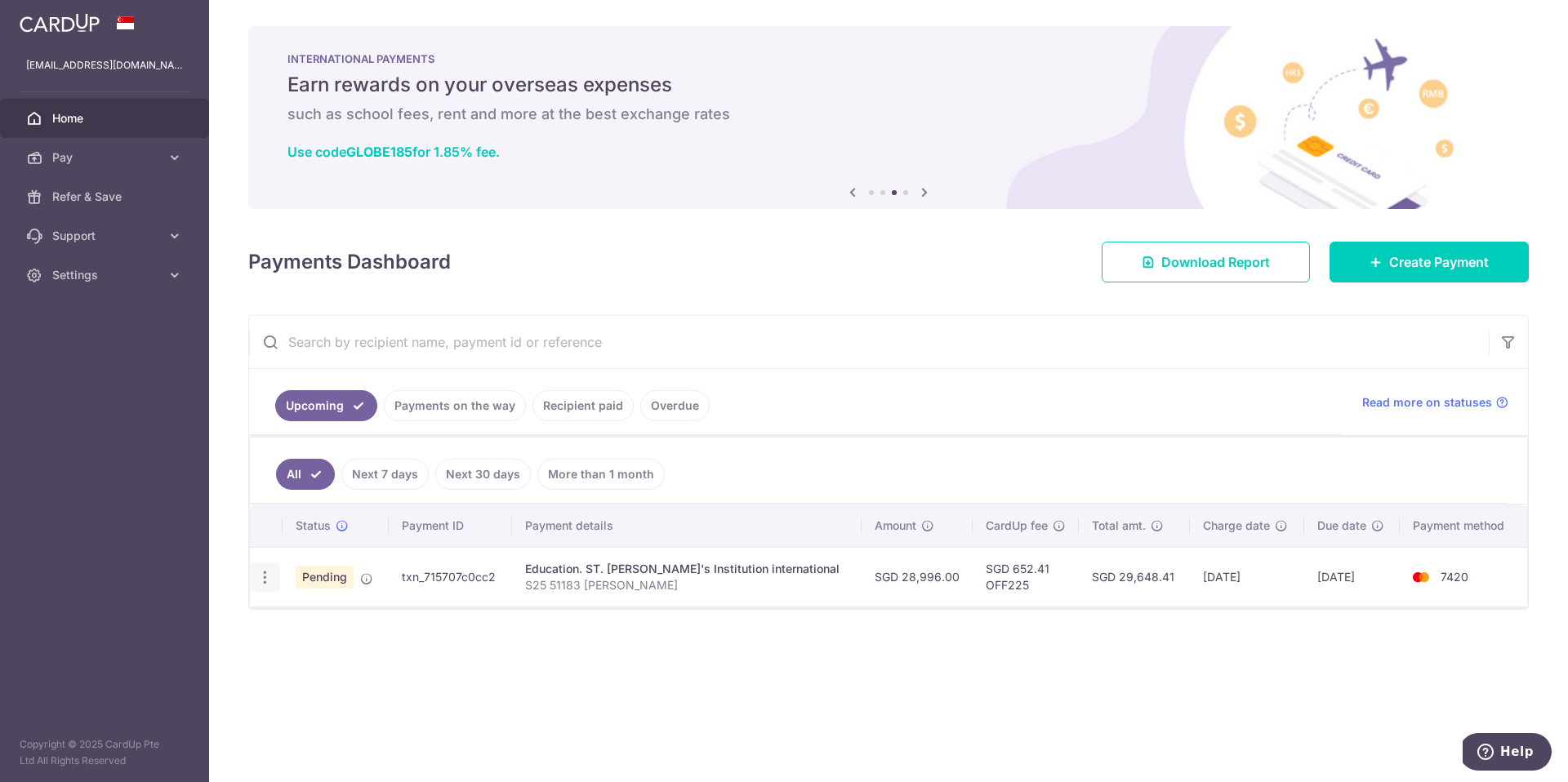
click at [266, 577] on icon "button" at bounding box center [265, 577] width 17 height 17
click at [302, 627] on span "Update payment" at bounding box center [351, 622] width 111 height 20
radio input "true"
type input "28,996.00"
type input "[DATE]"
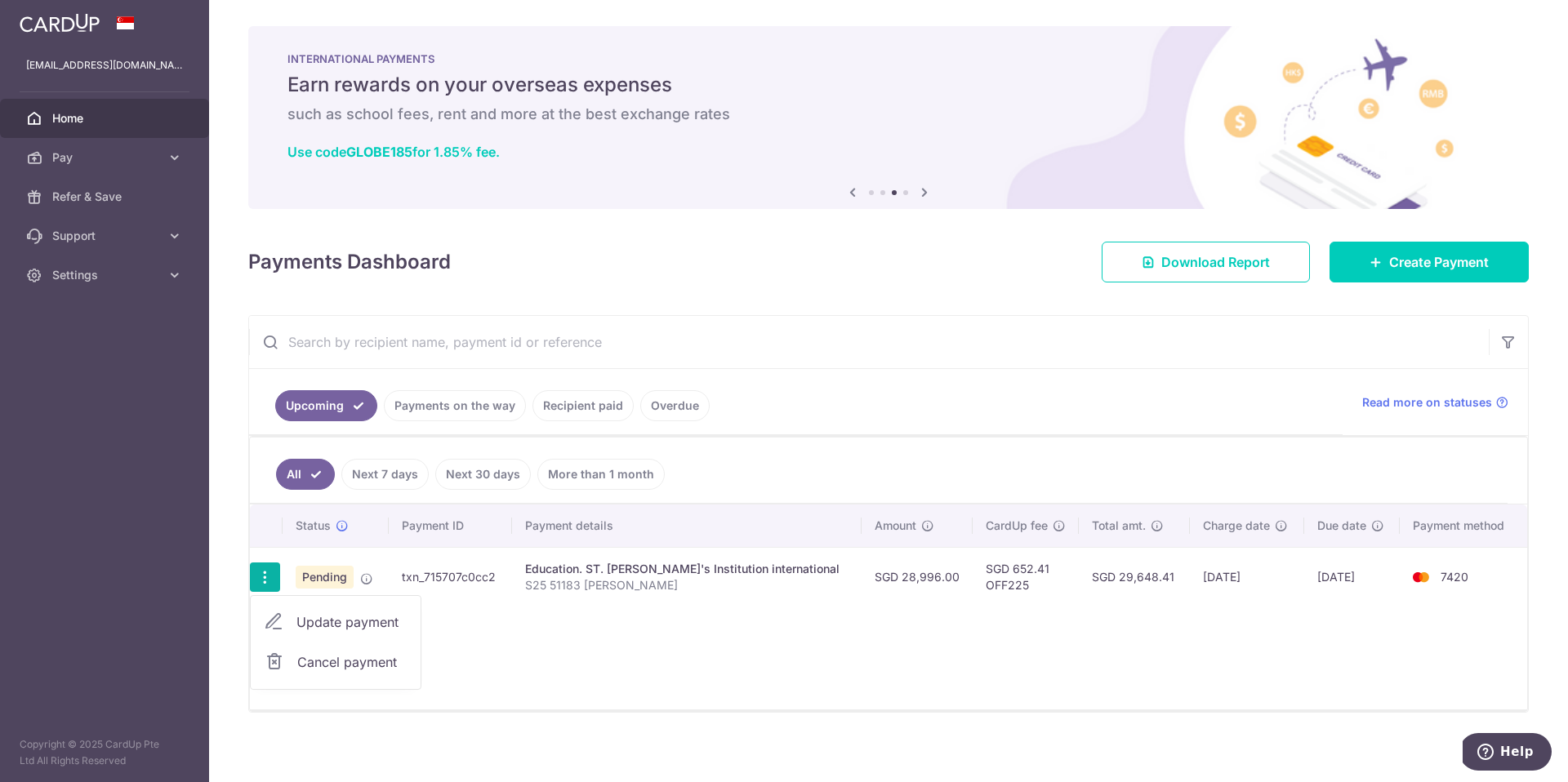
type input "S25 51183 [PERSON_NAME]"
type input "OFF225"
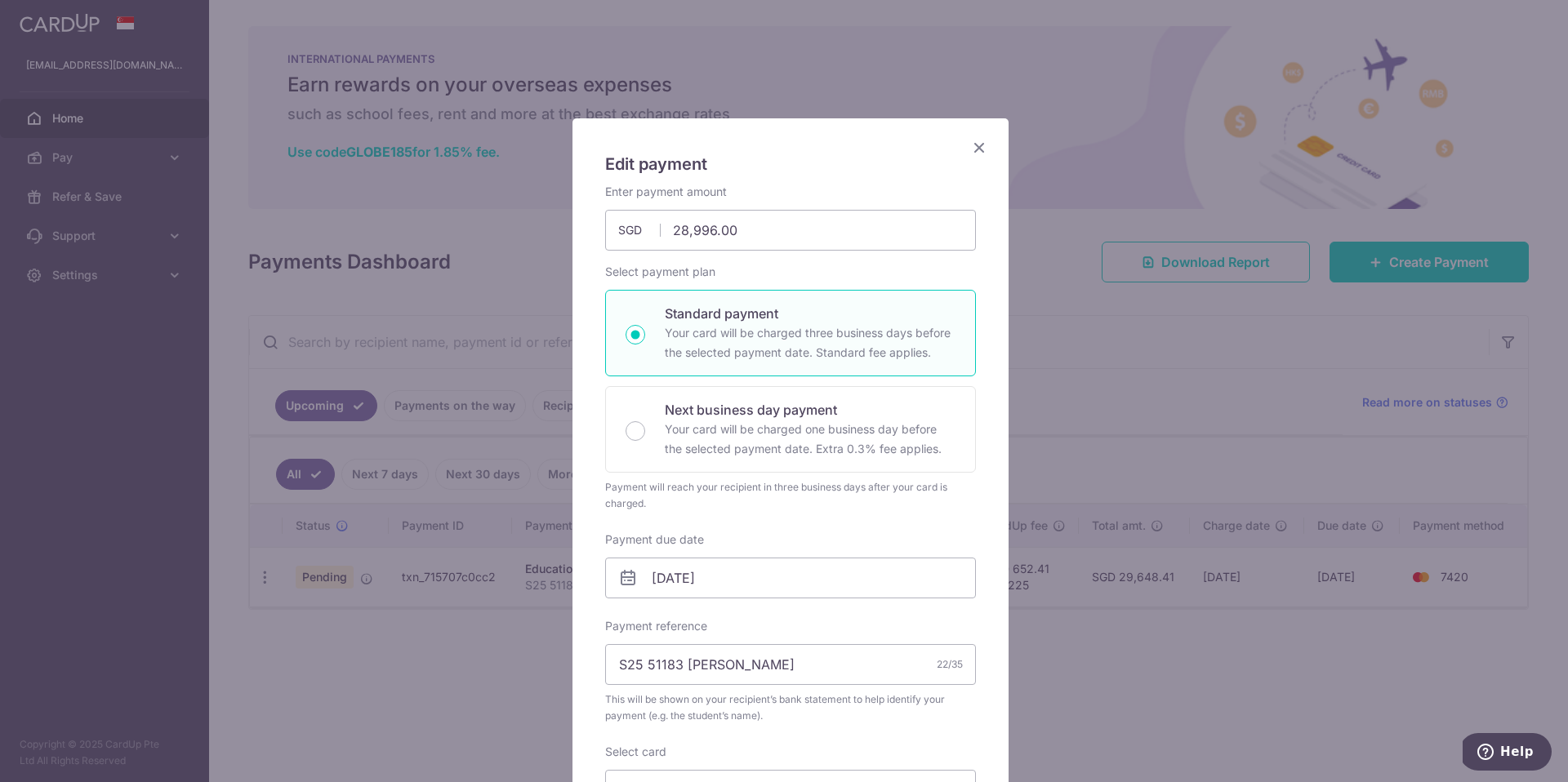
click at [976, 149] on icon "Close" at bounding box center [979, 147] width 20 height 21
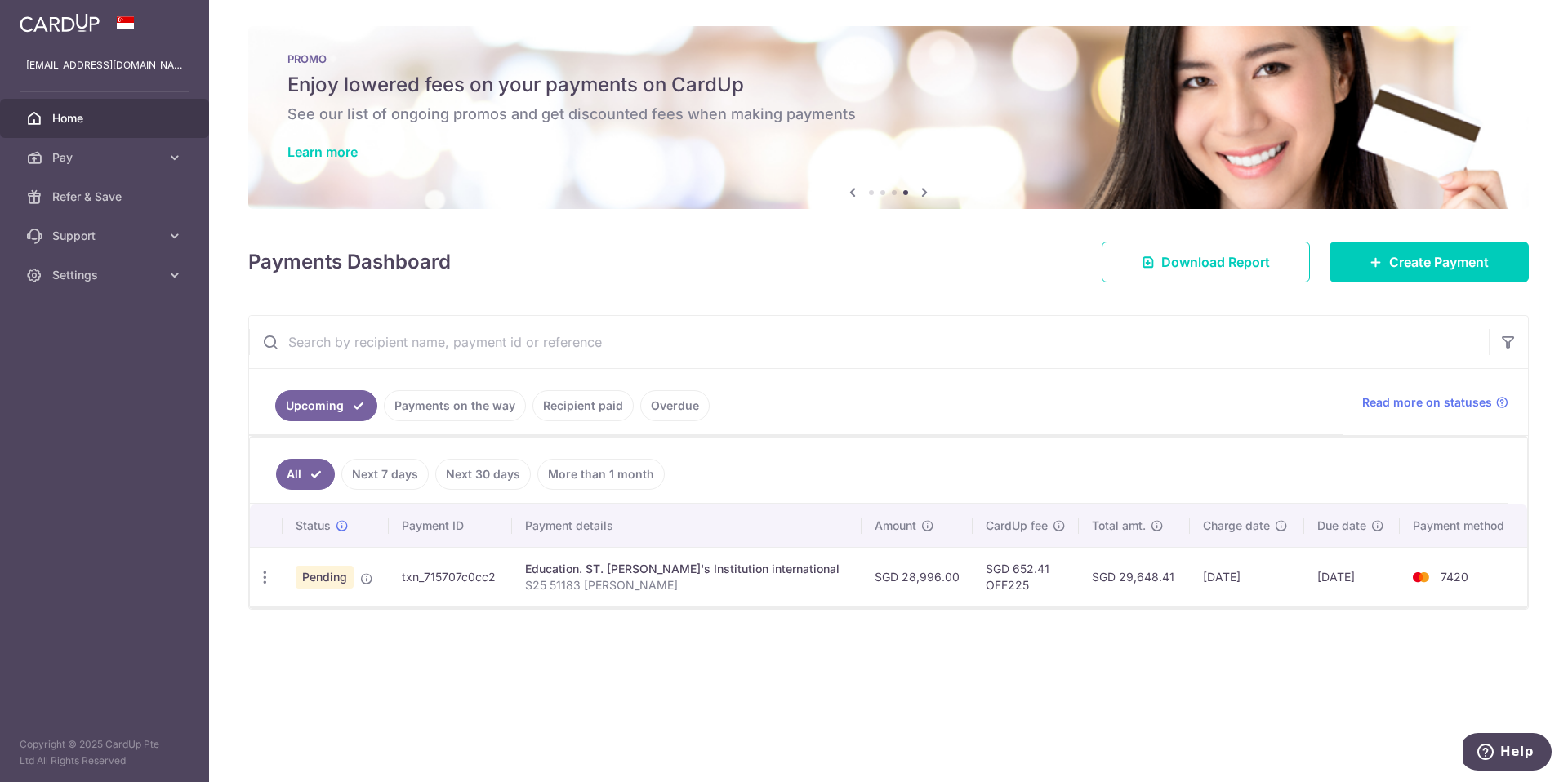
click at [917, 396] on ul "Upcoming Payments on the way Recipient paid Overdue" at bounding box center [795, 402] width 1093 height 66
click at [876, 573] on td "SGD 28,996.00" at bounding box center [916, 577] width 111 height 60
click at [661, 580] on p "S25 51183 [PERSON_NAME]" at bounding box center [686, 586] width 324 height 16
click at [1441, 397] on span "Read more on statuses" at bounding box center [1427, 402] width 130 height 16
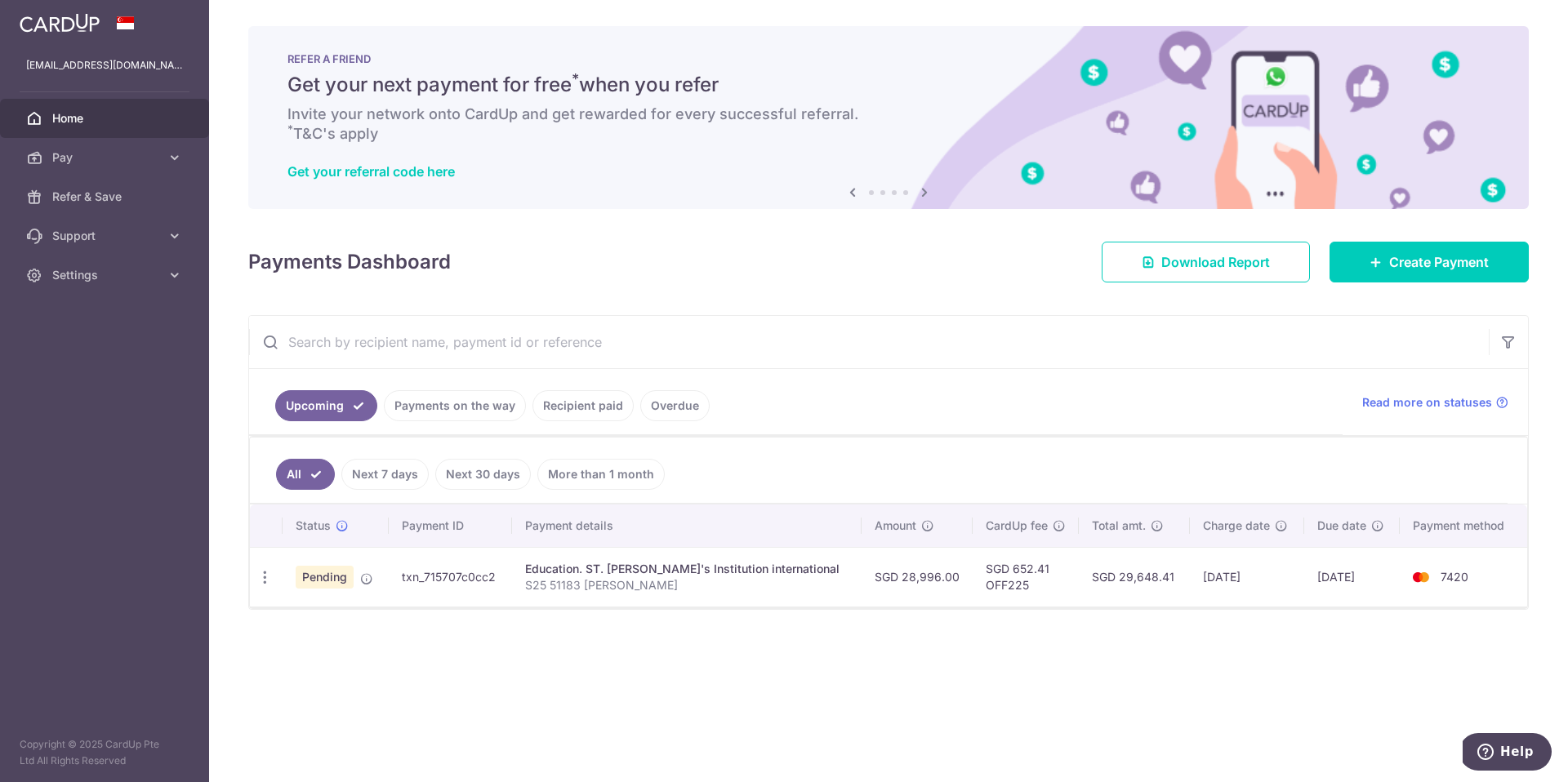
click at [688, 571] on div "Education. ST. [PERSON_NAME]'s Institution international" at bounding box center [686, 569] width 324 height 16
click at [268, 572] on icon "button" at bounding box center [265, 577] width 17 height 17
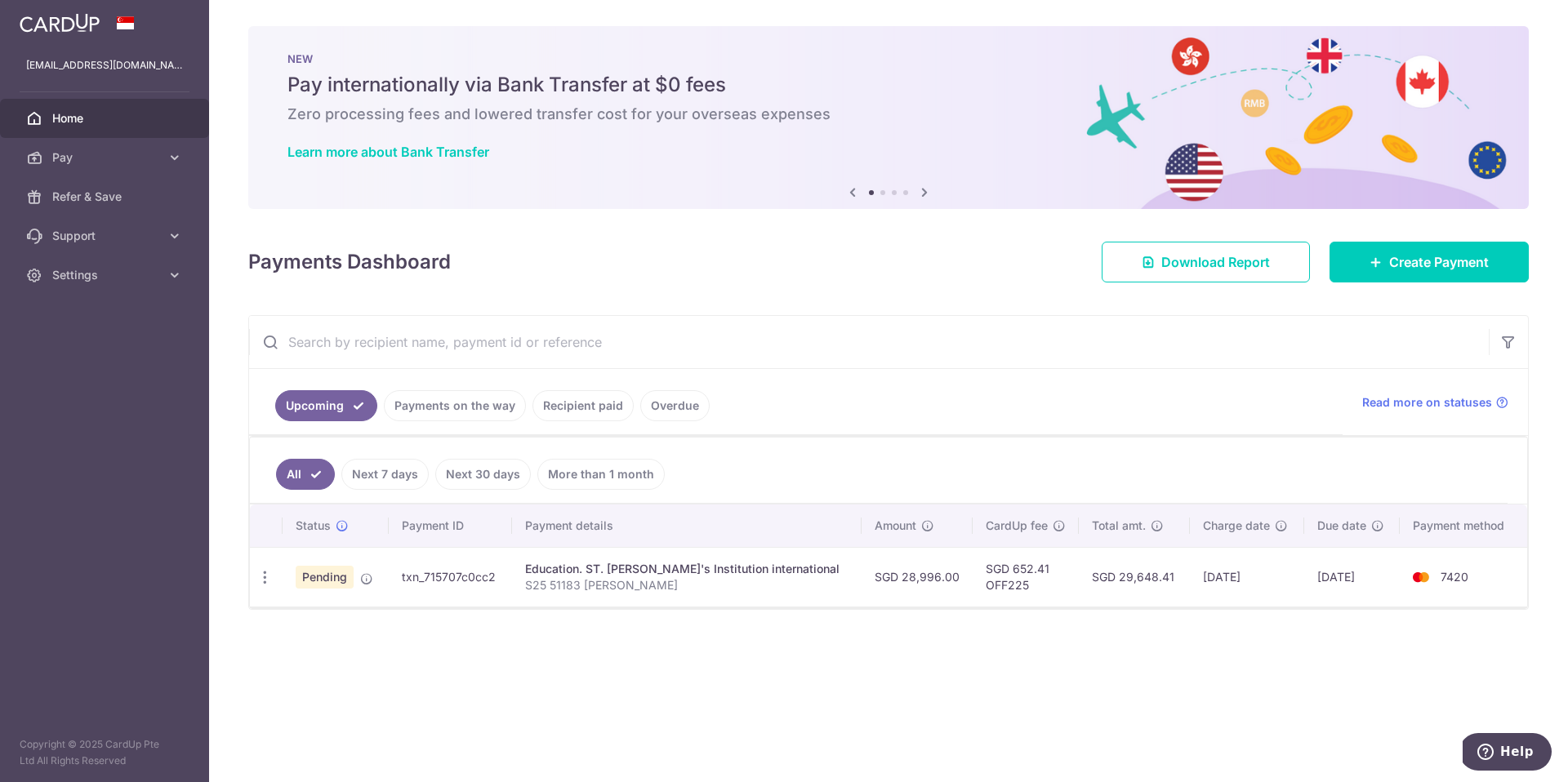
click at [429, 652] on div "× Pause Schedule Pause all future payments in this series Pause just this one p…" at bounding box center [888, 391] width 1359 height 782
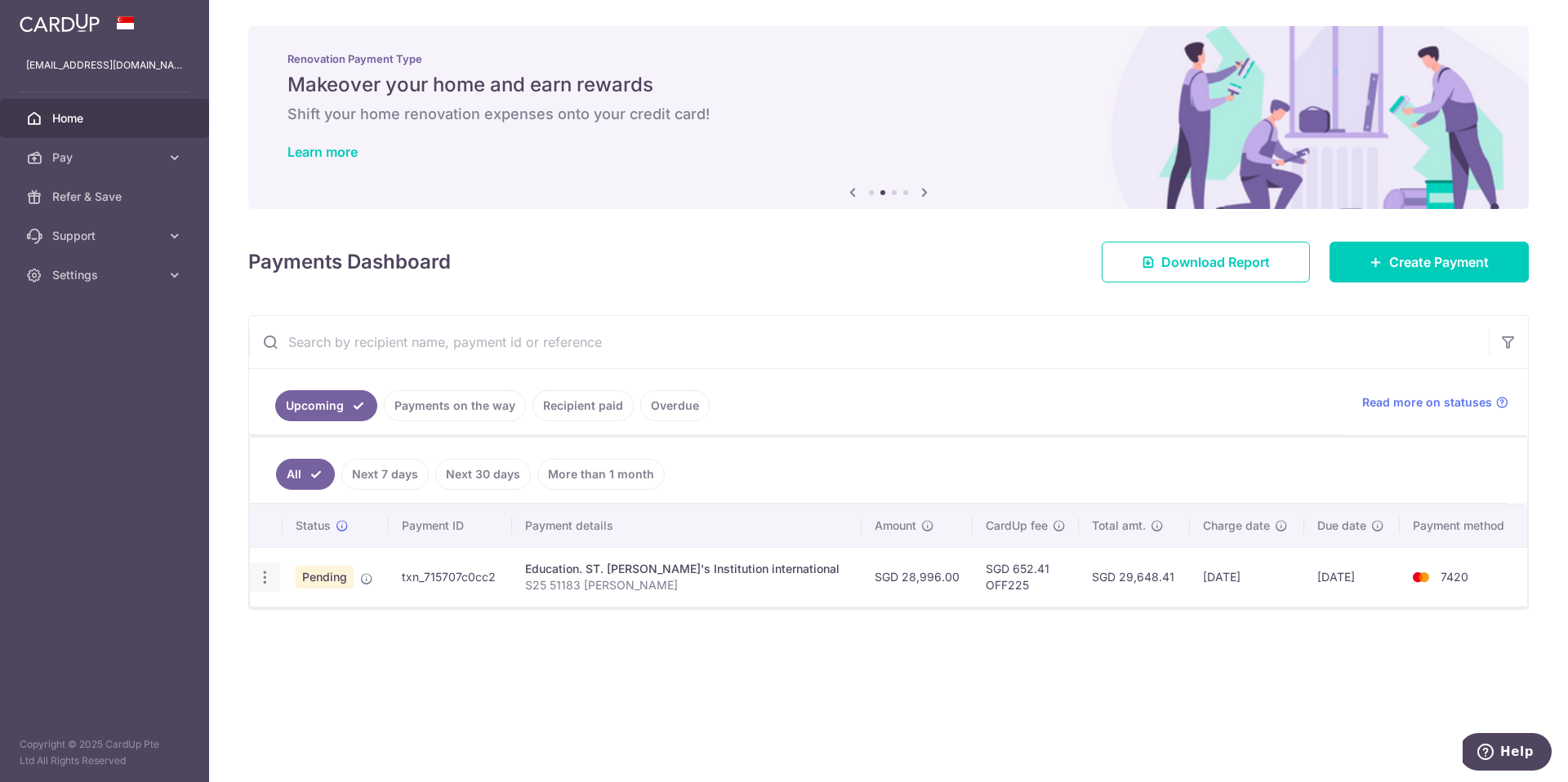
click at [269, 575] on icon "button" at bounding box center [265, 577] width 17 height 17
click at [311, 610] on link "Update payment" at bounding box center [335, 622] width 170 height 39
radio input "true"
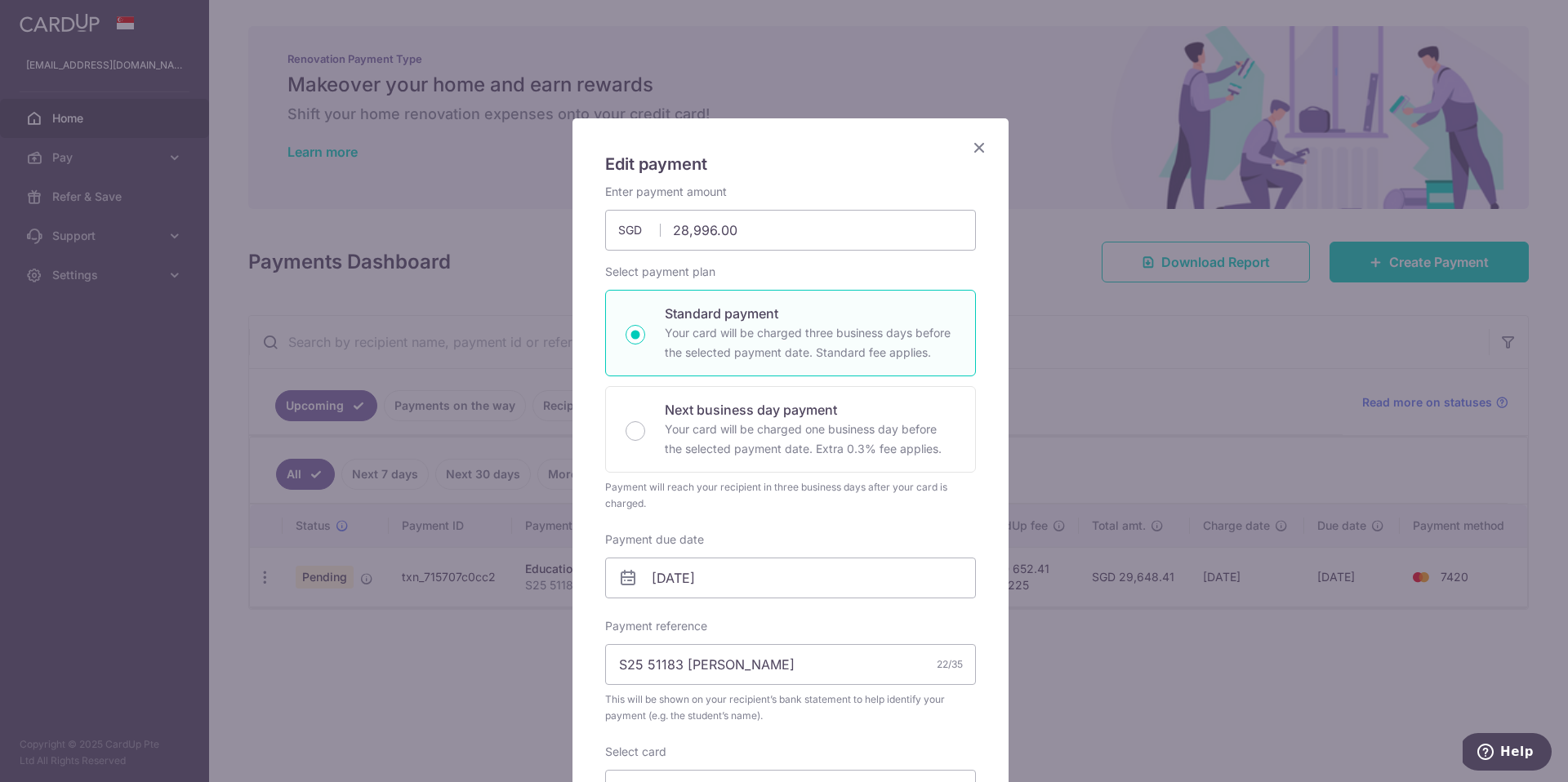
scroll to position [21, 0]
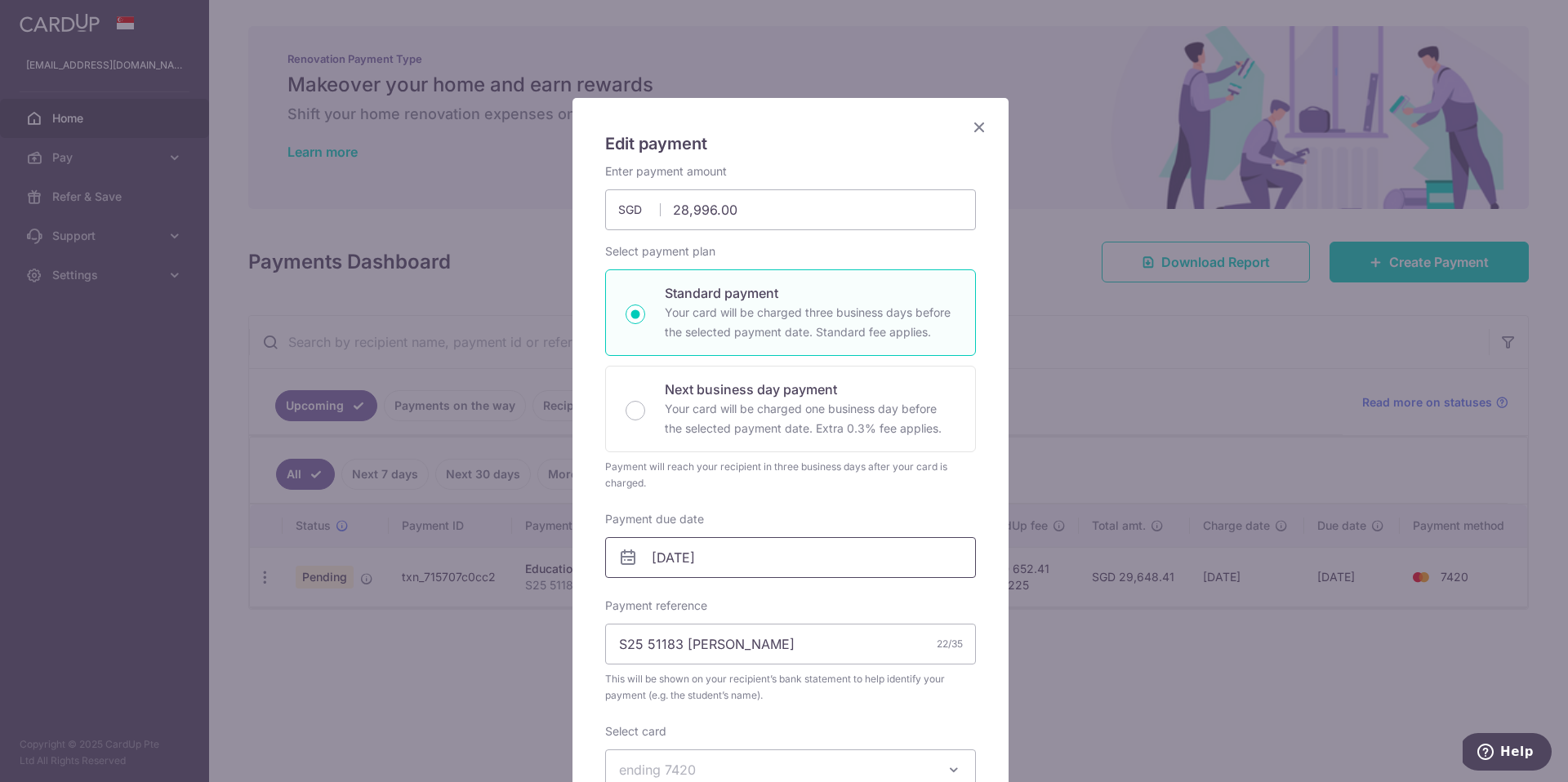
click at [715, 556] on input "[DATE]" at bounding box center [791, 558] width 371 height 41
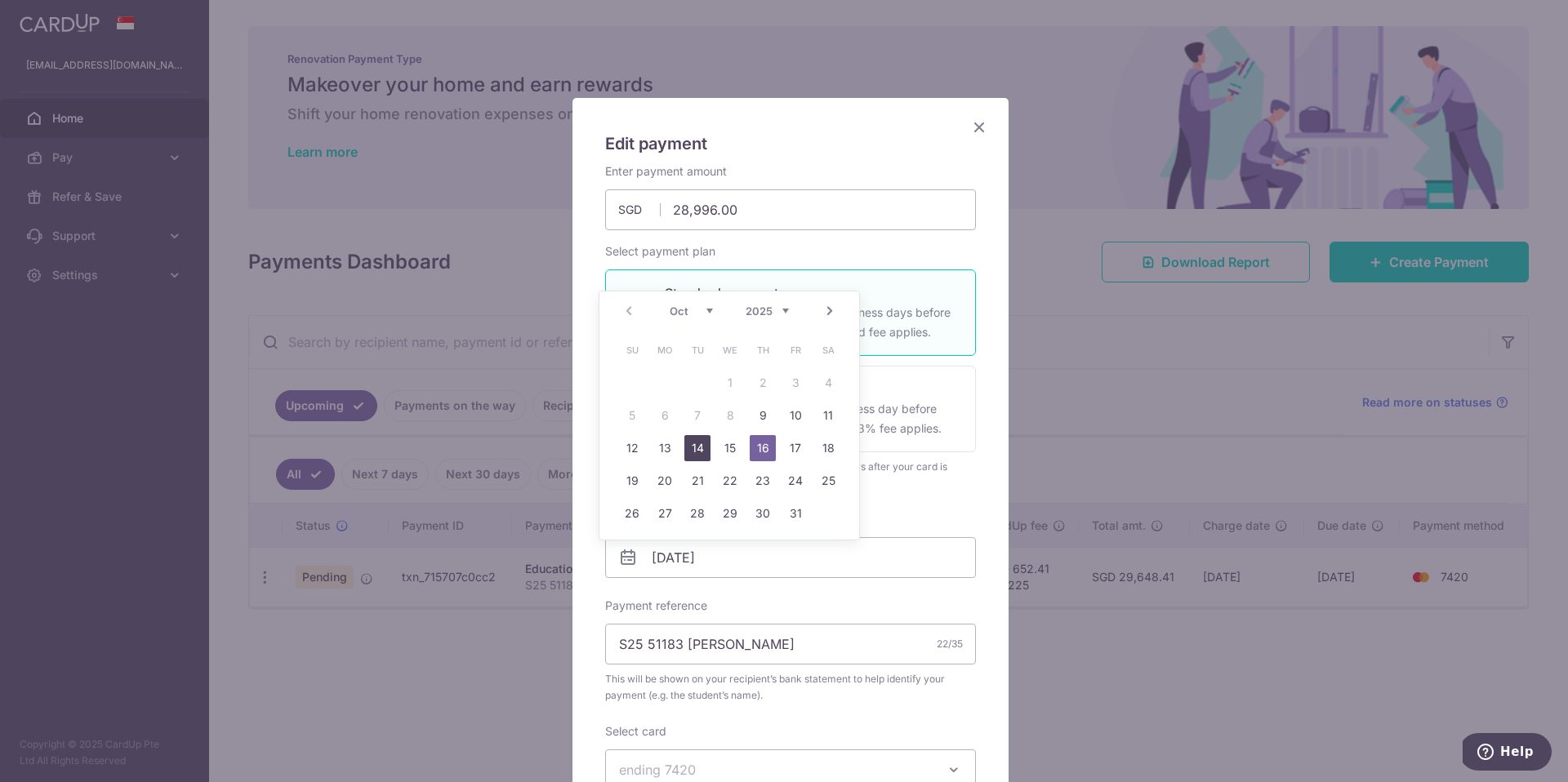
click at [702, 448] on link "14" at bounding box center [697, 448] width 26 height 26
type input "[DATE]"
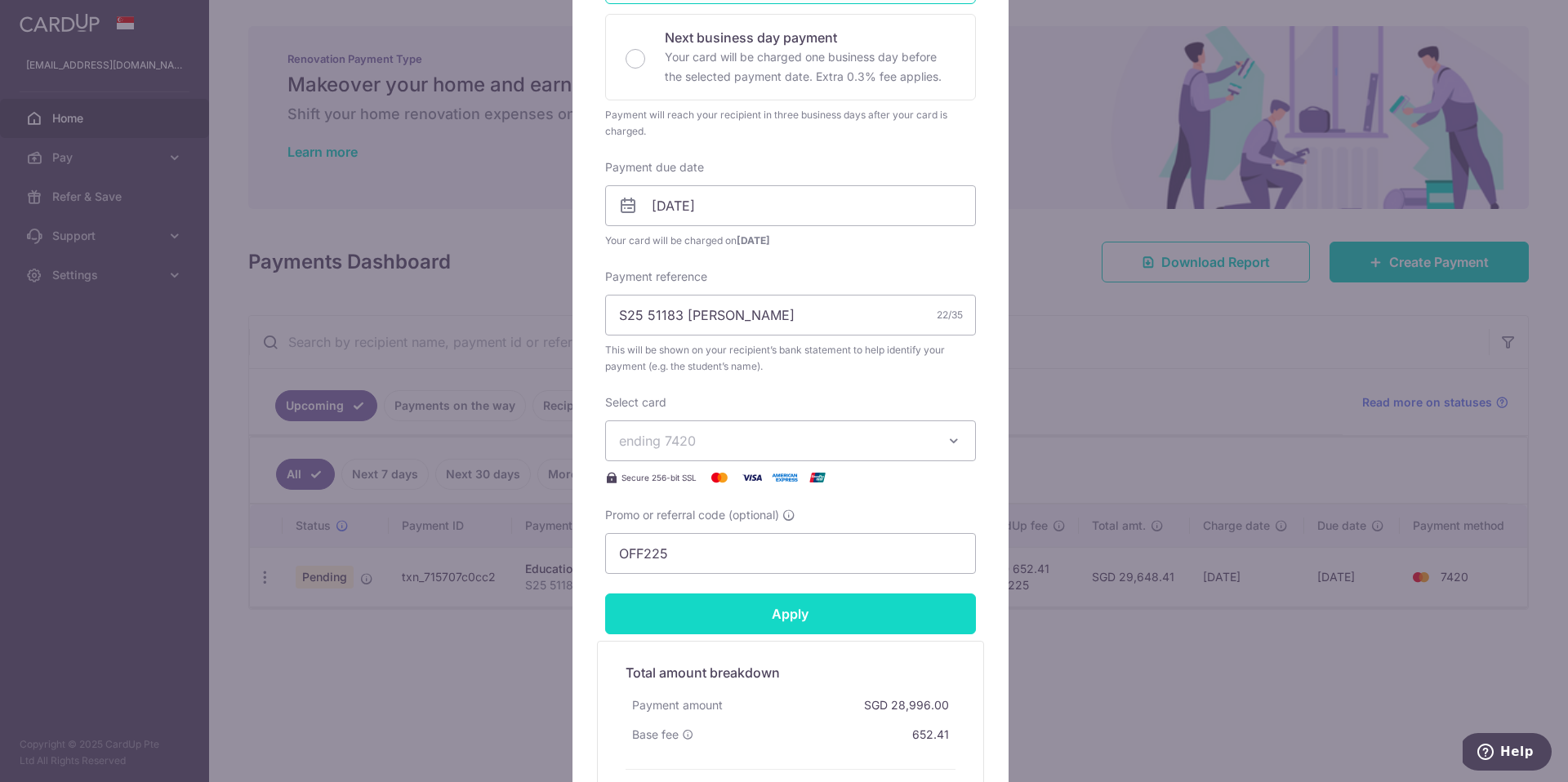
scroll to position [464, 0]
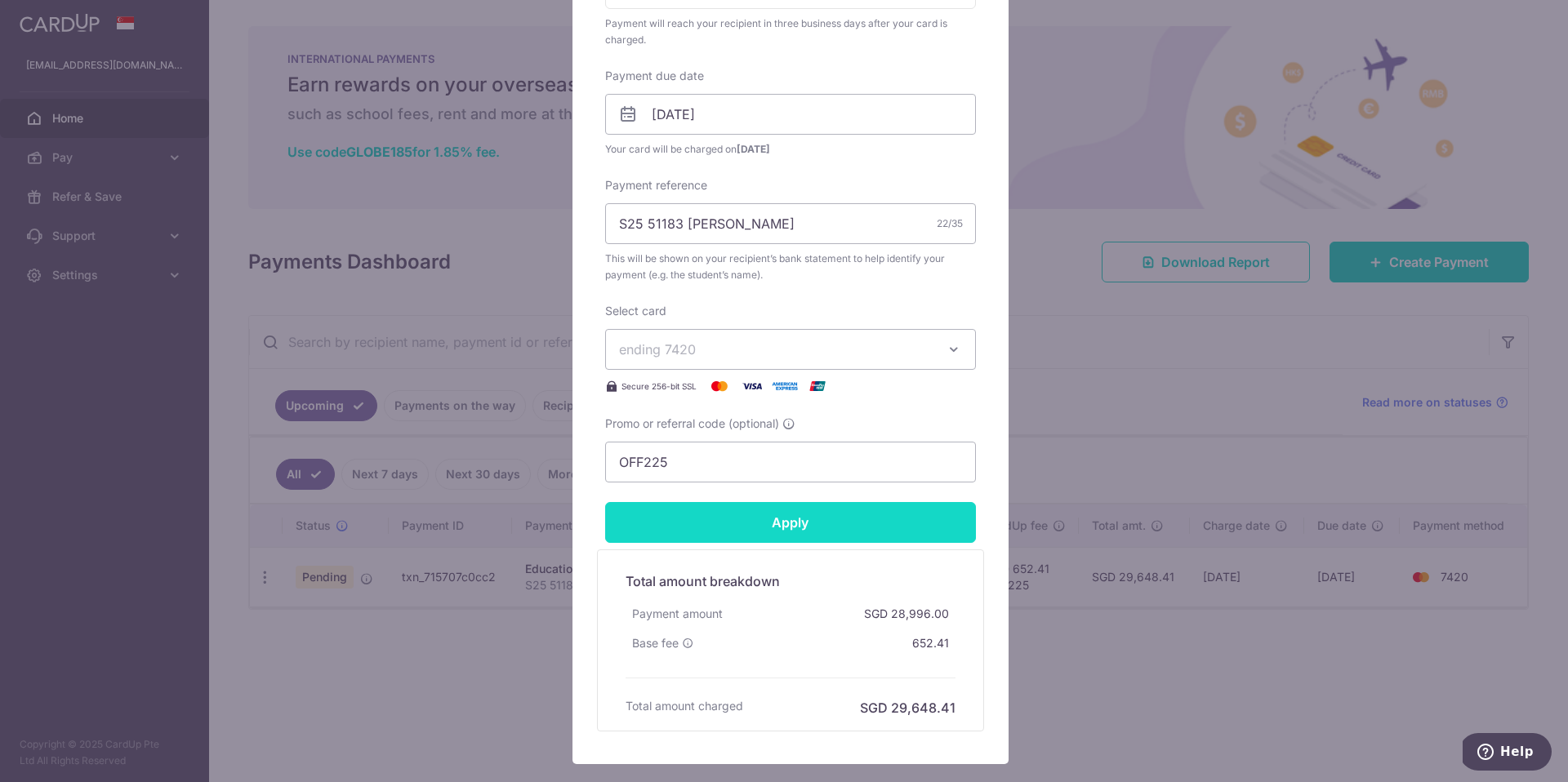
click at [815, 522] on input "Apply" at bounding box center [791, 523] width 371 height 41
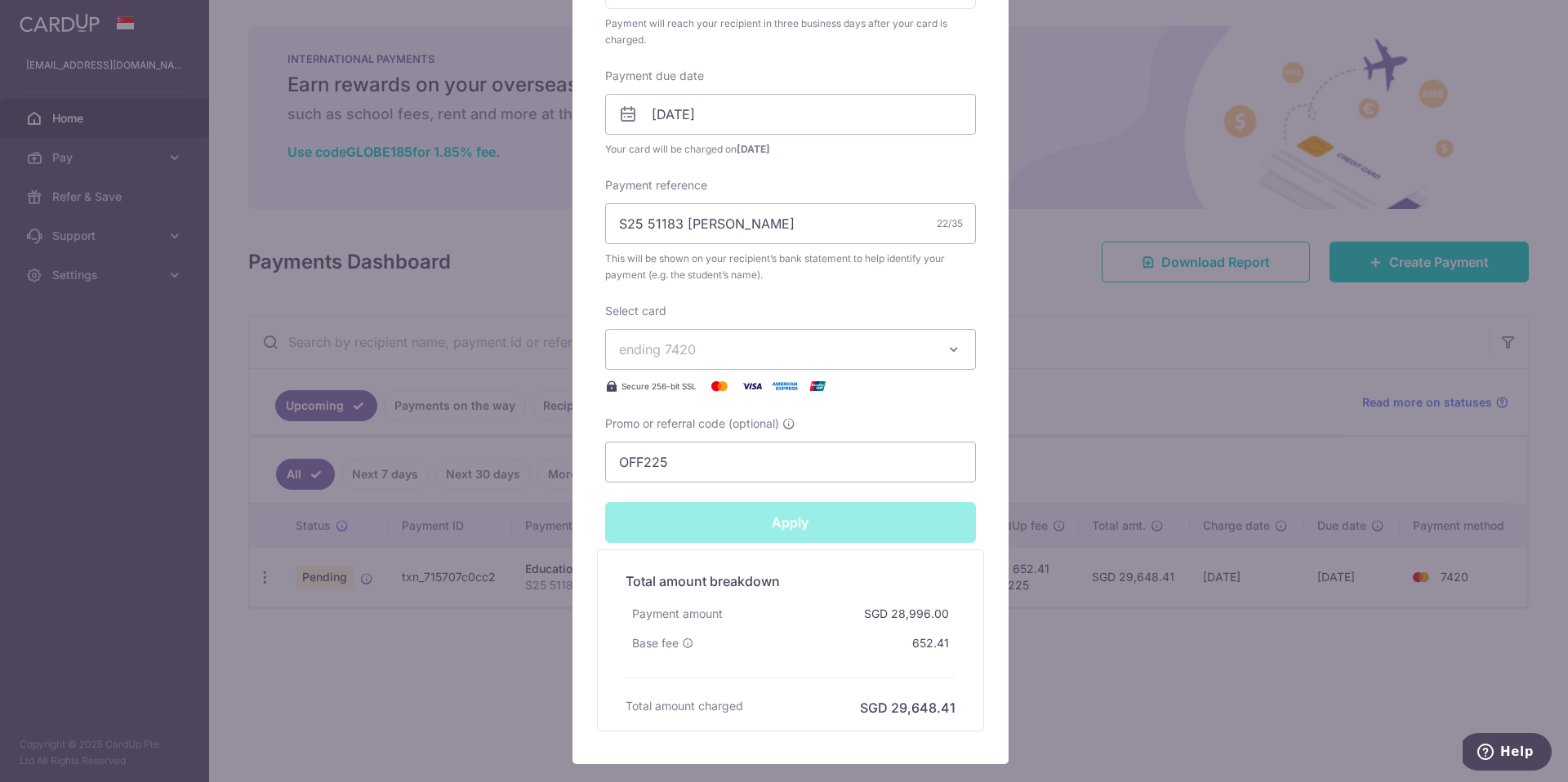
type input "Successfully Applied"
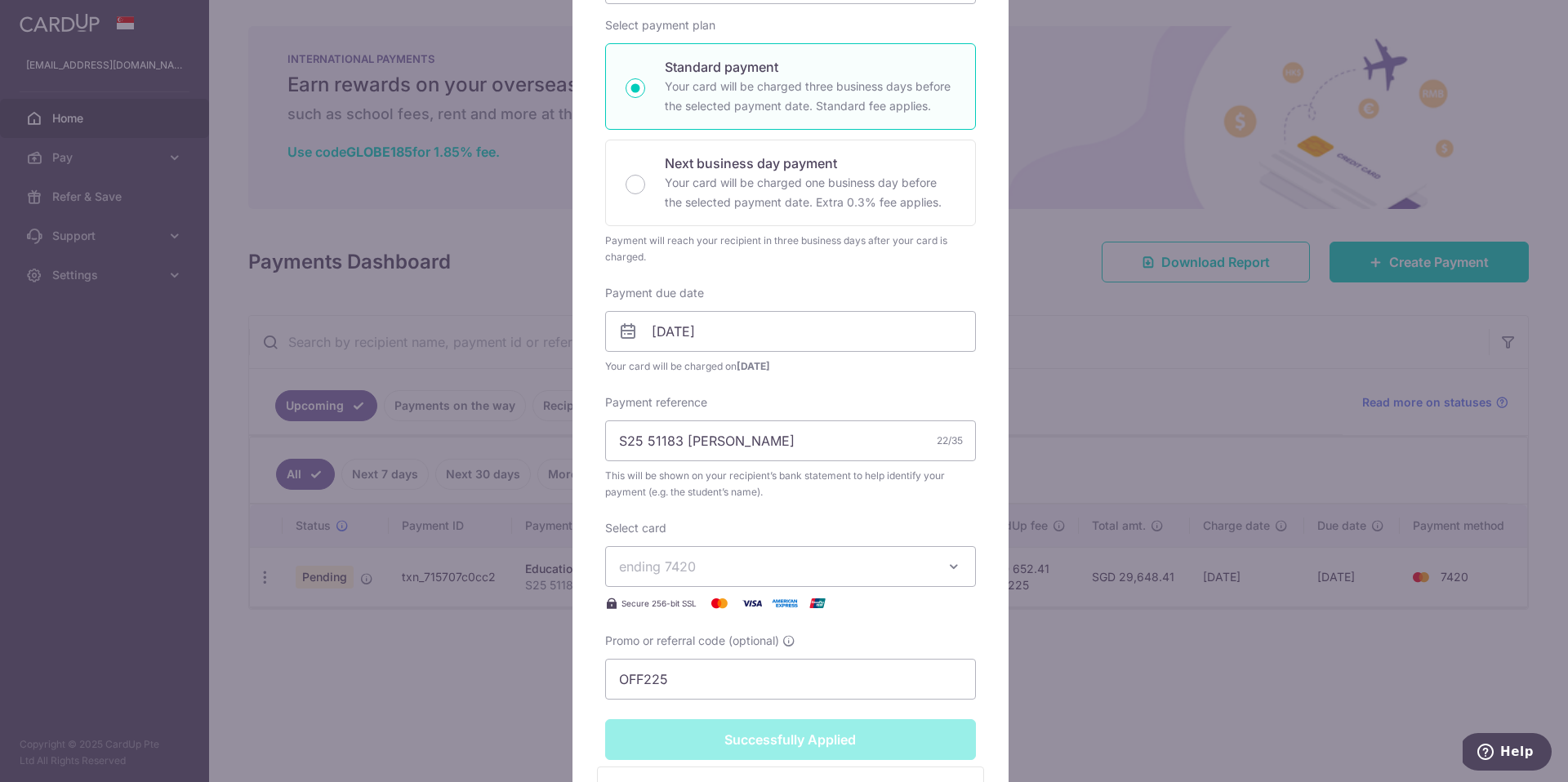
scroll to position [588, 0]
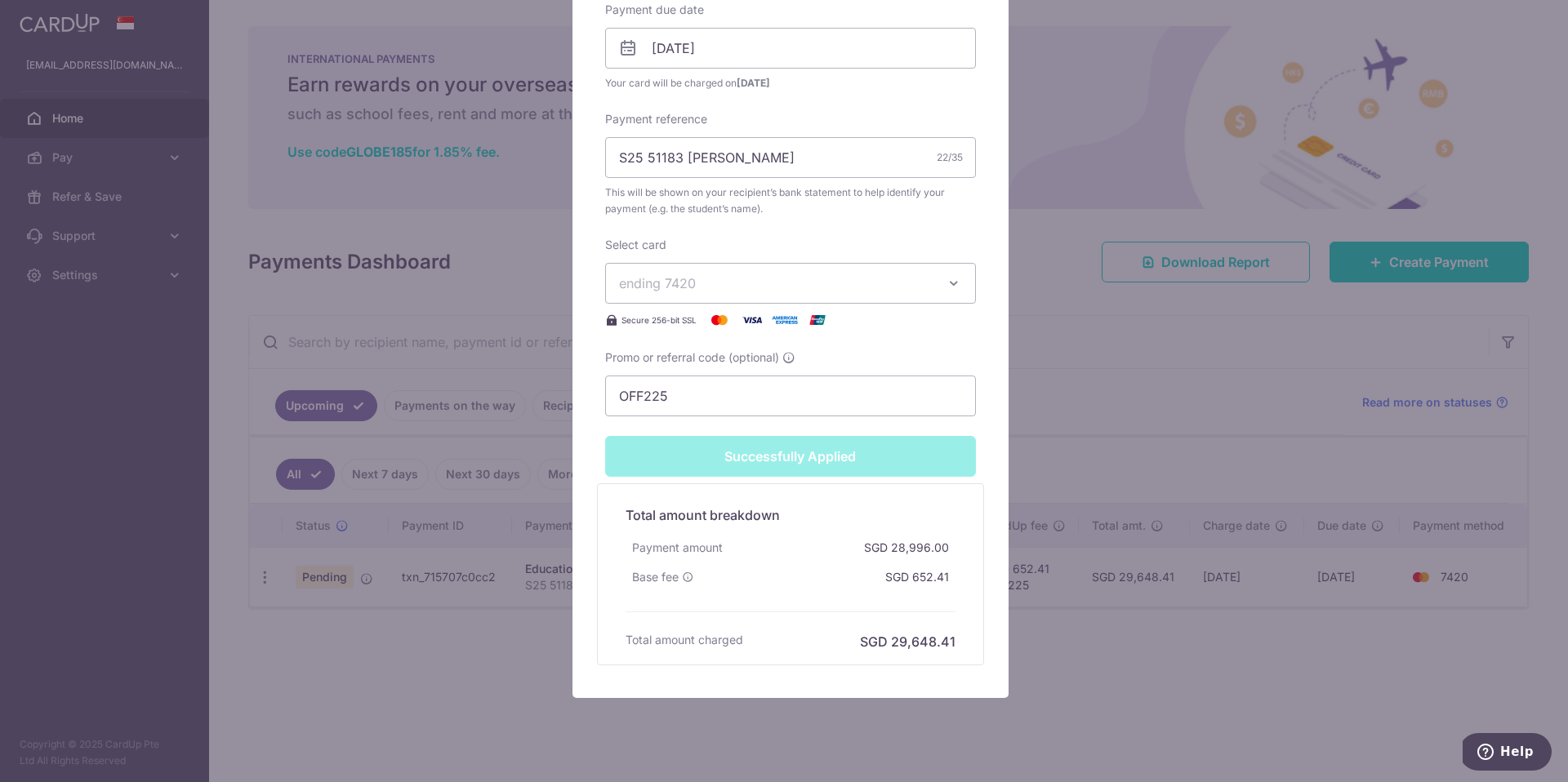
click at [1047, 399] on div "Edit payment By clicking apply, you will make changes to all payments to ST. [P…" at bounding box center [784, 391] width 1568 height 782
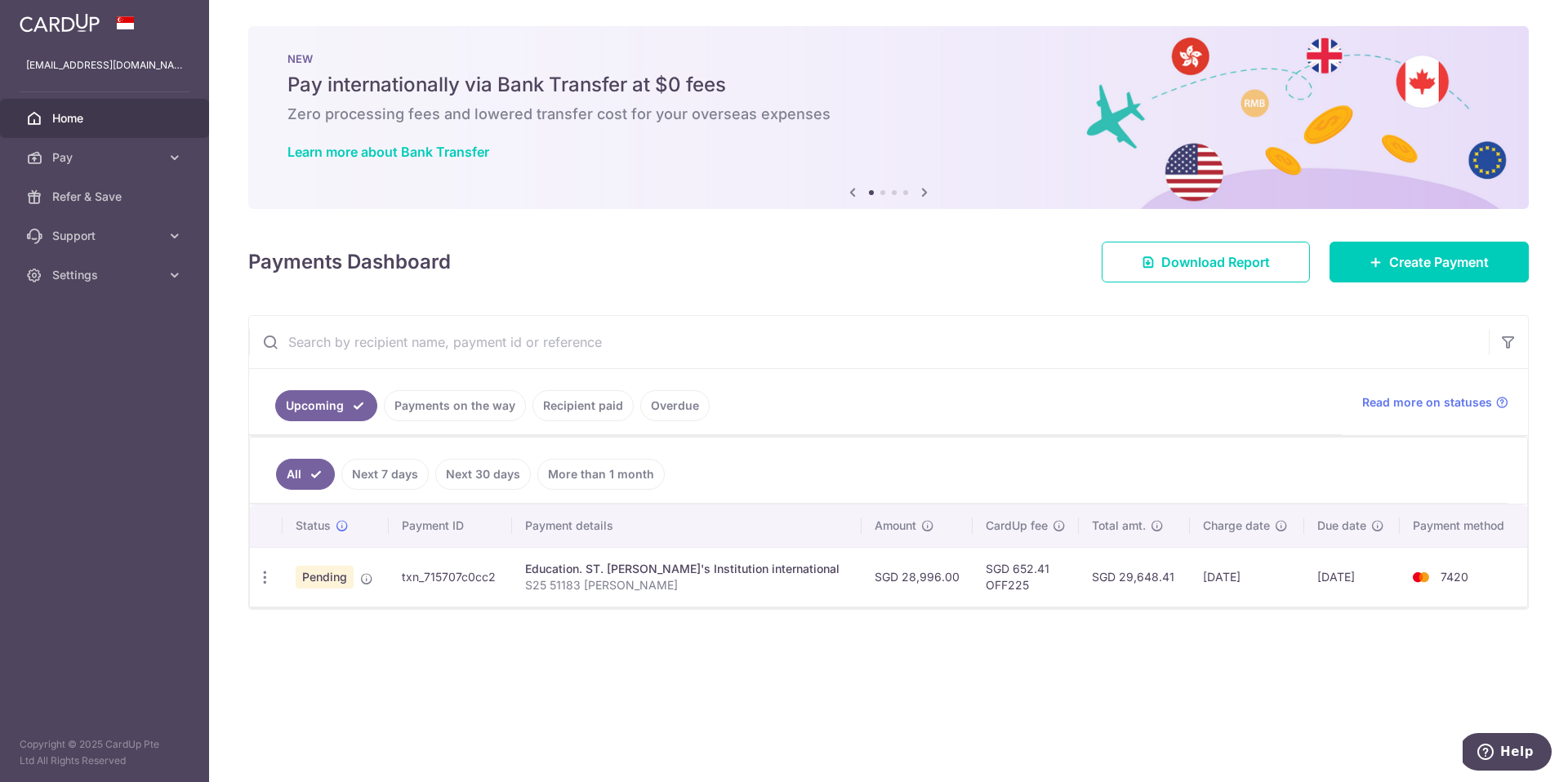
click at [528, 652] on div "× Pause Schedule Pause all future payments in this series Pause just this one p…" at bounding box center [888, 391] width 1359 height 782
